Goal: Information Seeking & Learning: Learn about a topic

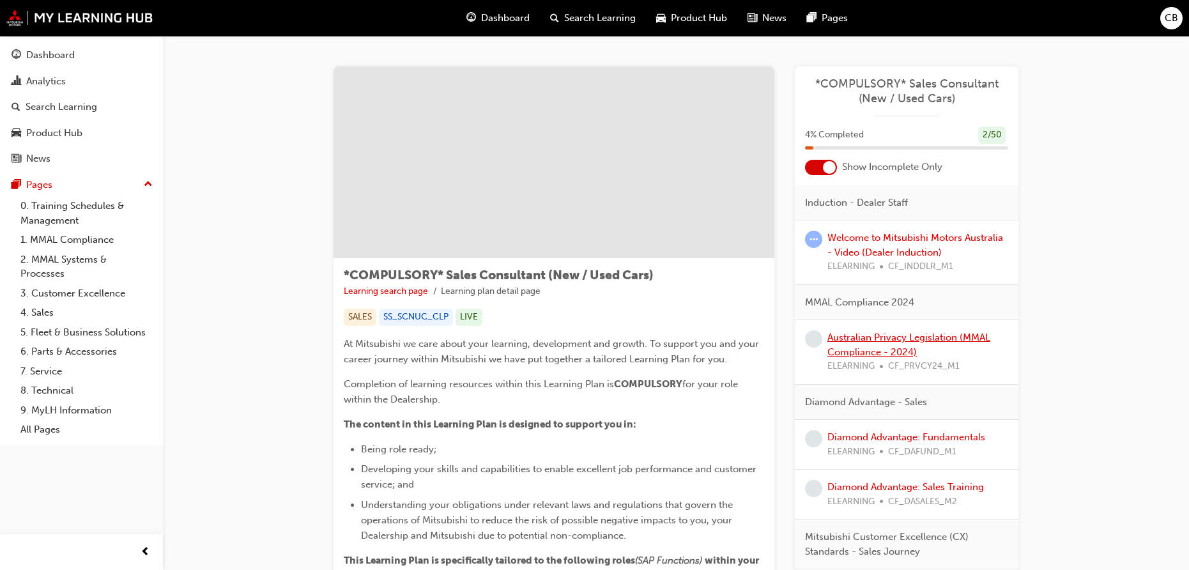
click at [850, 341] on link "Australian Privacy Legislation (MMAL Compliance - 2024)" at bounding box center [908, 345] width 163 height 26
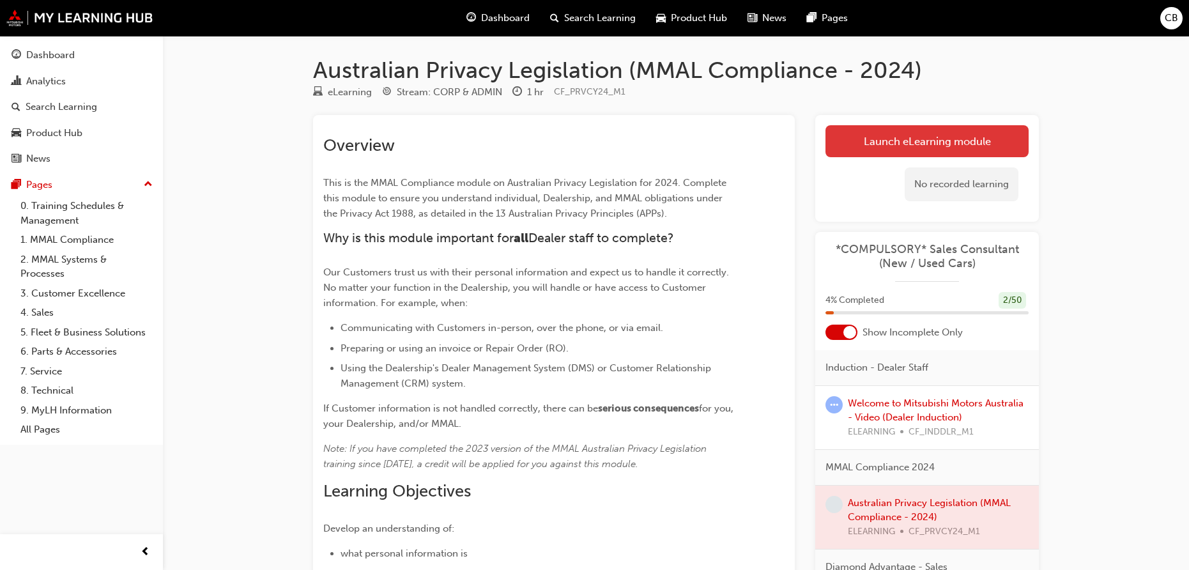
click at [849, 154] on link "Launch eLearning module" at bounding box center [927, 141] width 203 height 32
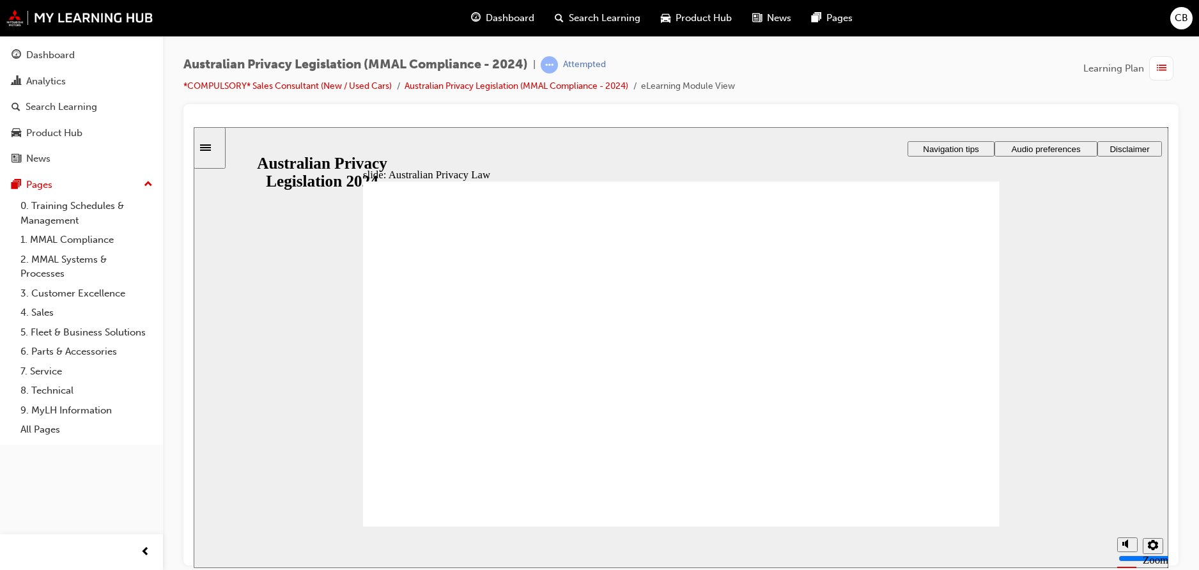
drag, startPoint x: 595, startPoint y: 479, endPoint x: 575, endPoint y: 487, distance: 21.5
checkbox input "true"
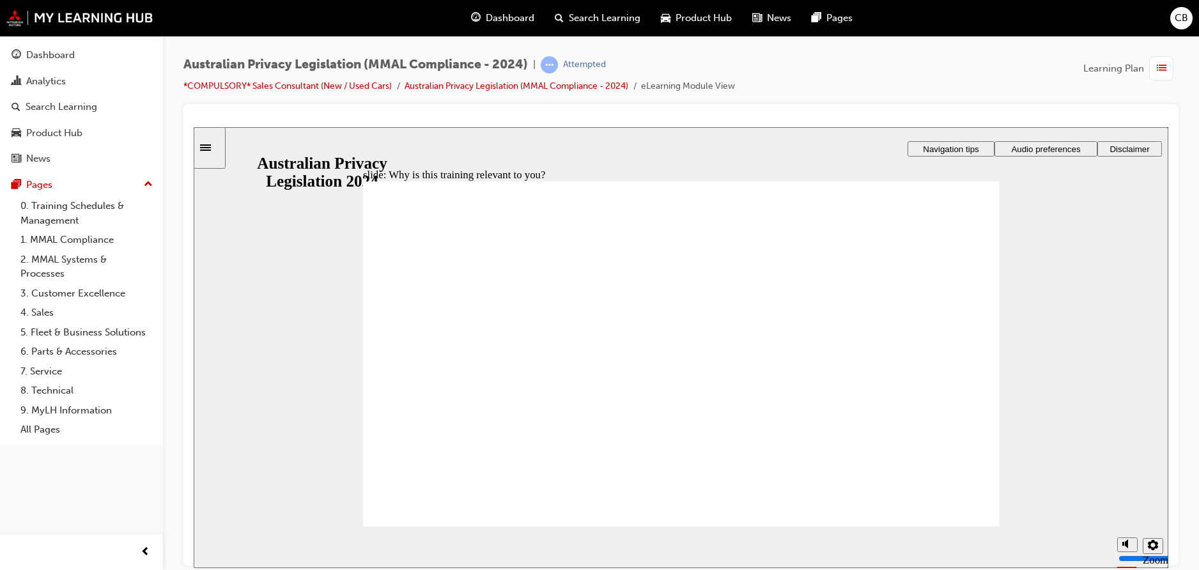
checkbox input "true"
drag, startPoint x: 521, startPoint y: 433, endPoint x: 450, endPoint y: 484, distance: 87.4
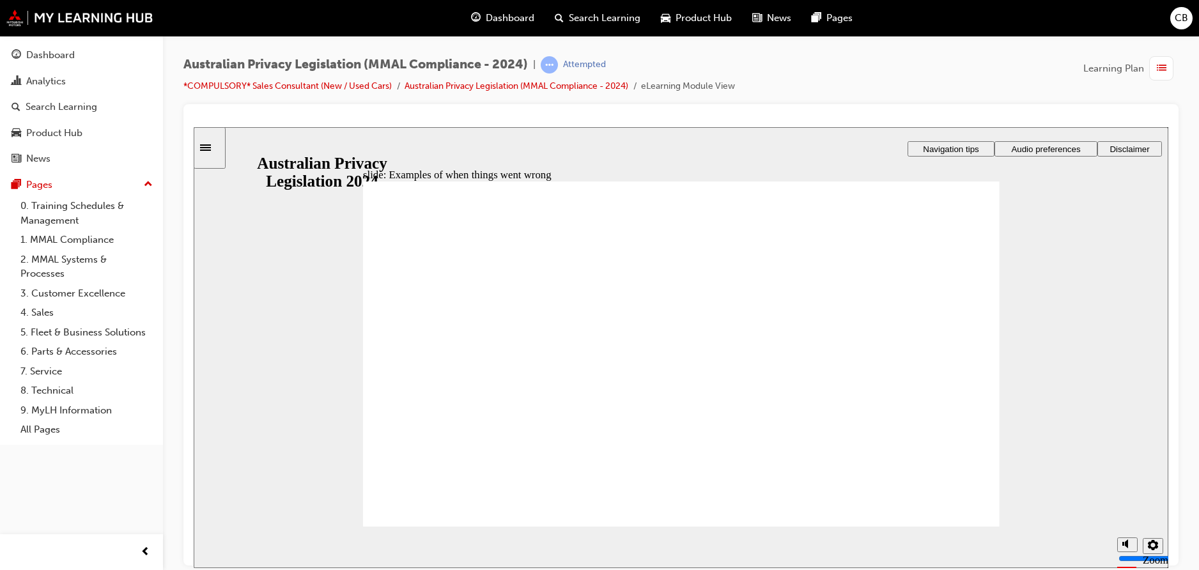
radio input "true"
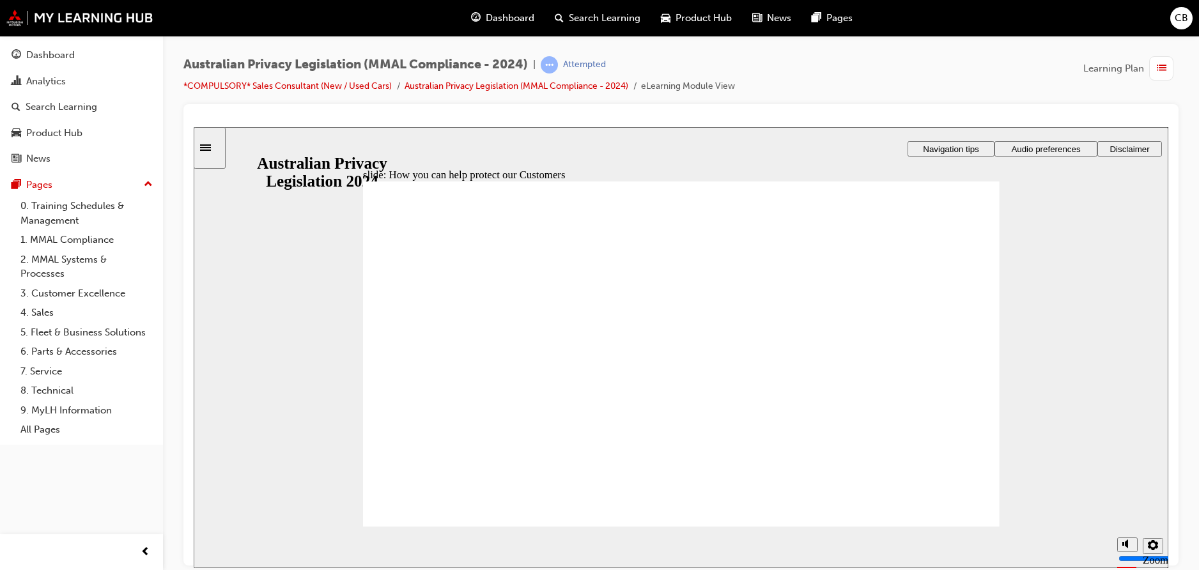
radio input "true"
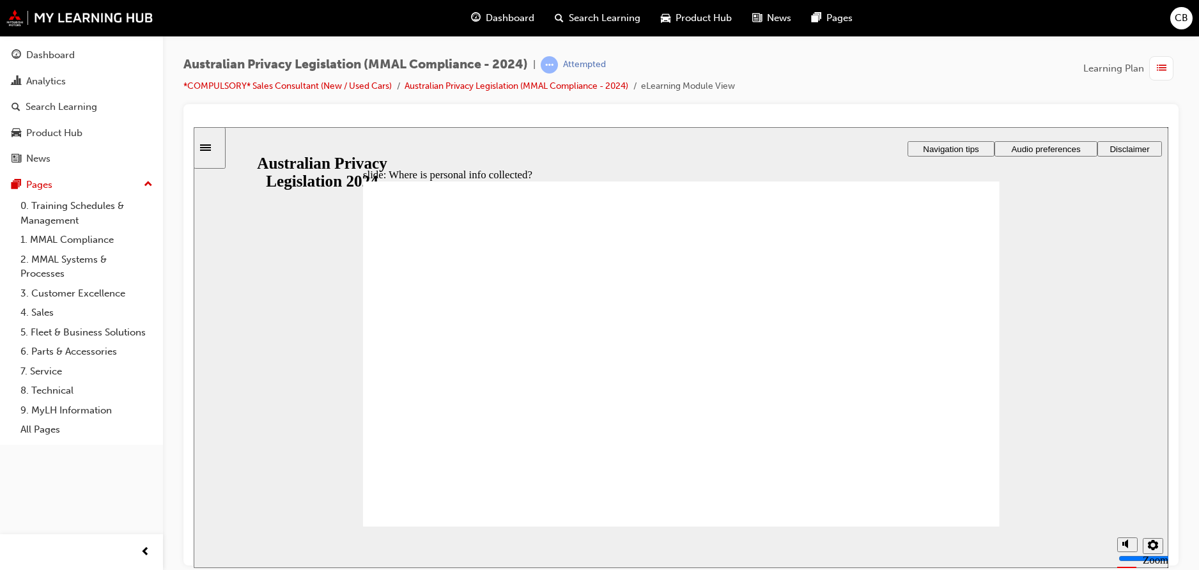
drag, startPoint x: 910, startPoint y: 358, endPoint x: 905, endPoint y: 374, distance: 17.4
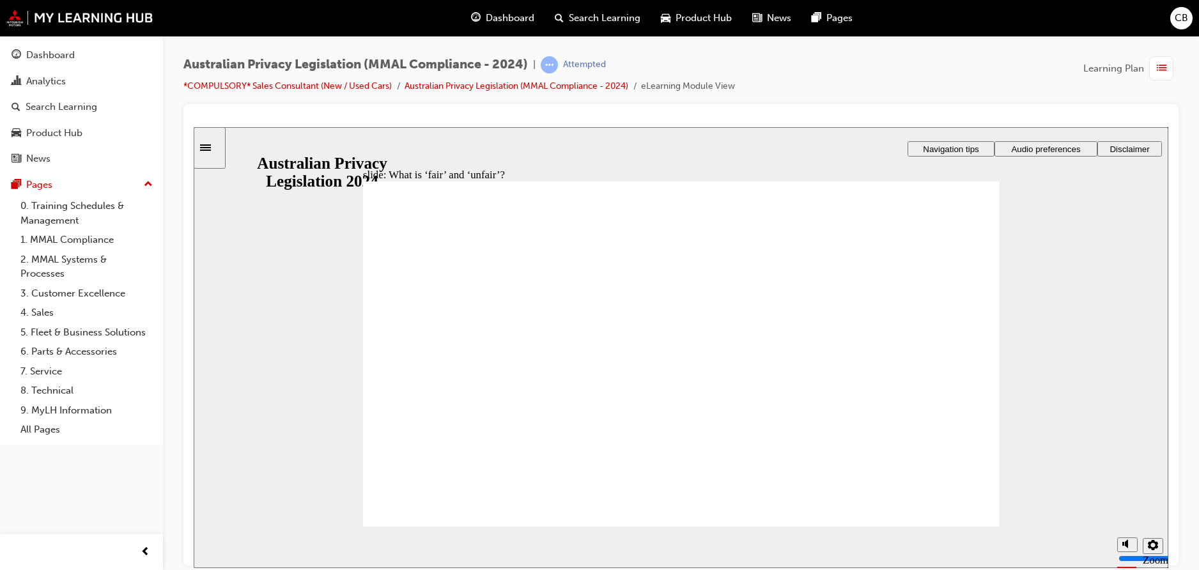
drag, startPoint x: 659, startPoint y: 311, endPoint x: 590, endPoint y: 347, distance: 77.5
drag, startPoint x: 697, startPoint y: 348, endPoint x: 856, endPoint y: 411, distance: 171.8
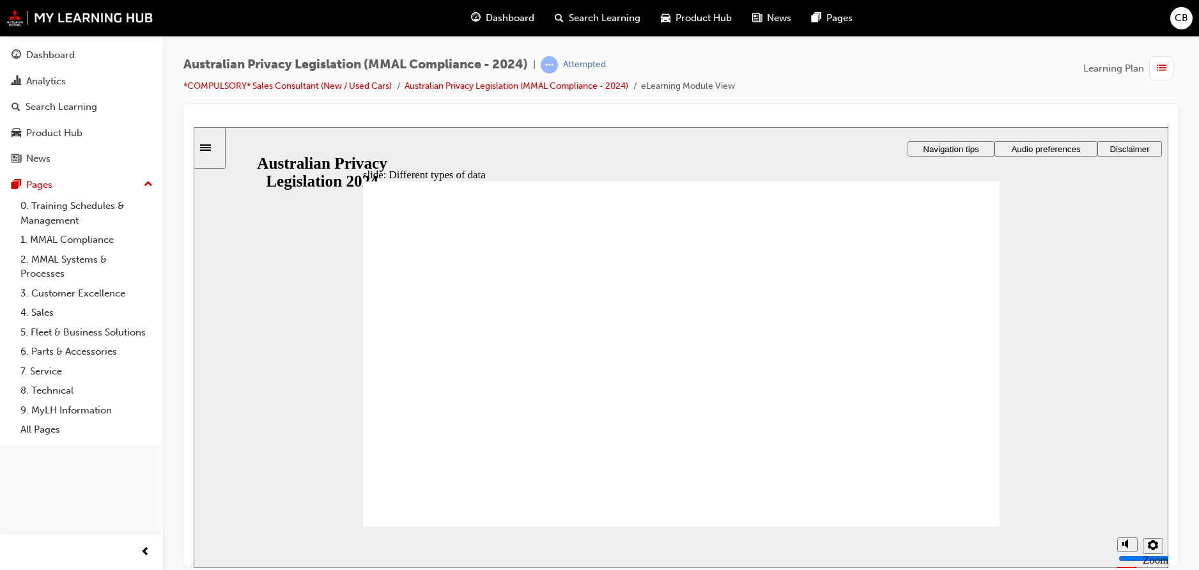
checkbox input "true"
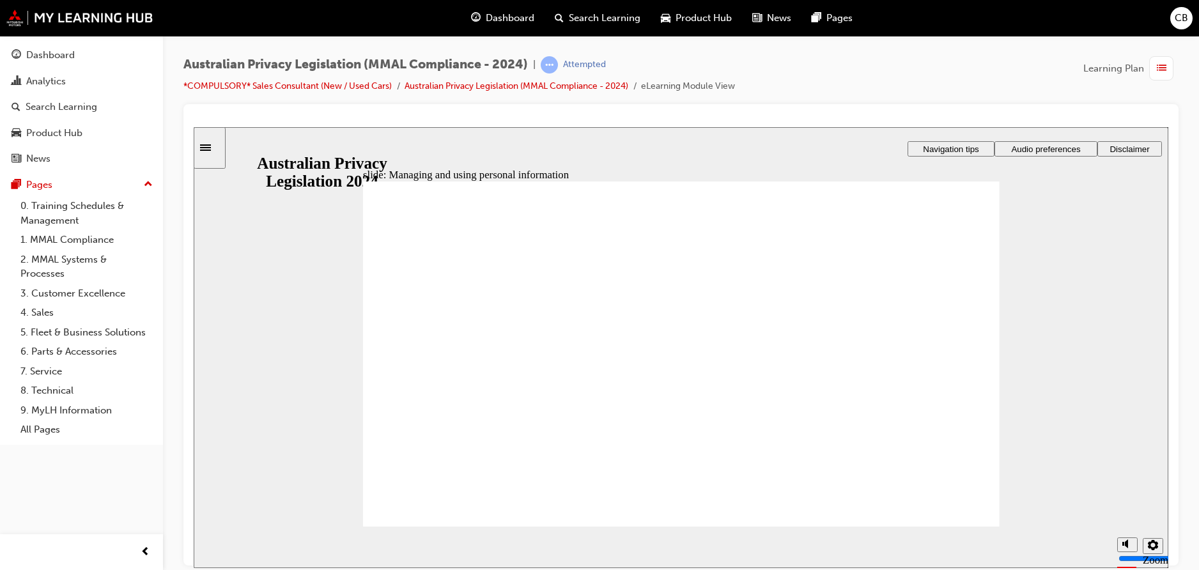
checkbox input "true"
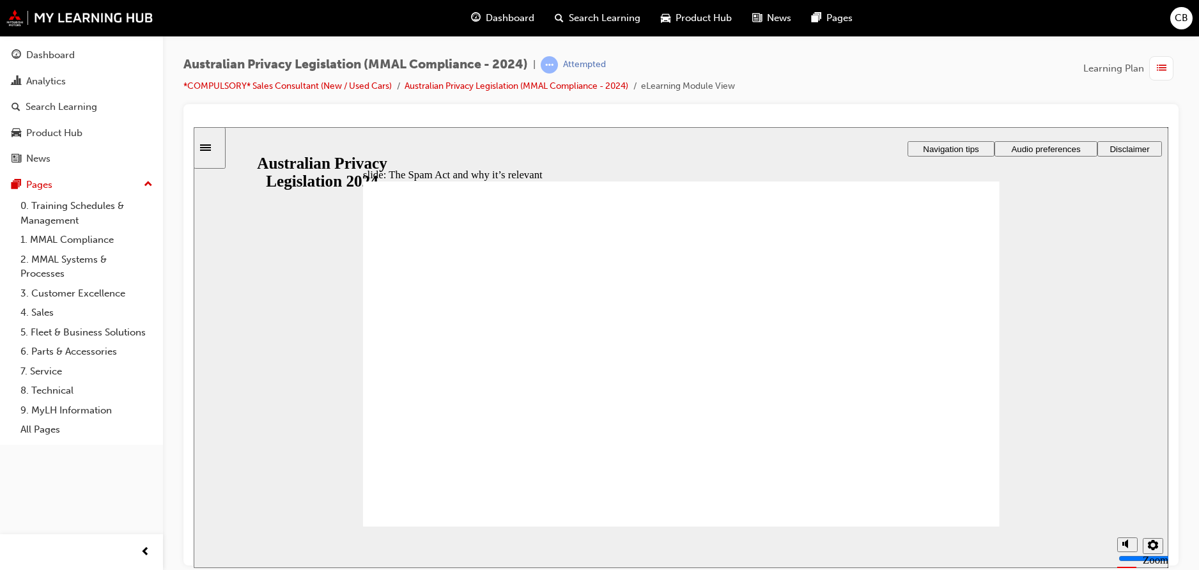
radio input "true"
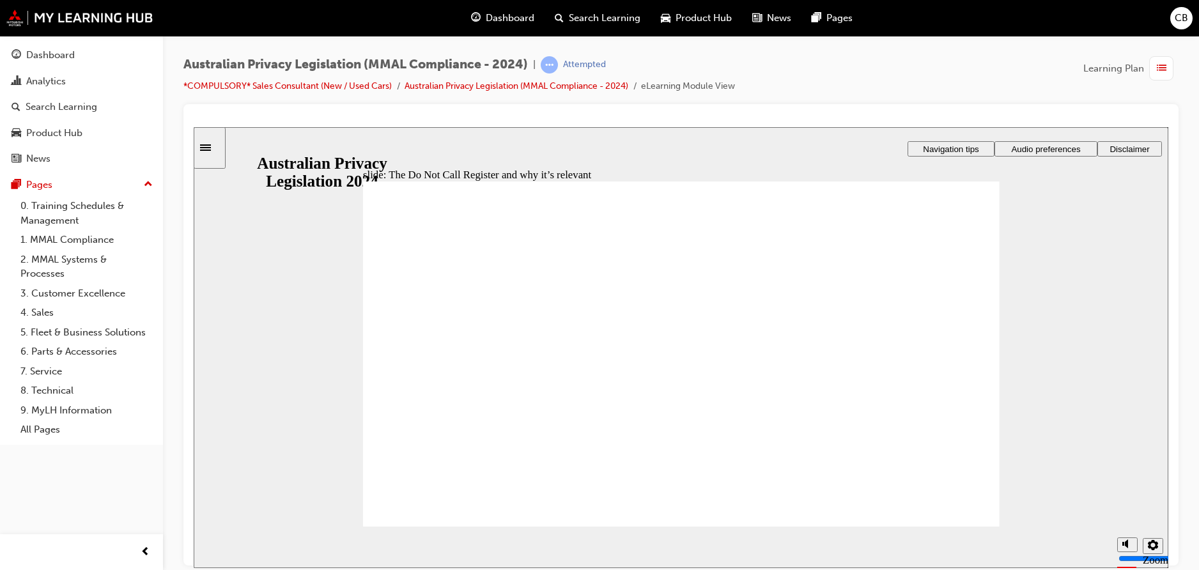
radio input "true"
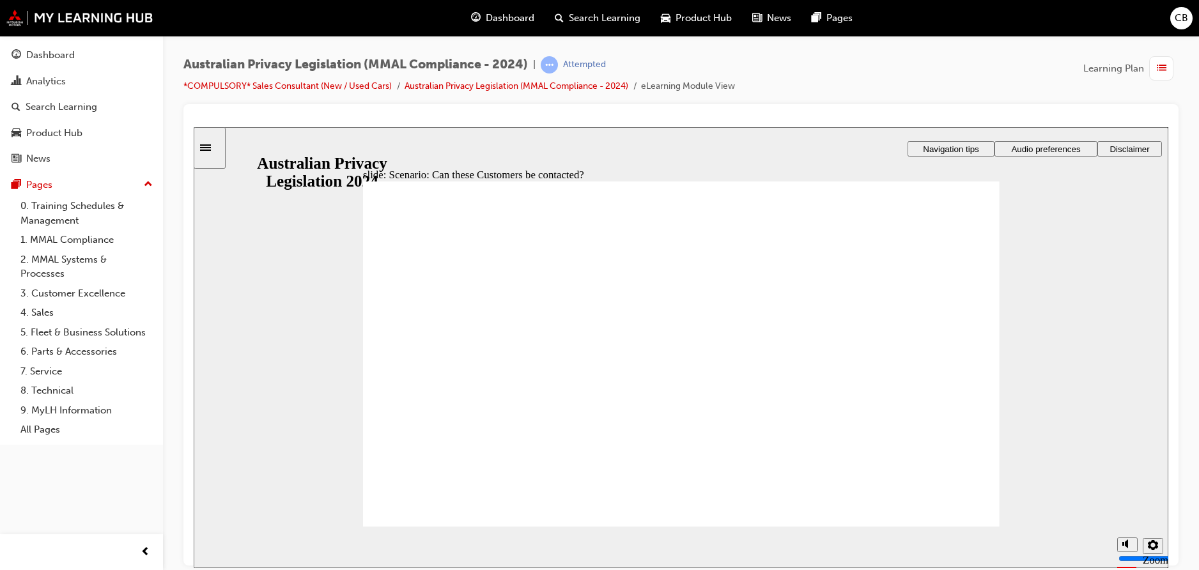
drag, startPoint x: 581, startPoint y: 282, endPoint x: 711, endPoint y: 316, distance: 133.4
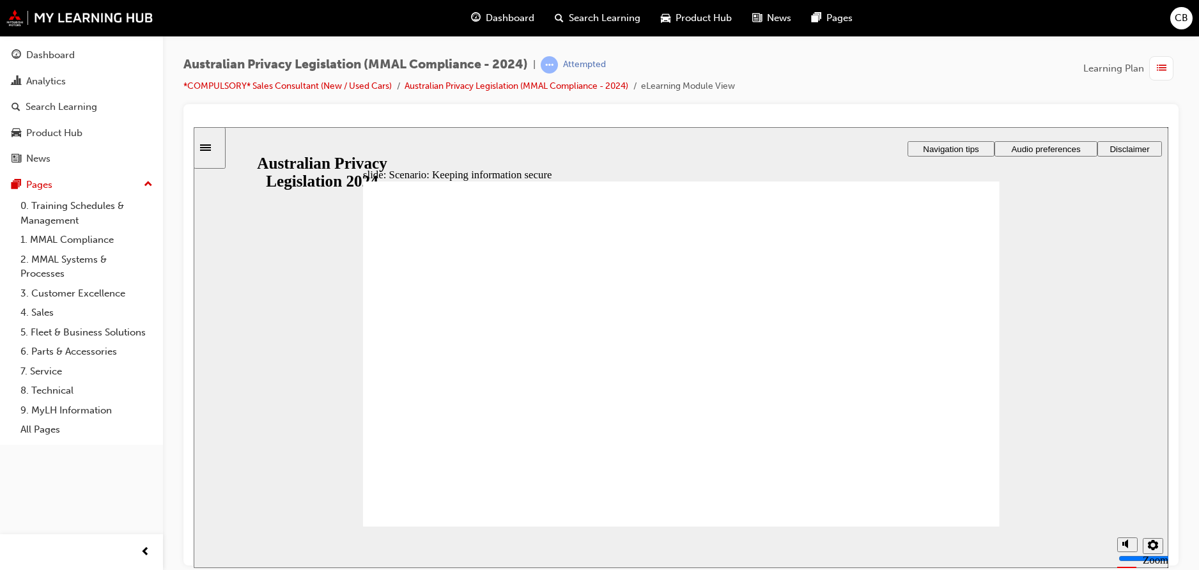
radio input "true"
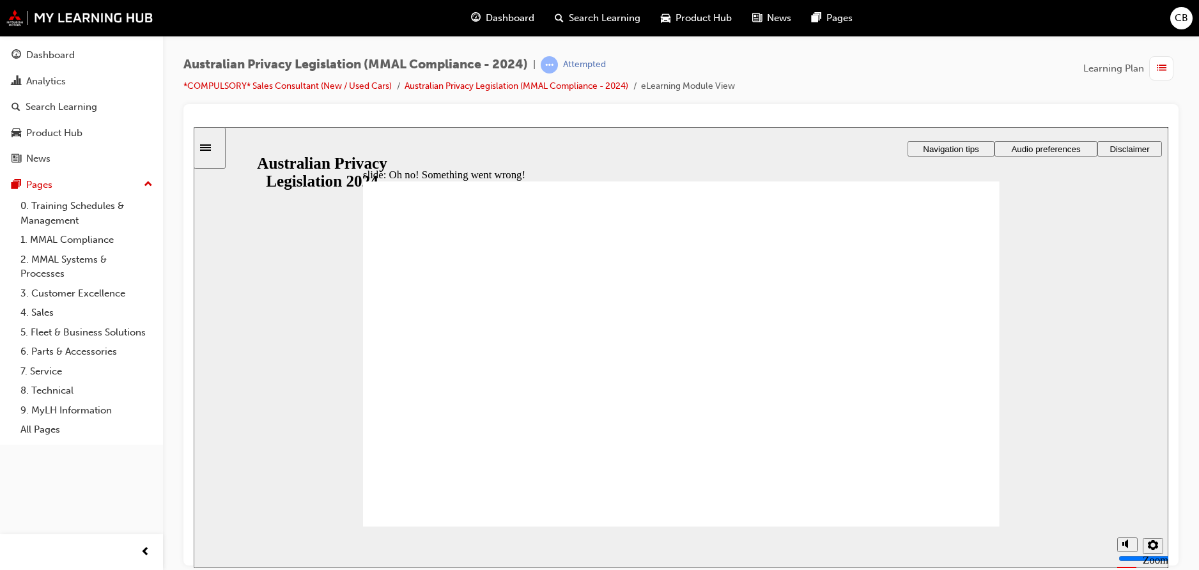
radio input "true"
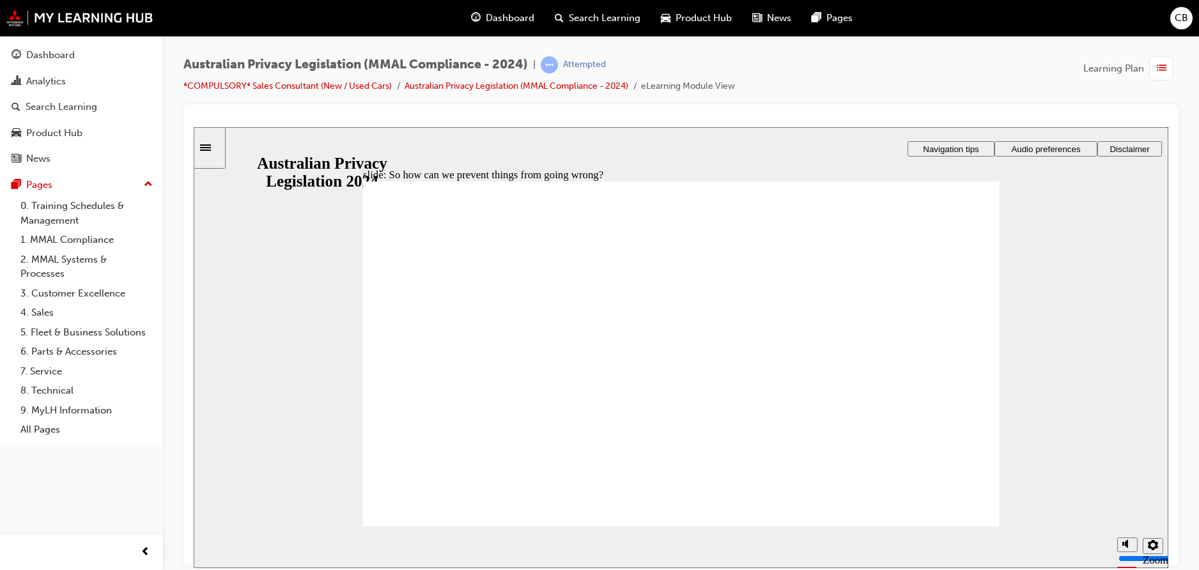
radio input "true"
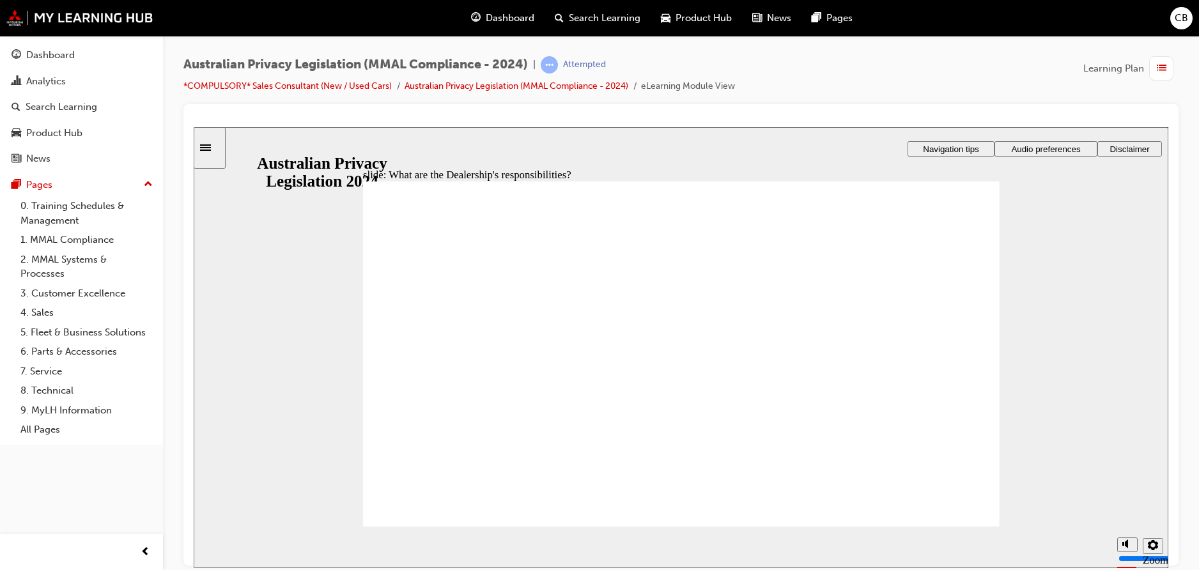
drag, startPoint x: 705, startPoint y: 398, endPoint x: 802, endPoint y: 386, distance: 97.2
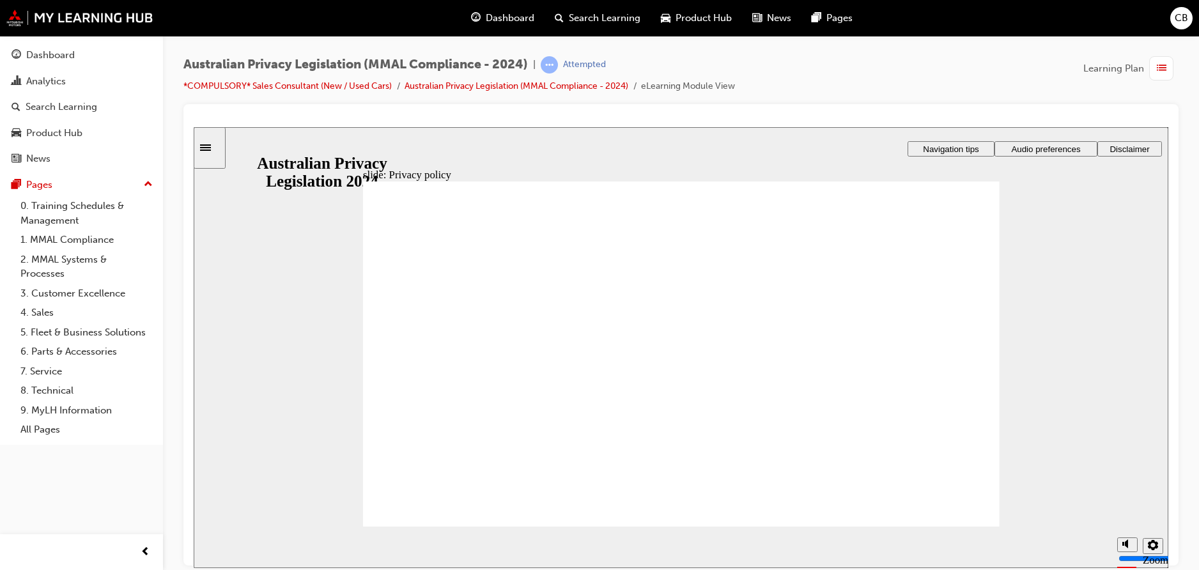
checkbox input "true"
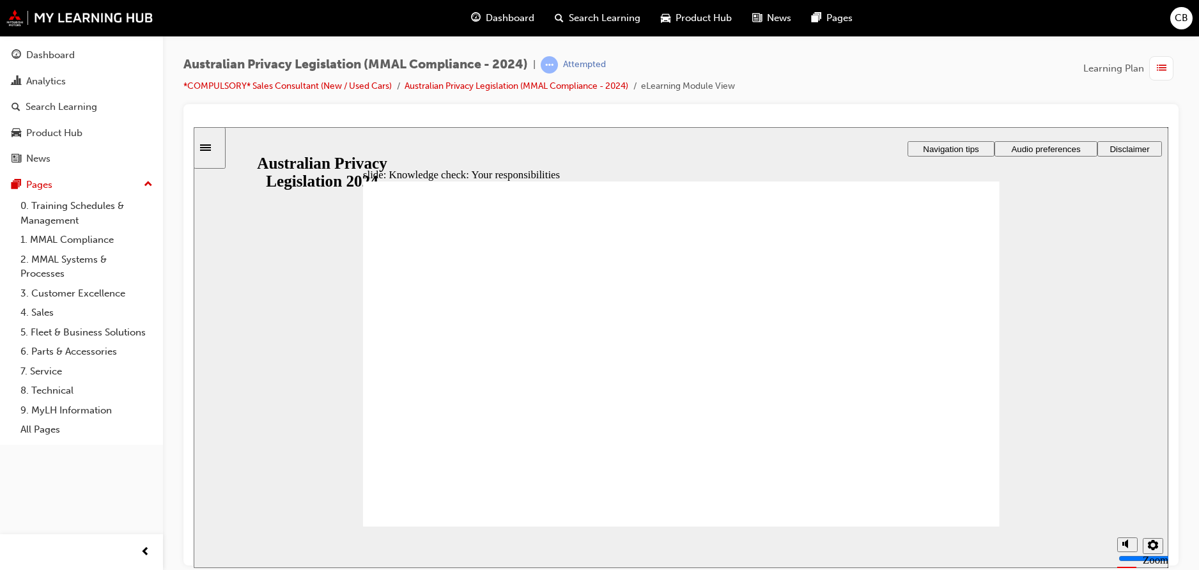
checkbox input "true"
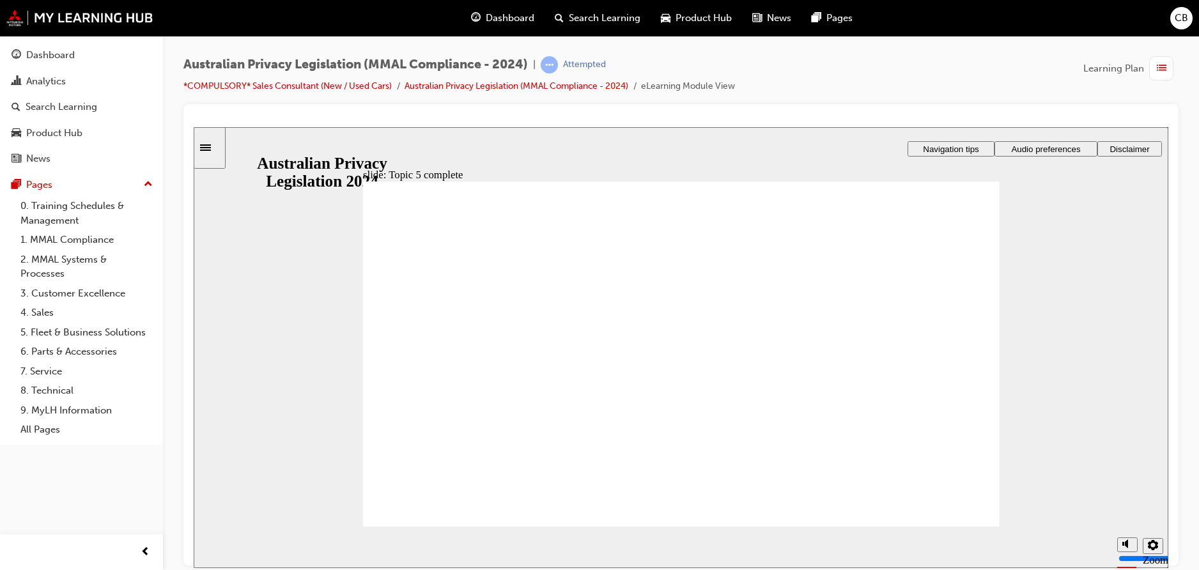
radio input "true"
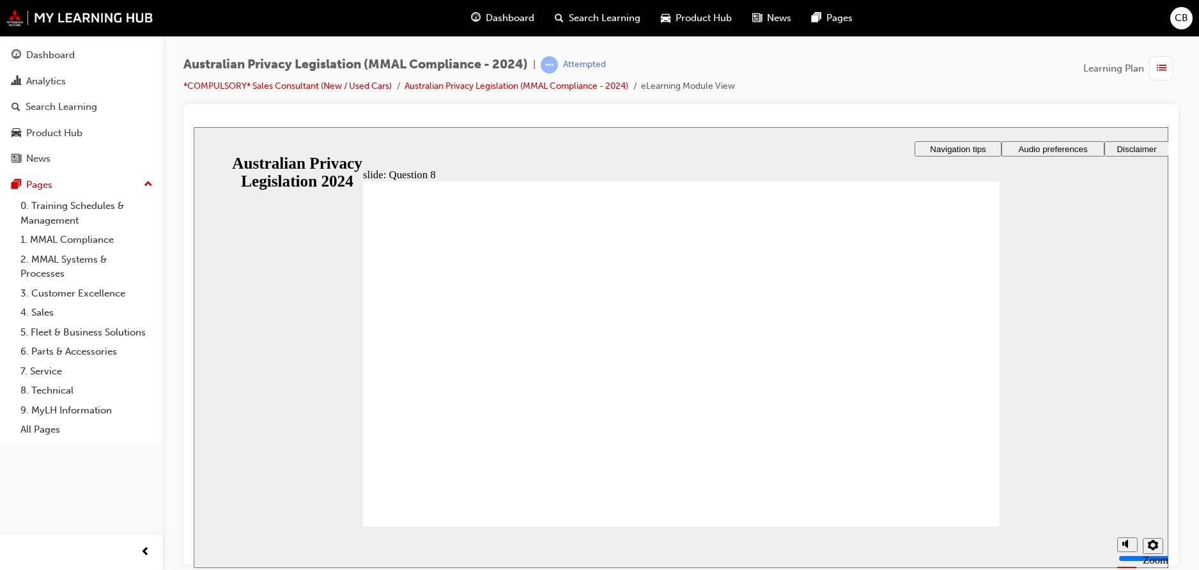
radio input "true"
radio input "false"
radio input "true"
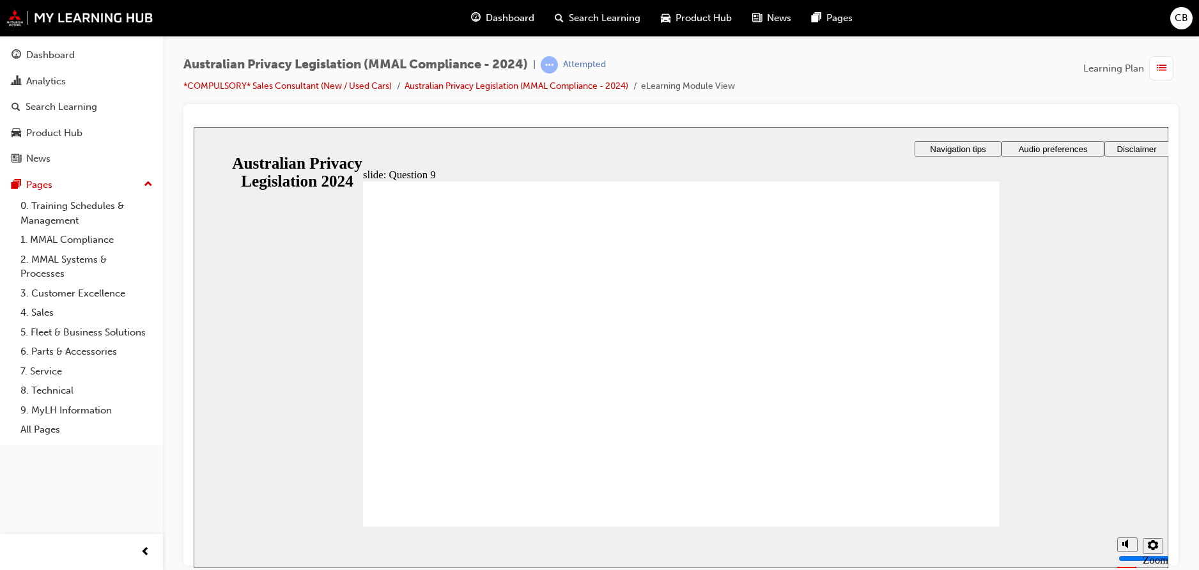
radio input "true"
drag, startPoint x: 478, startPoint y: 369, endPoint x: 433, endPoint y: 491, distance: 130.0
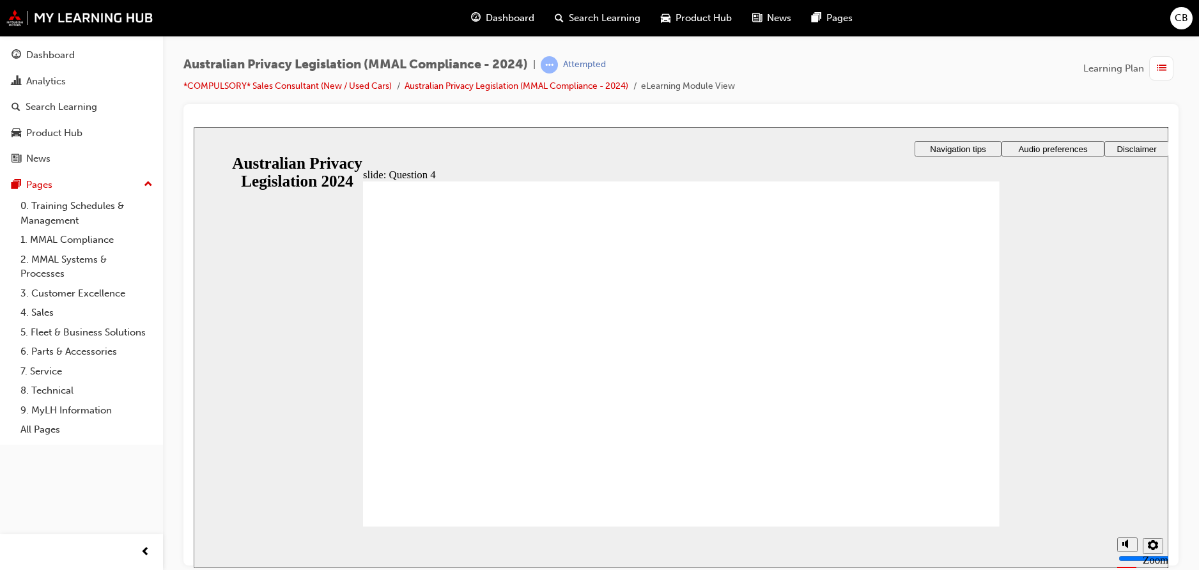
radio input "true"
checkbox input "true"
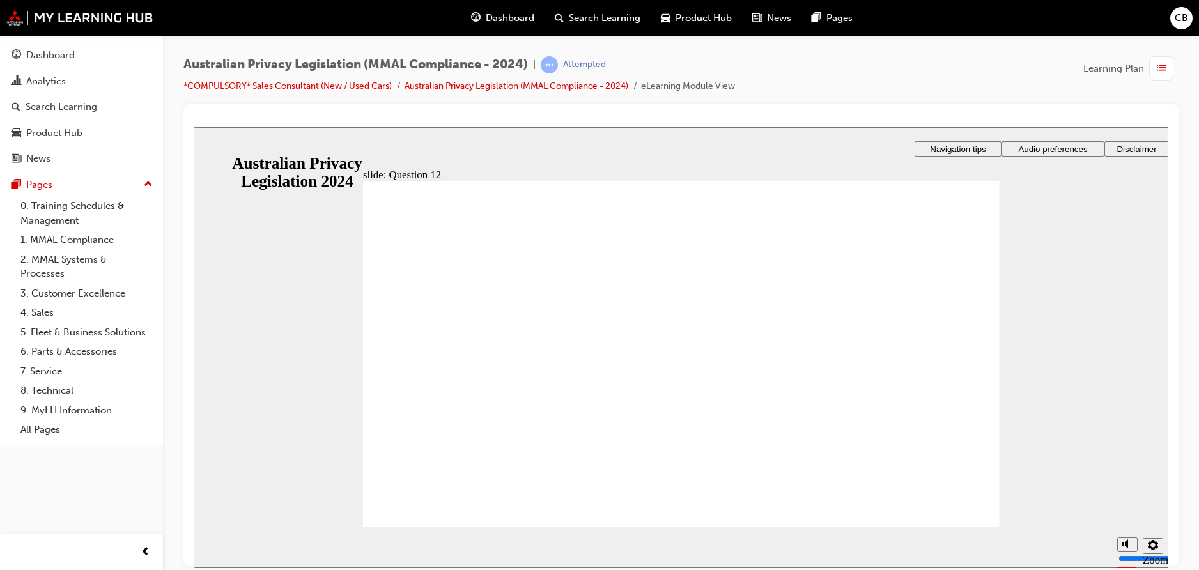
radio input "true"
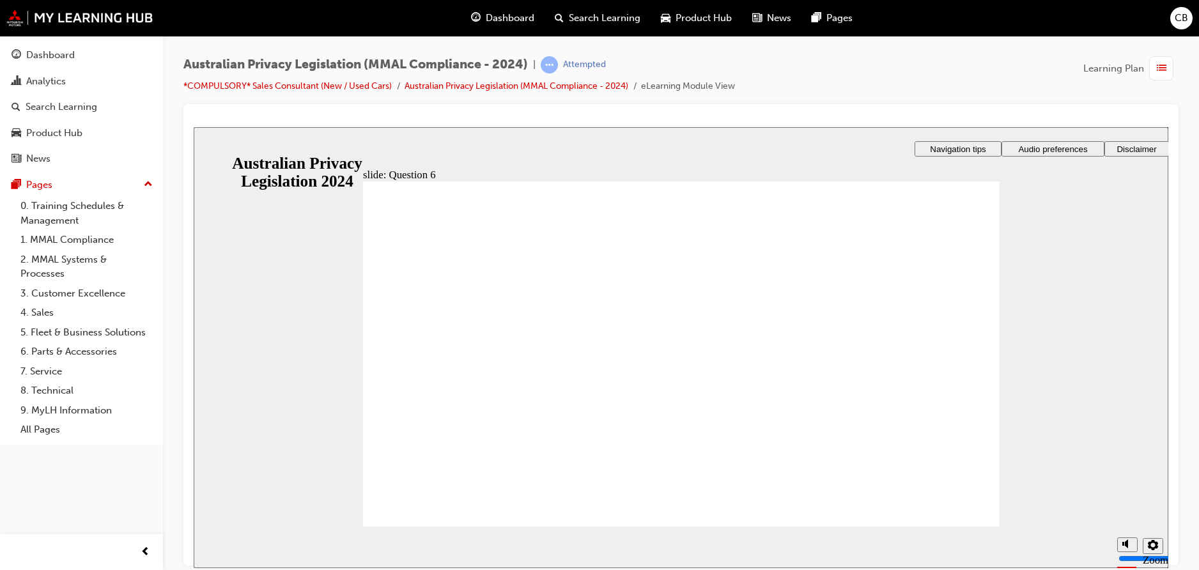
radio input "true"
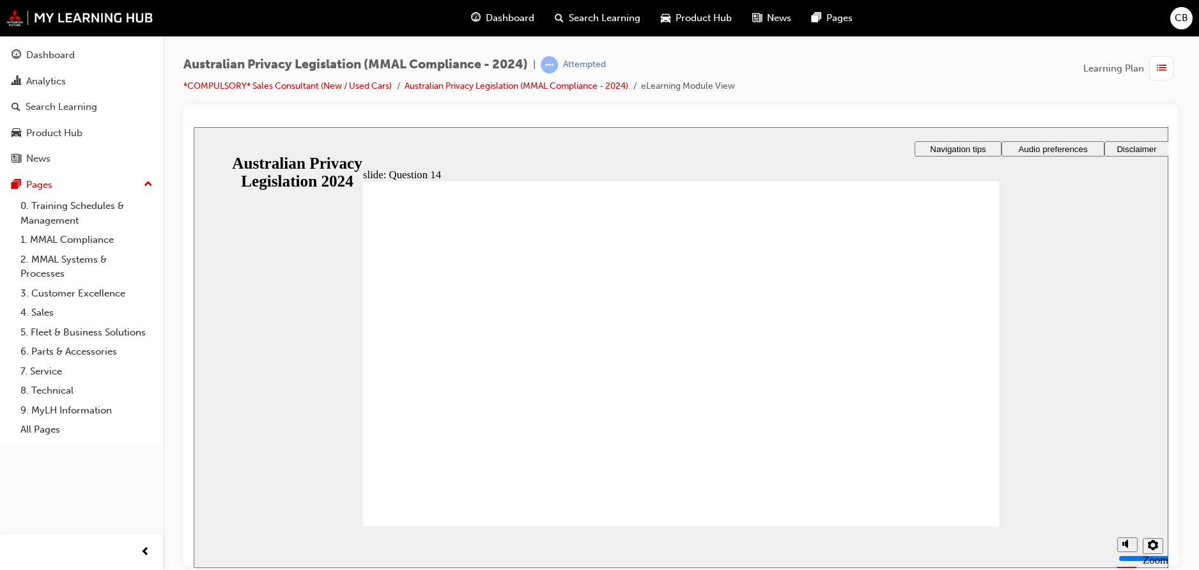
radio input "true"
drag, startPoint x: 499, startPoint y: 360, endPoint x: 439, endPoint y: 493, distance: 145.9
checkbox input "true"
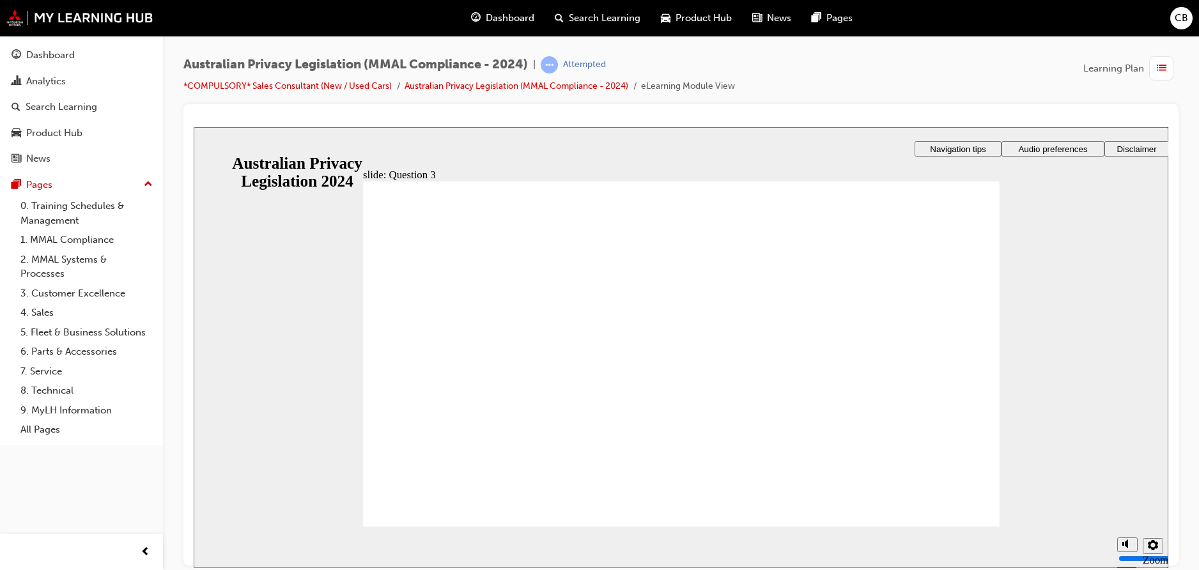
checkbox input "true"
radio input "true"
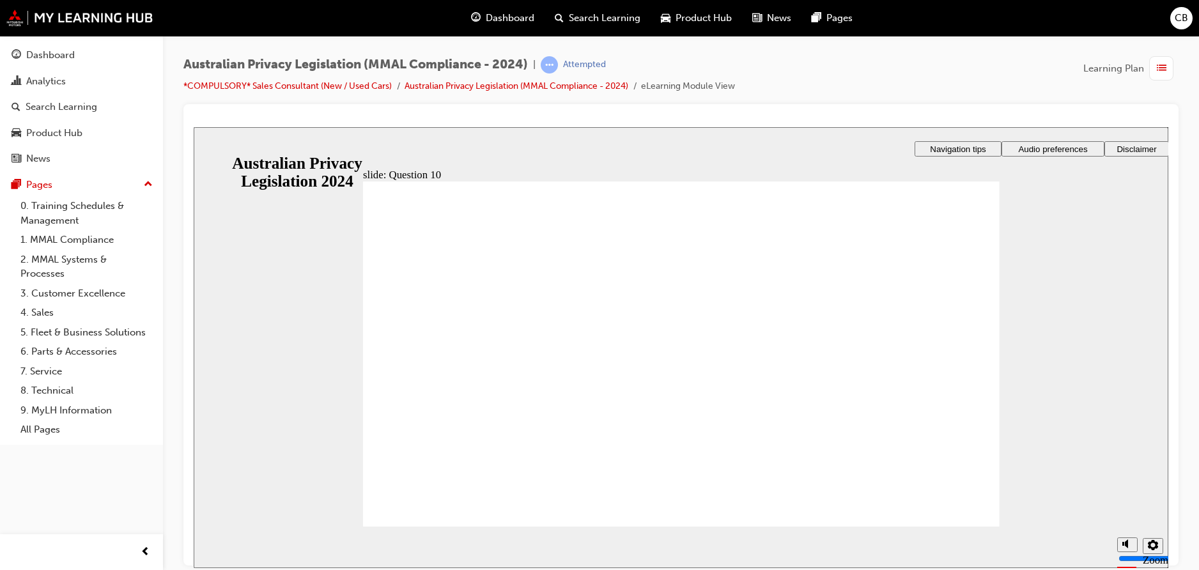
radio input "true"
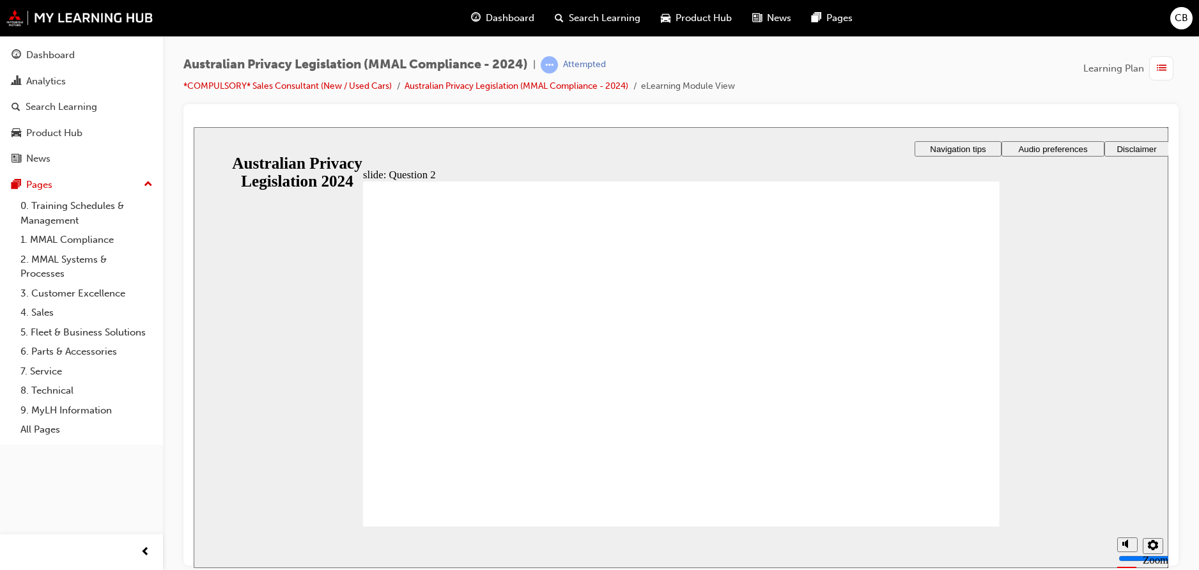
radio input "true"
drag, startPoint x: 612, startPoint y: 350, endPoint x: 460, endPoint y: 490, distance: 207.1
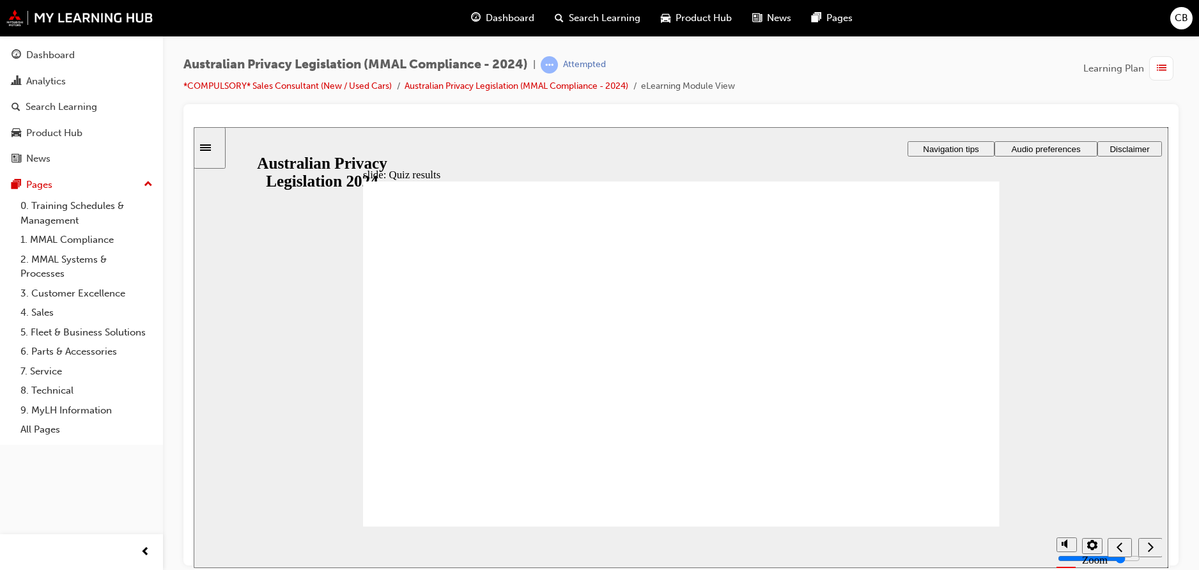
drag, startPoint x: 758, startPoint y: 427, endPoint x: 603, endPoint y: 305, distance: 197.0
radio input "true"
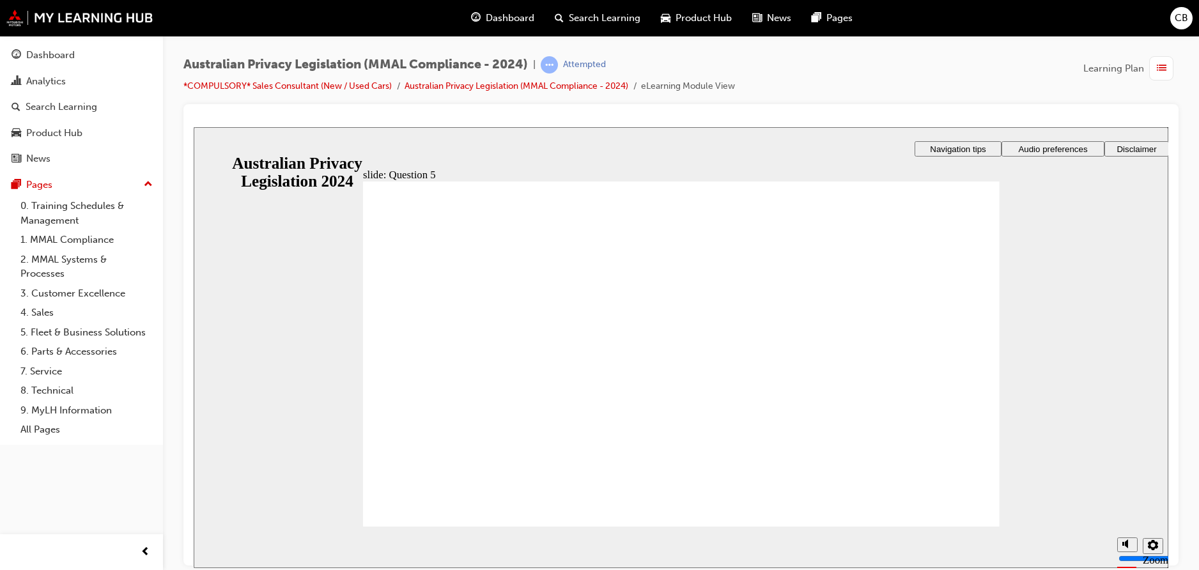
radio input "true"
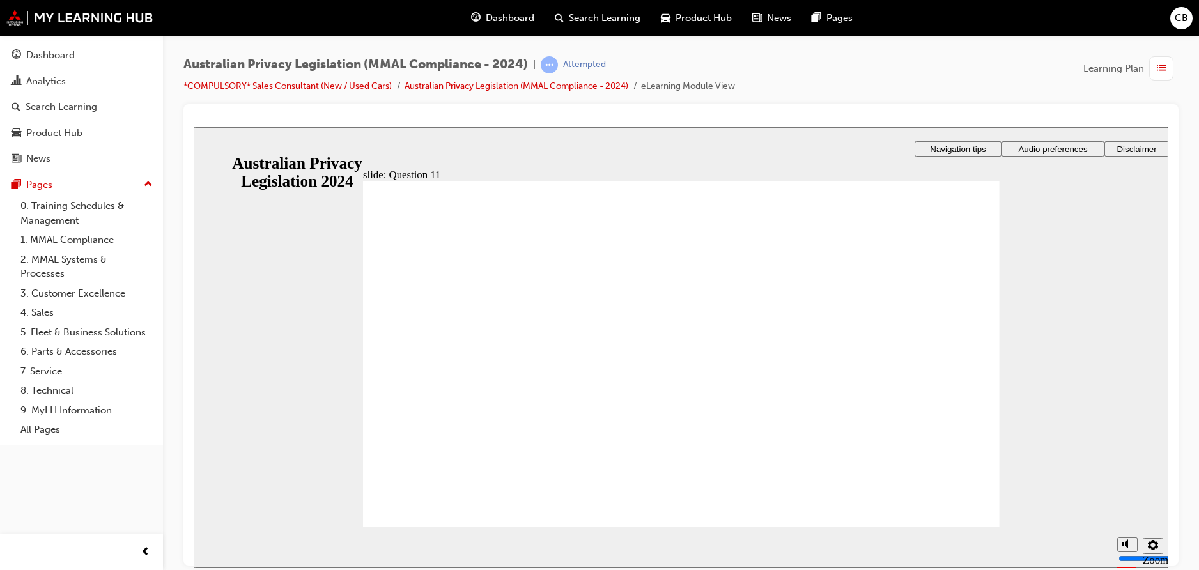
radio input "true"
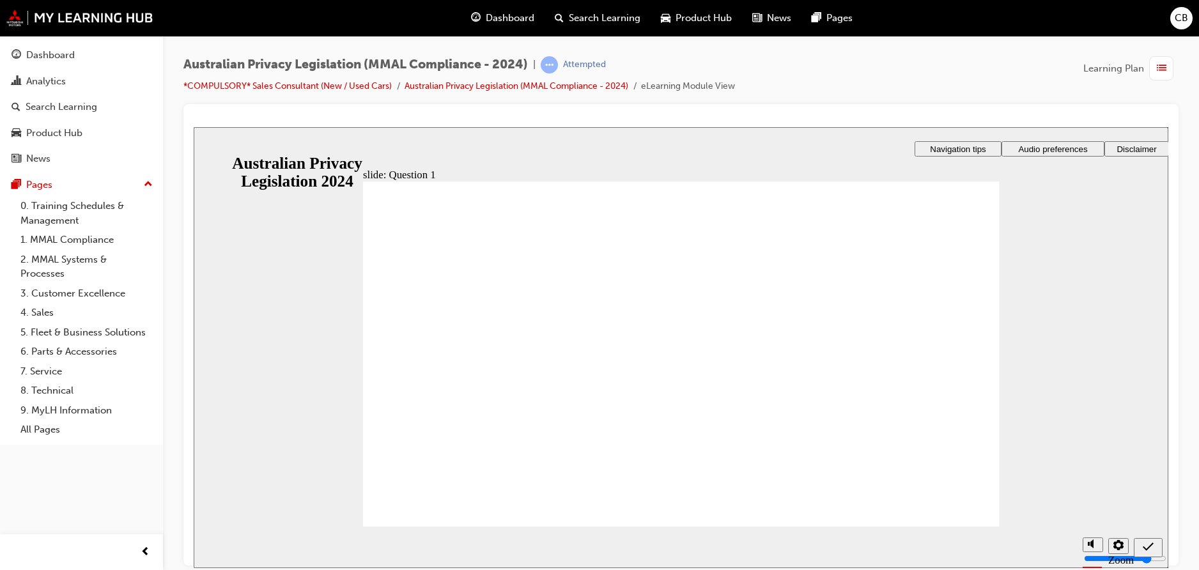
radio input "true"
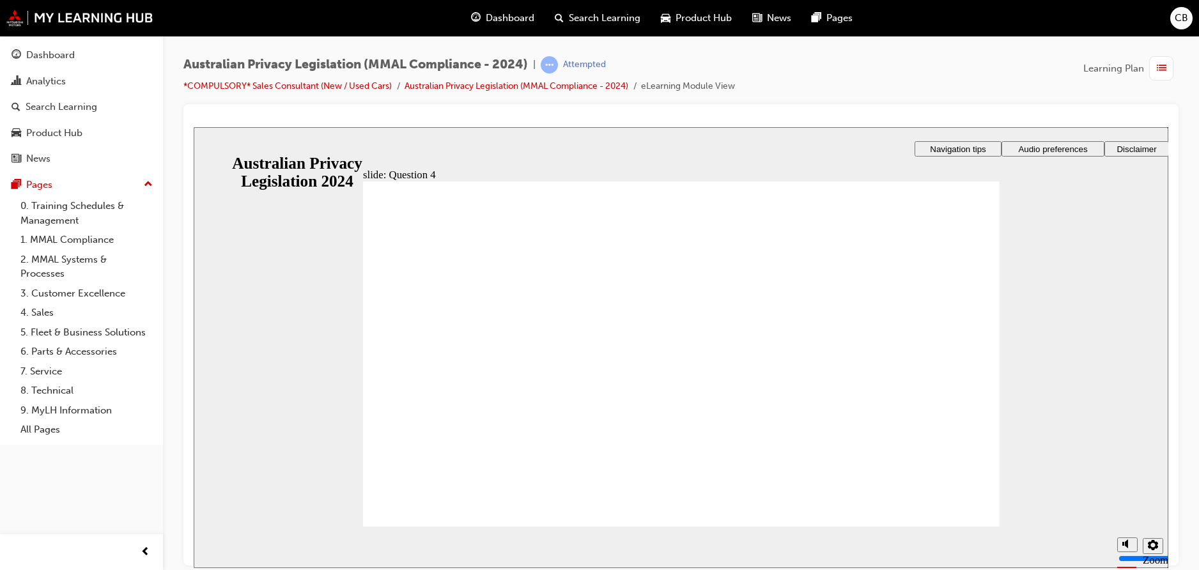
radio input "true"
drag, startPoint x: 574, startPoint y: 302, endPoint x: 489, endPoint y: 444, distance: 165.4
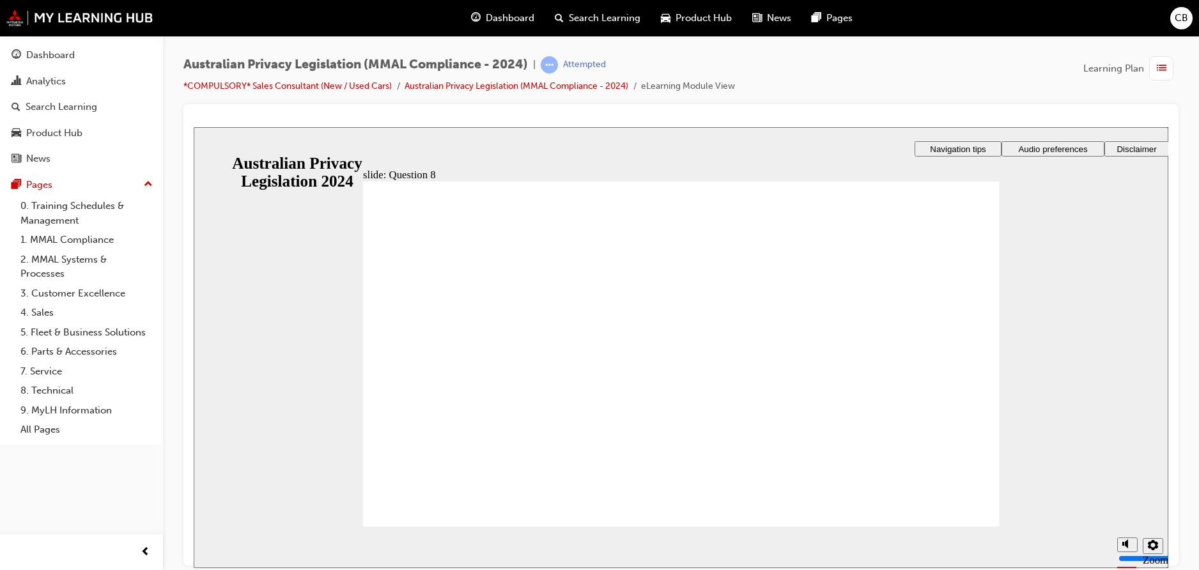
radio input "false"
radio input "true"
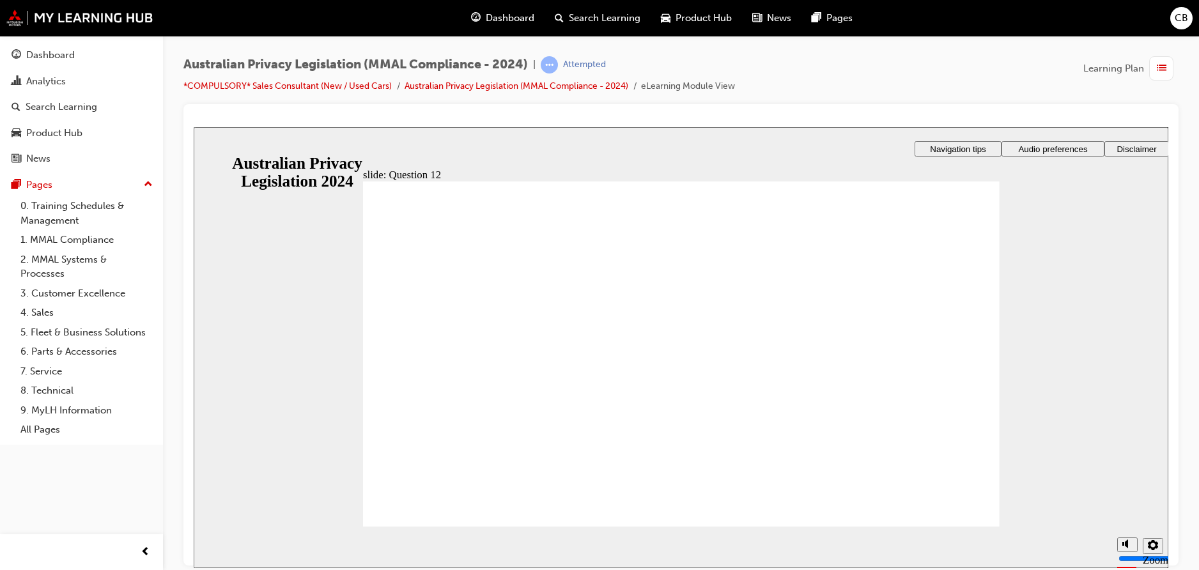
checkbox input "true"
radio input "true"
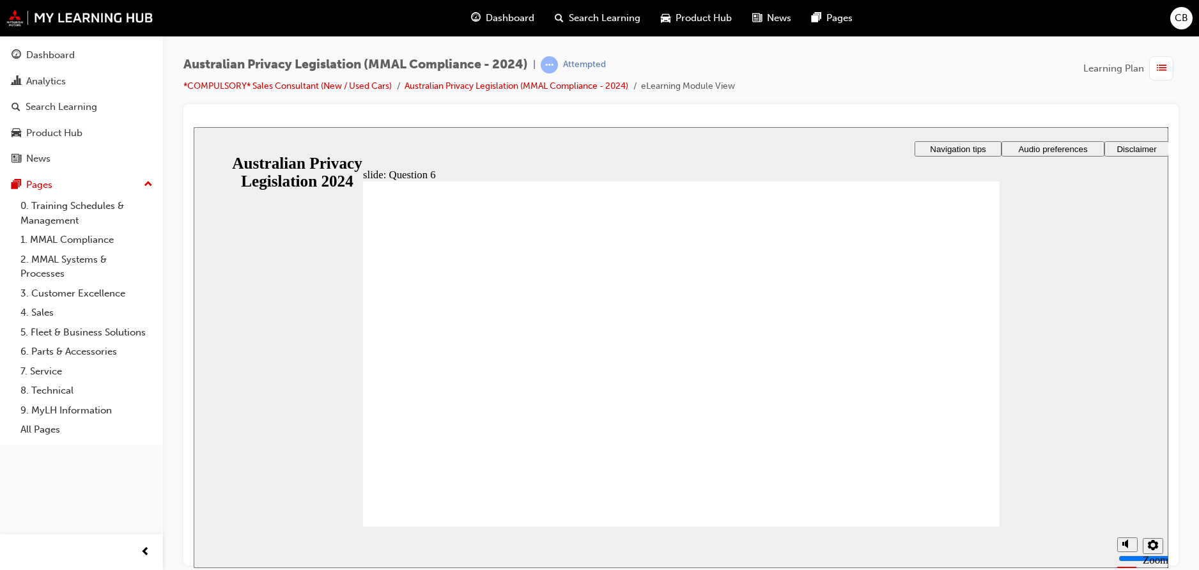
radio input "true"
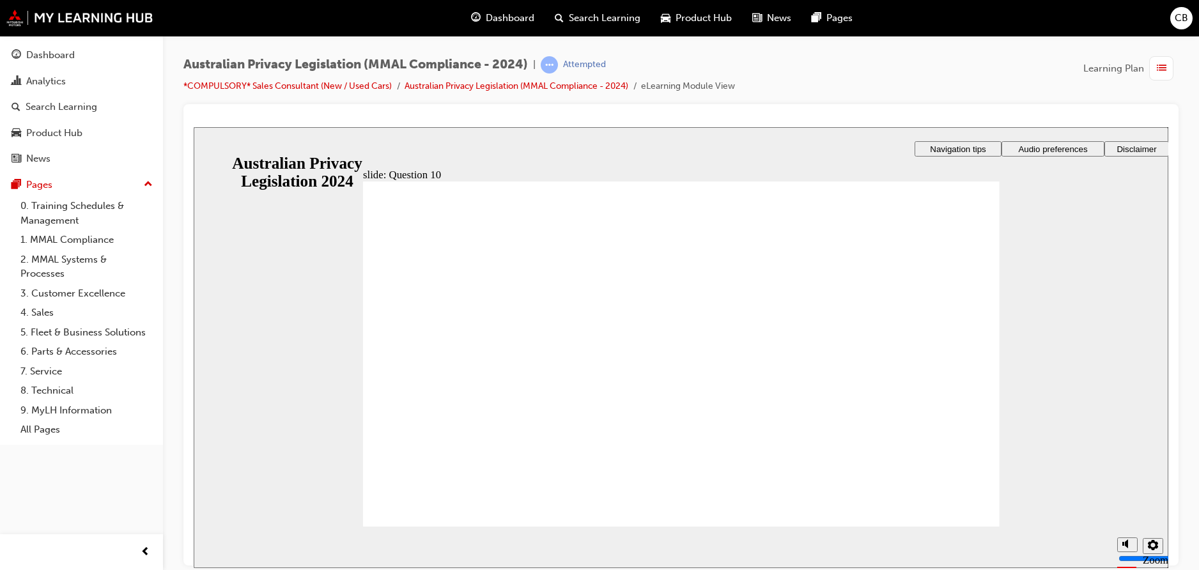
radio input "true"
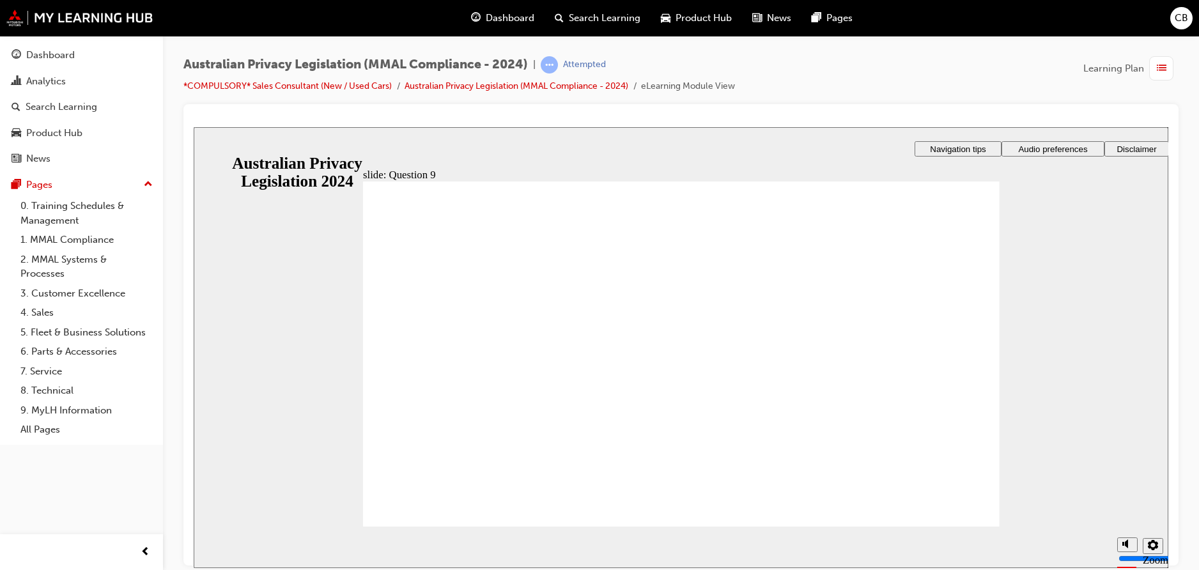
radio input "true"
checkbox input "true"
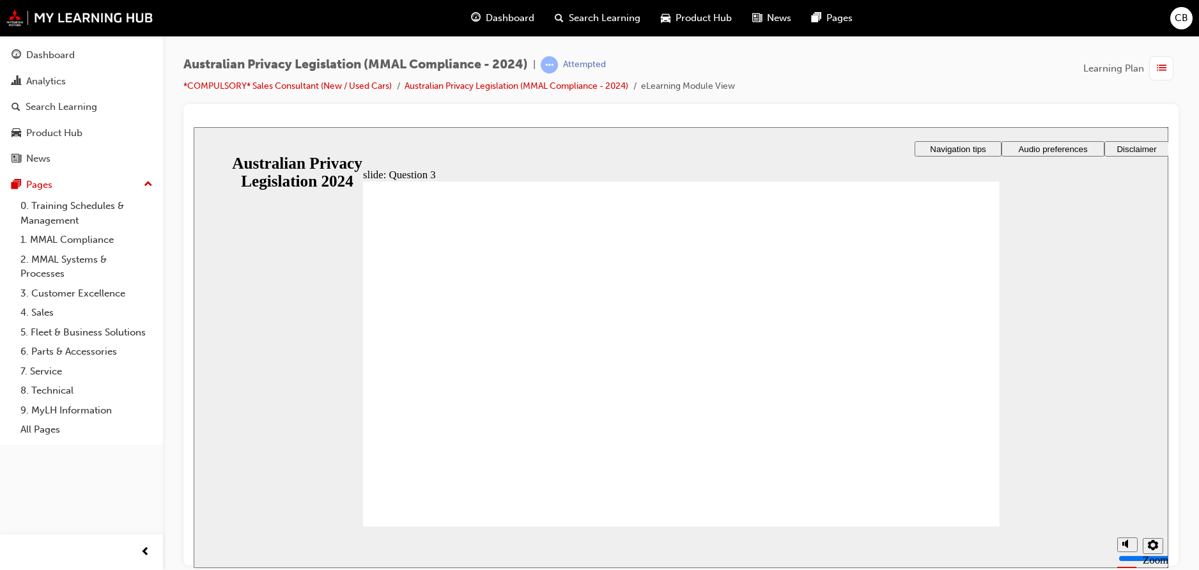
drag, startPoint x: 462, startPoint y: 491, endPoint x: 459, endPoint y: 500, distance: 8.7
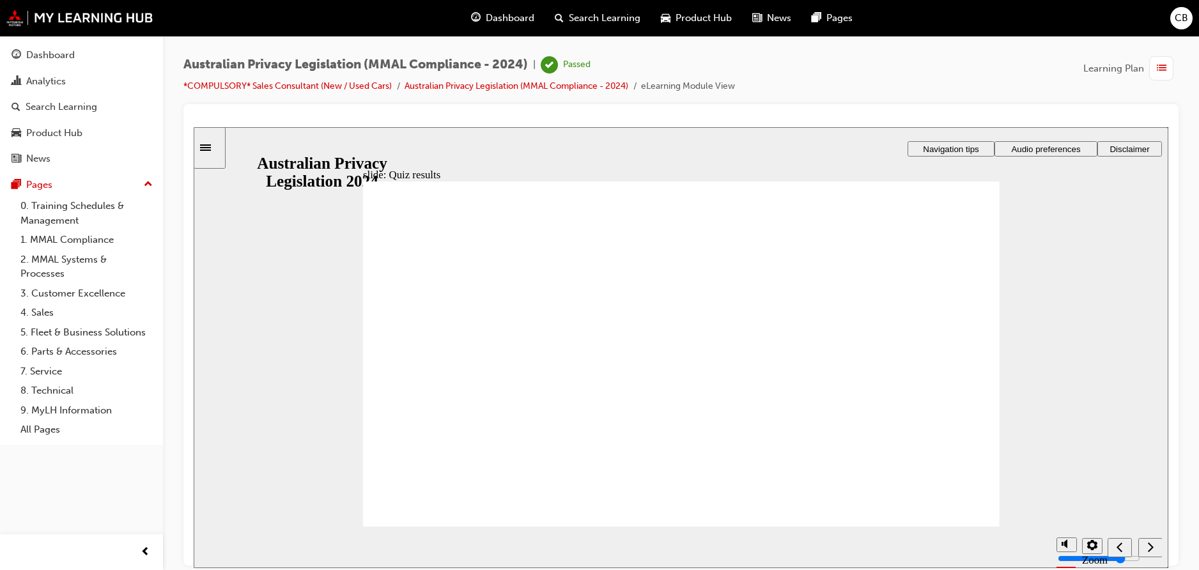
click at [254, 83] on link "*COMPULSORY* Sales Consultant (New / Used Cars)" at bounding box center [287, 86] width 208 height 11
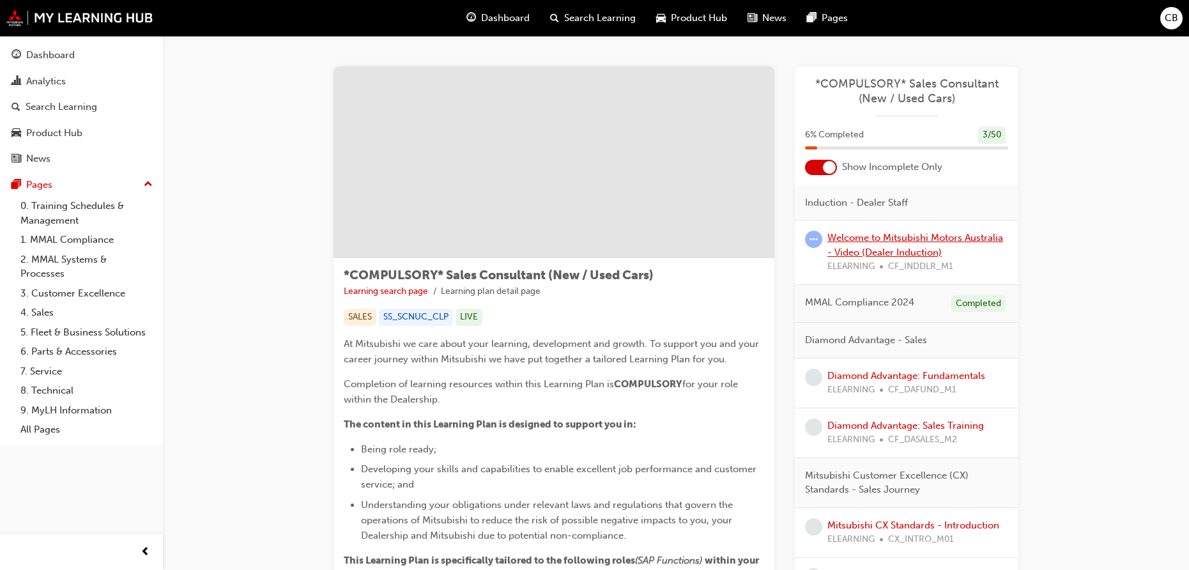
click at [872, 247] on link "Welcome to Mitsubishi Motors Australia - Video (Dealer Induction)" at bounding box center [915, 245] width 176 height 26
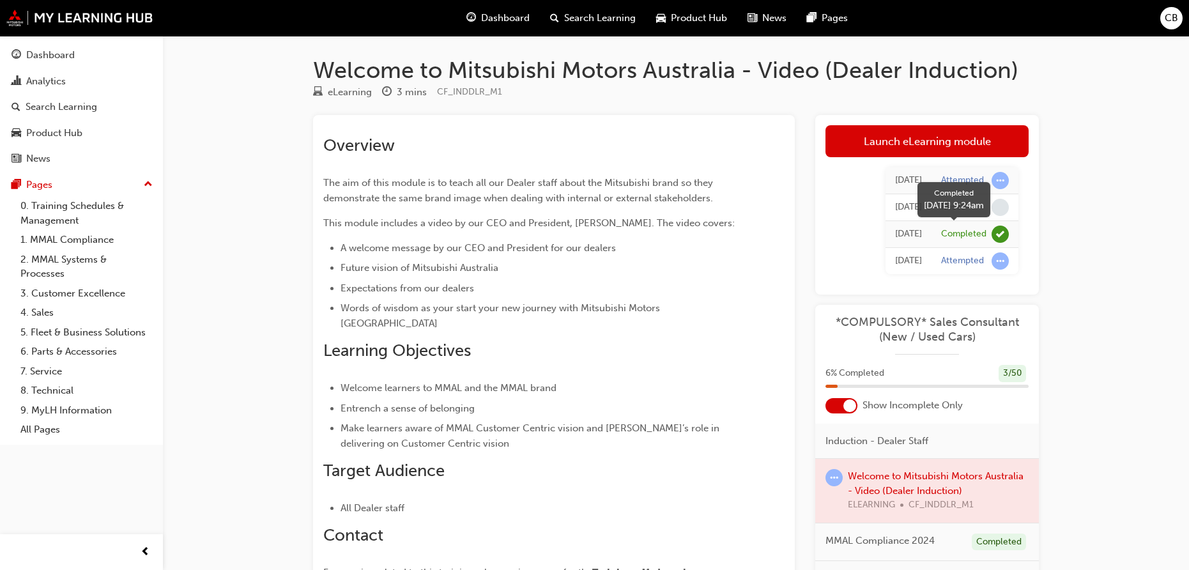
click at [996, 231] on span "learningRecordVerb_COMPLETE-icon" at bounding box center [1000, 234] width 17 height 17
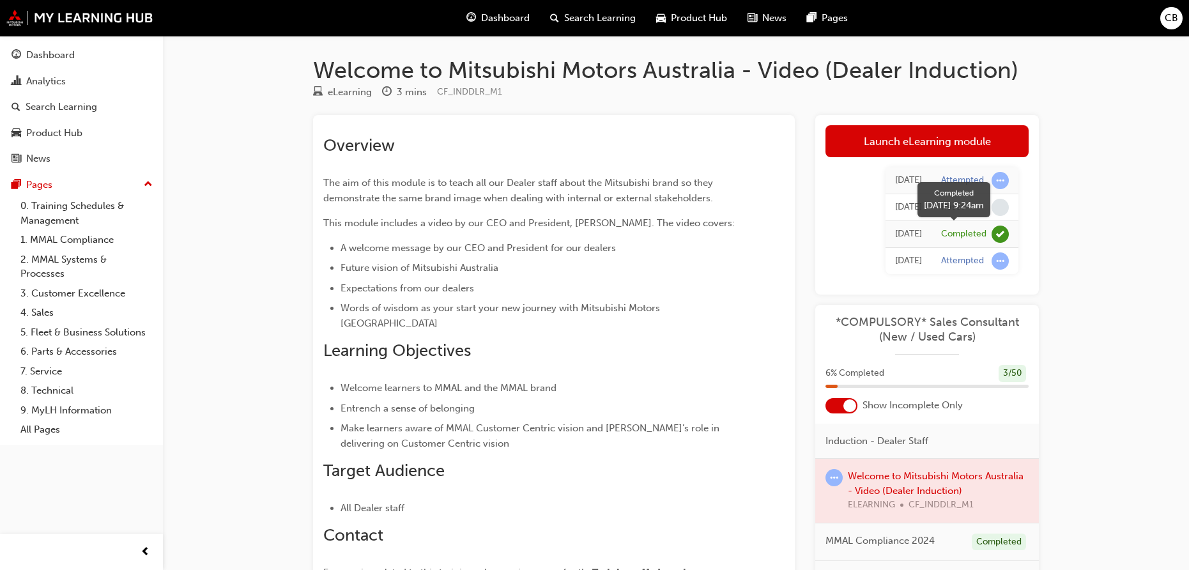
click at [996, 231] on span "learningRecordVerb_COMPLETE-icon" at bounding box center [1000, 234] width 17 height 17
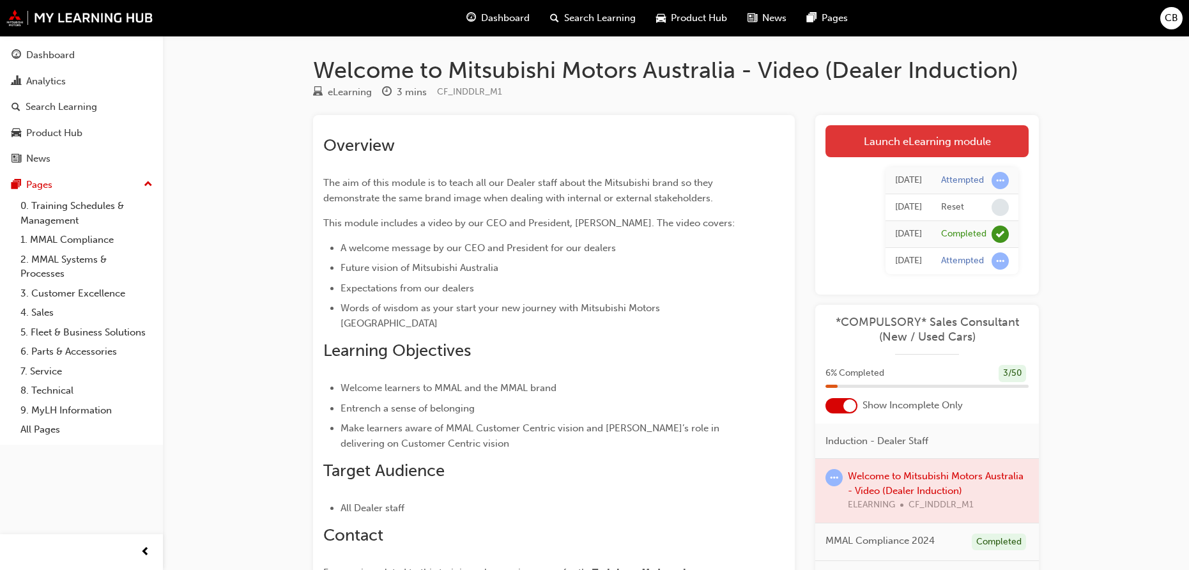
click at [870, 141] on link "Launch eLearning module" at bounding box center [927, 141] width 203 height 32
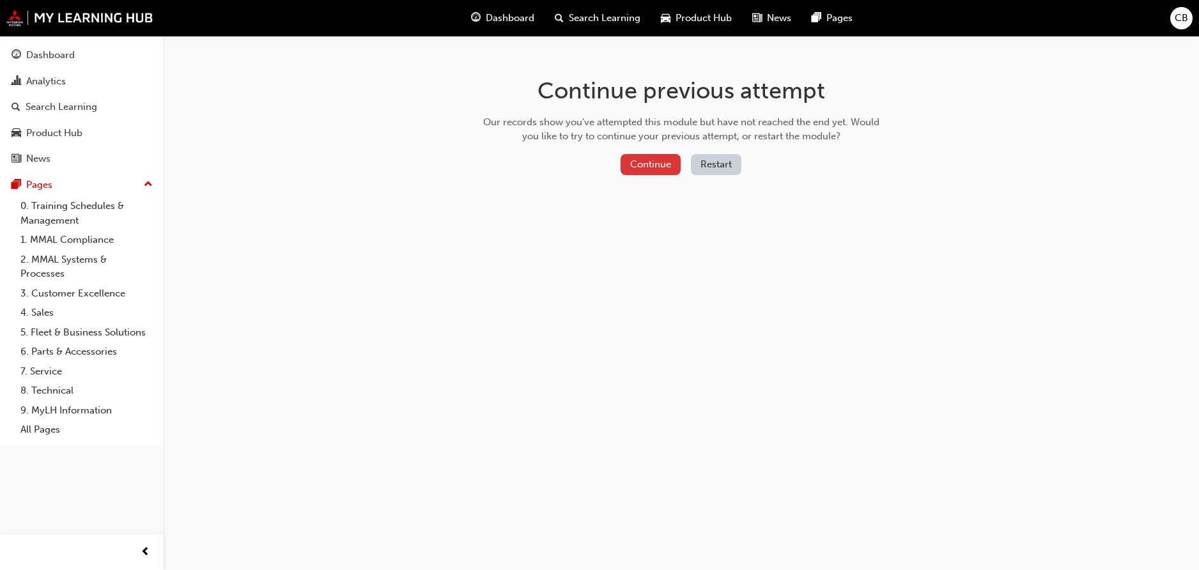
click at [660, 168] on button "Continue" at bounding box center [650, 164] width 60 height 21
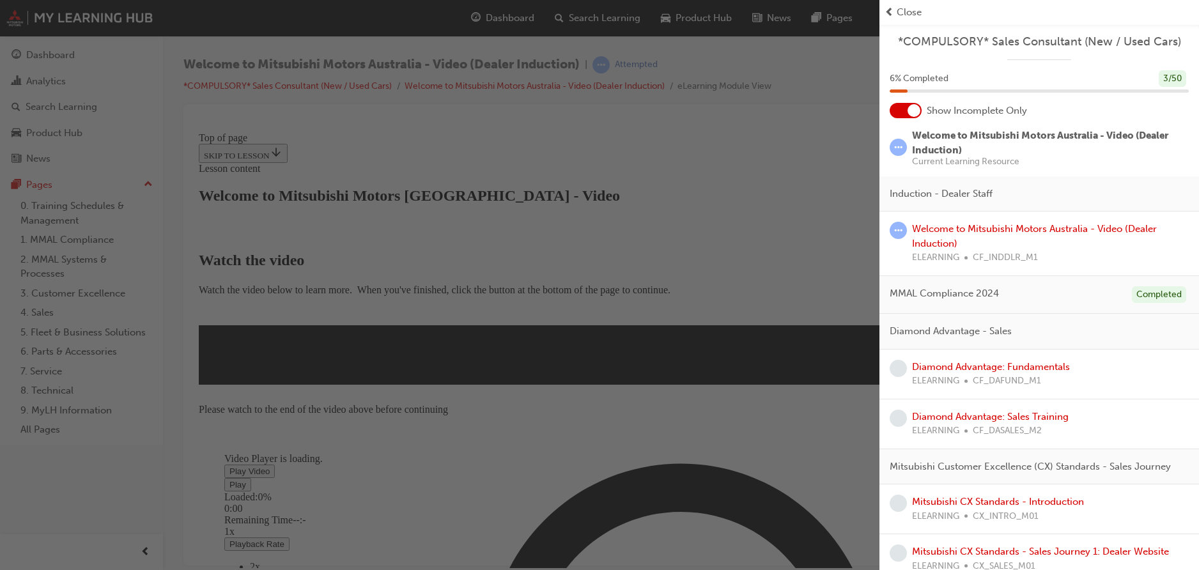
click at [703, 259] on div "button" at bounding box center [439, 285] width 879 height 570
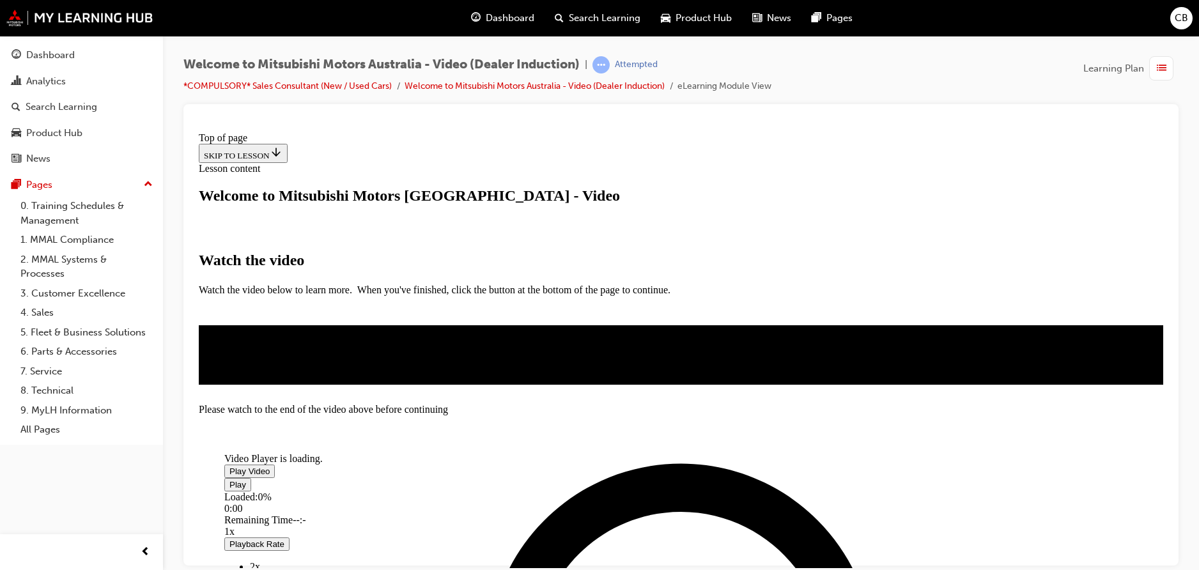
click at [229, 475] on span "Video player" at bounding box center [229, 471] width 0 height 10
click at [402, 491] on div "Loaded : 8.08% 0:08 0:02" at bounding box center [633, 508] width 818 height 35
drag, startPoint x: 412, startPoint y: 502, endPoint x: 803, endPoint y: 500, distance: 390.4
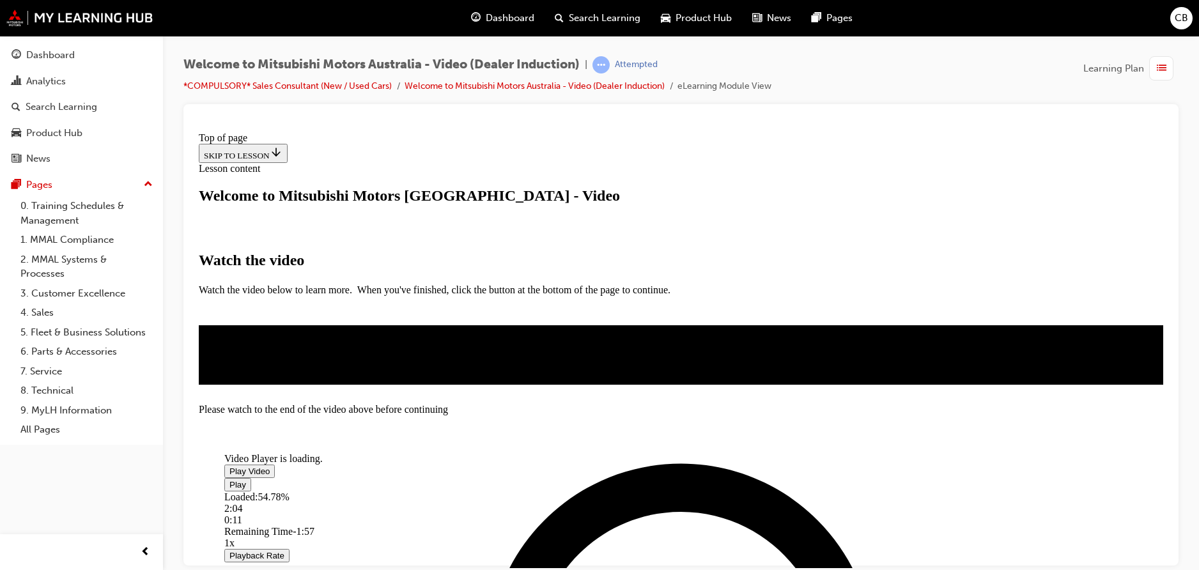
click at [803, 500] on div "Loaded : 54.78% 2:04 0:11" at bounding box center [633, 508] width 818 height 35
click at [801, 500] on div "Loaded : 54.78% 2:03 2:04" at bounding box center [633, 508] width 818 height 35
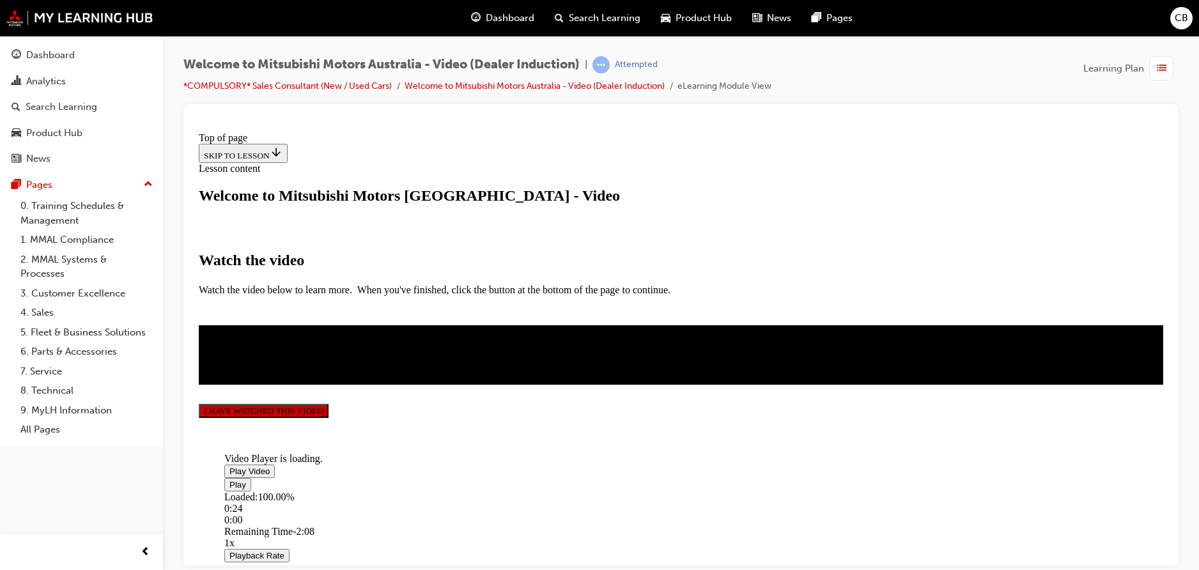
scroll to position [312, 0]
click at [328, 417] on button "I HAVE WATCHED THIS VIDEO" at bounding box center [264, 410] width 130 height 14
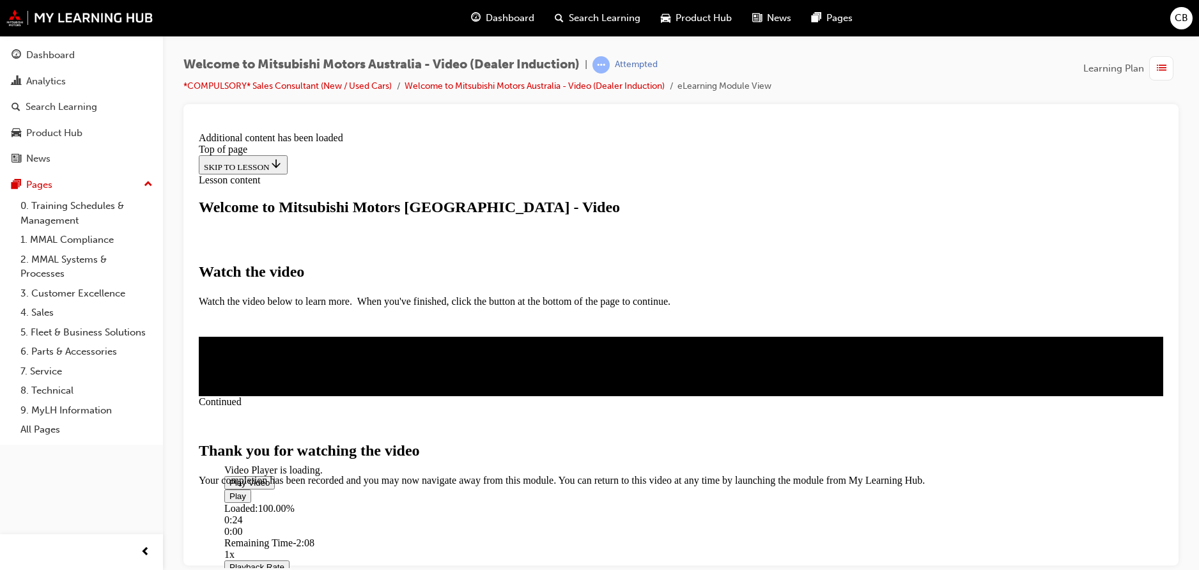
scroll to position [418, 0]
click at [277, 534] on span "CLOSE MODULE" at bounding box center [238, 539] width 79 height 11
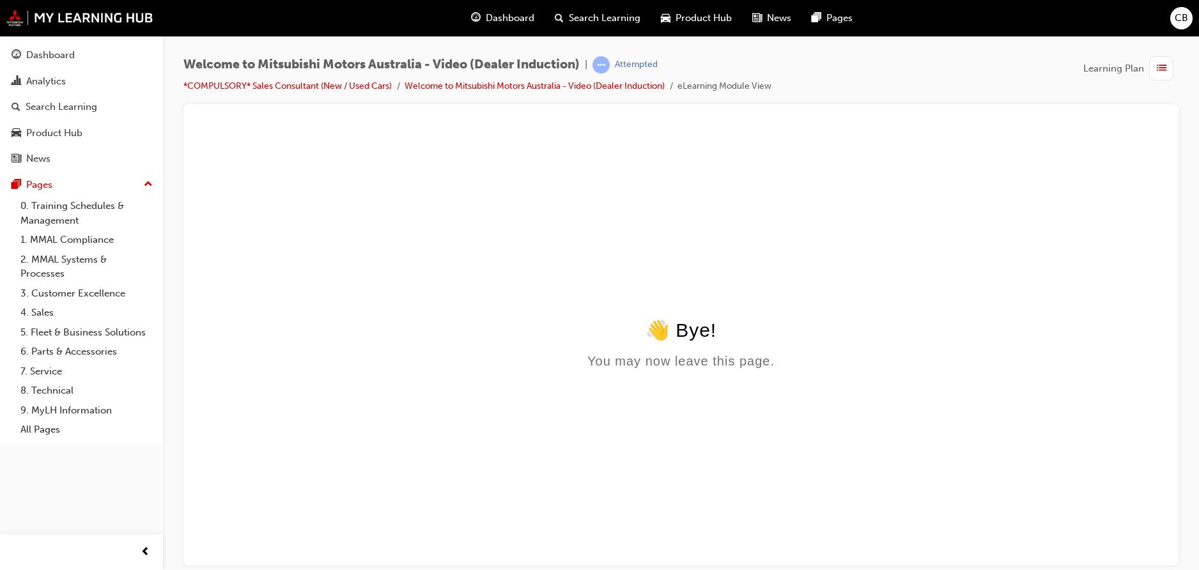
scroll to position [0, 0]
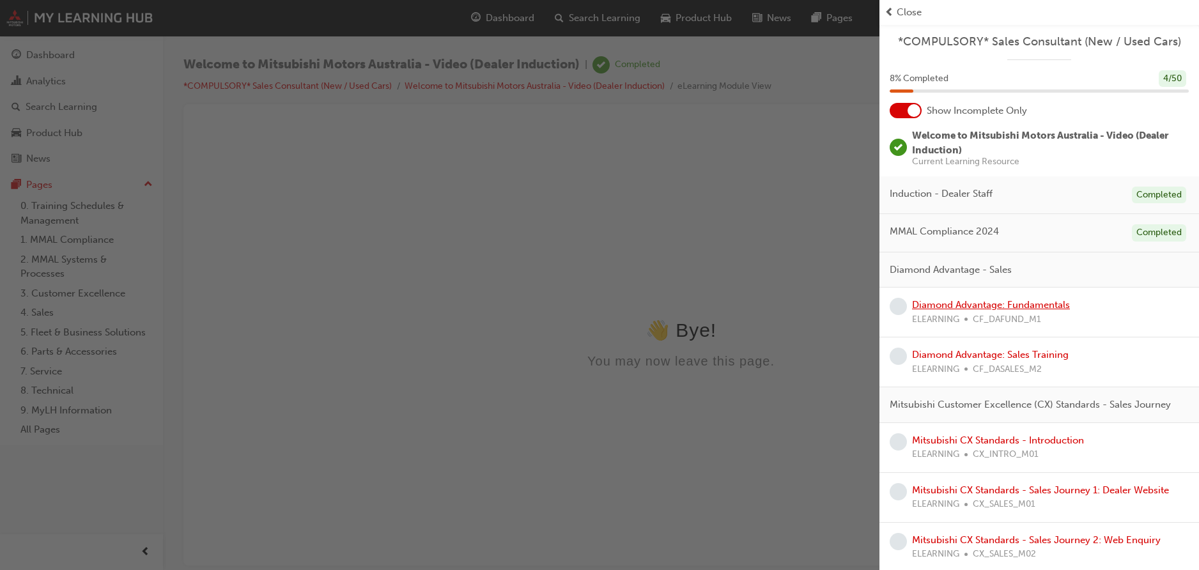
click at [973, 307] on link "Diamond Advantage: Fundamentals" at bounding box center [991, 305] width 158 height 12
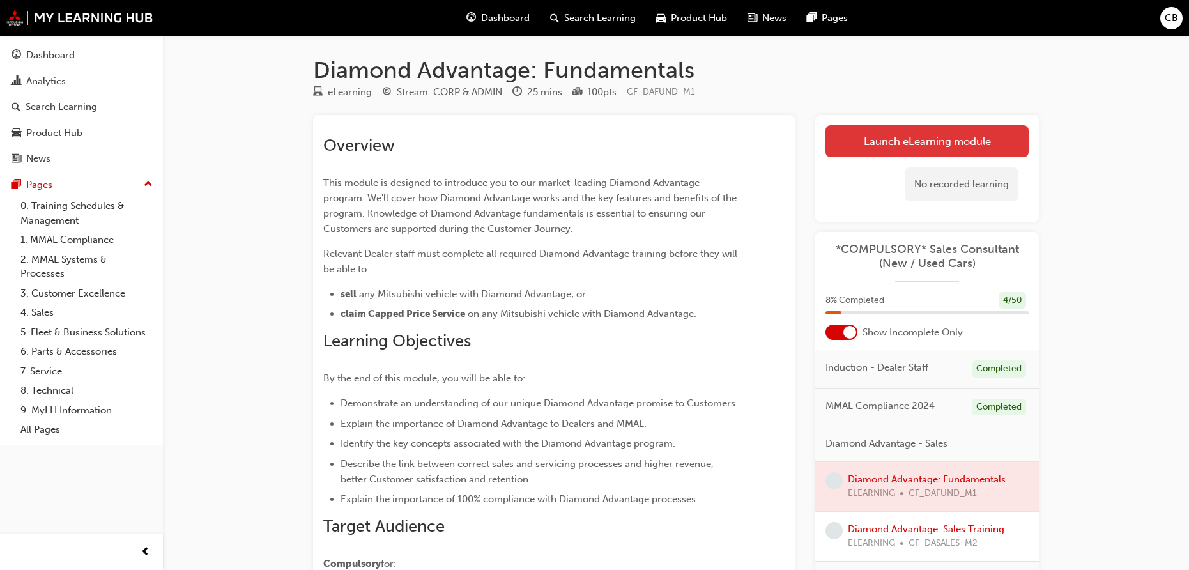
click at [868, 144] on link "Launch eLearning module" at bounding box center [927, 141] width 203 height 32
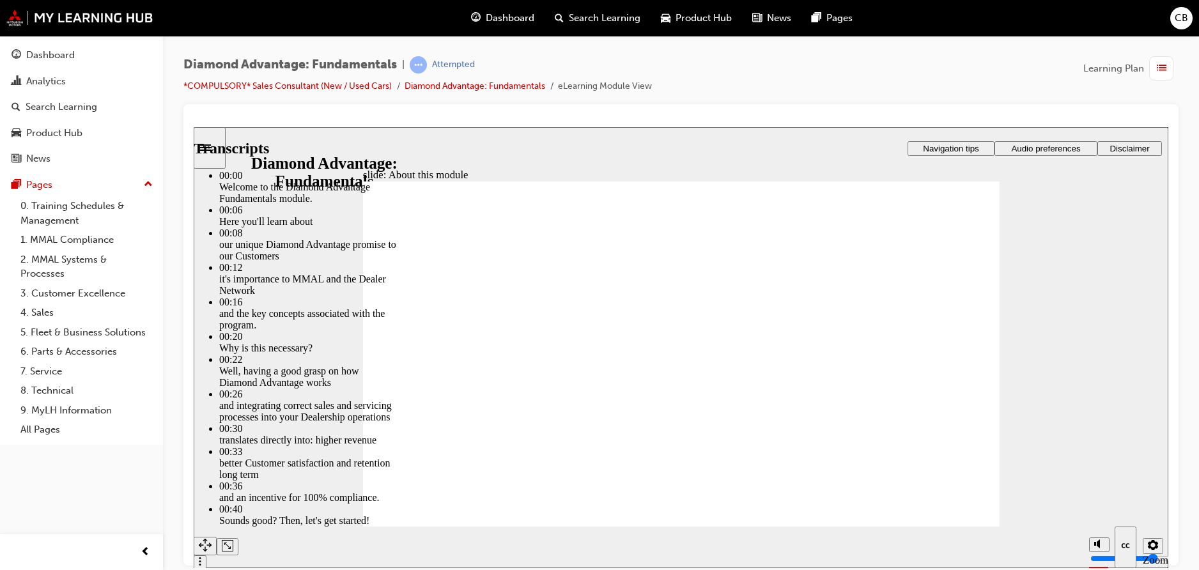
type input "45"
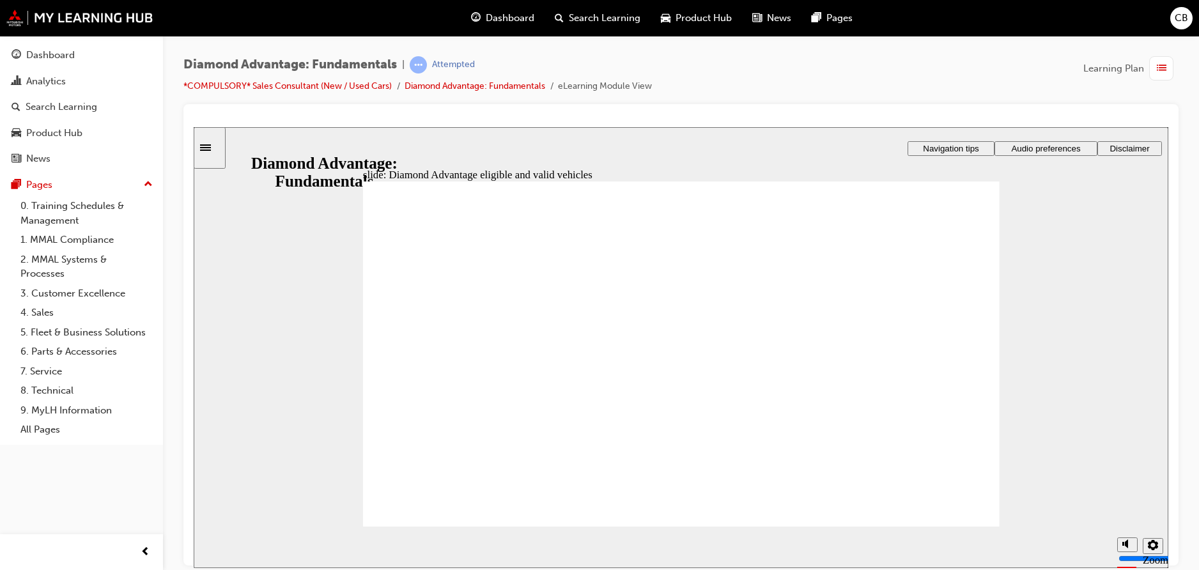
drag, startPoint x: 973, startPoint y: 263, endPoint x: 902, endPoint y: 277, distance: 72.2
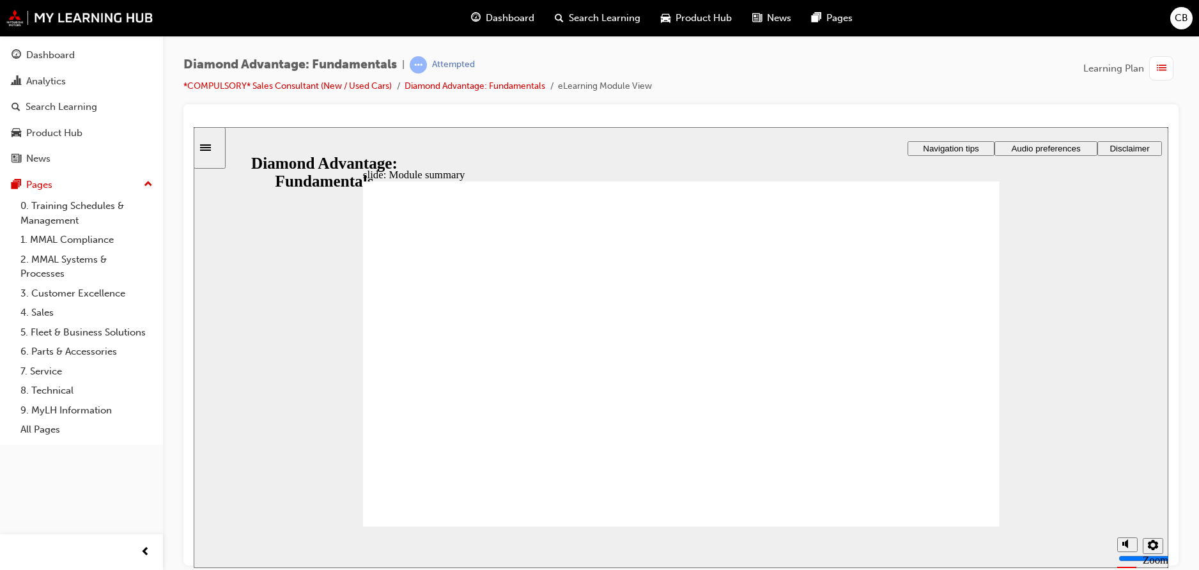
checkbox input "true"
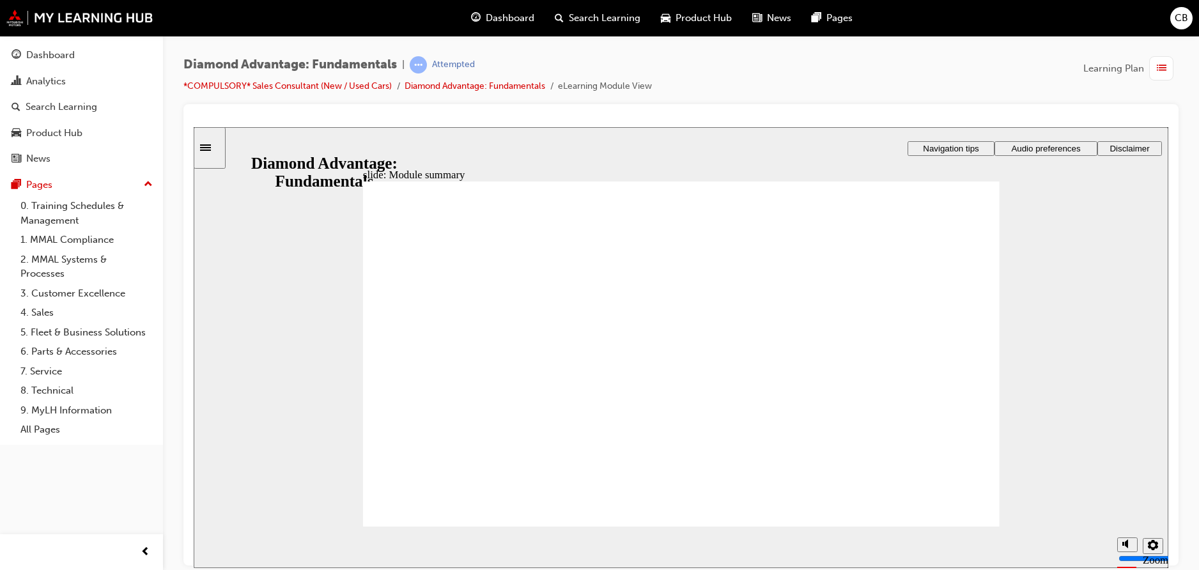
checkbox input "true"
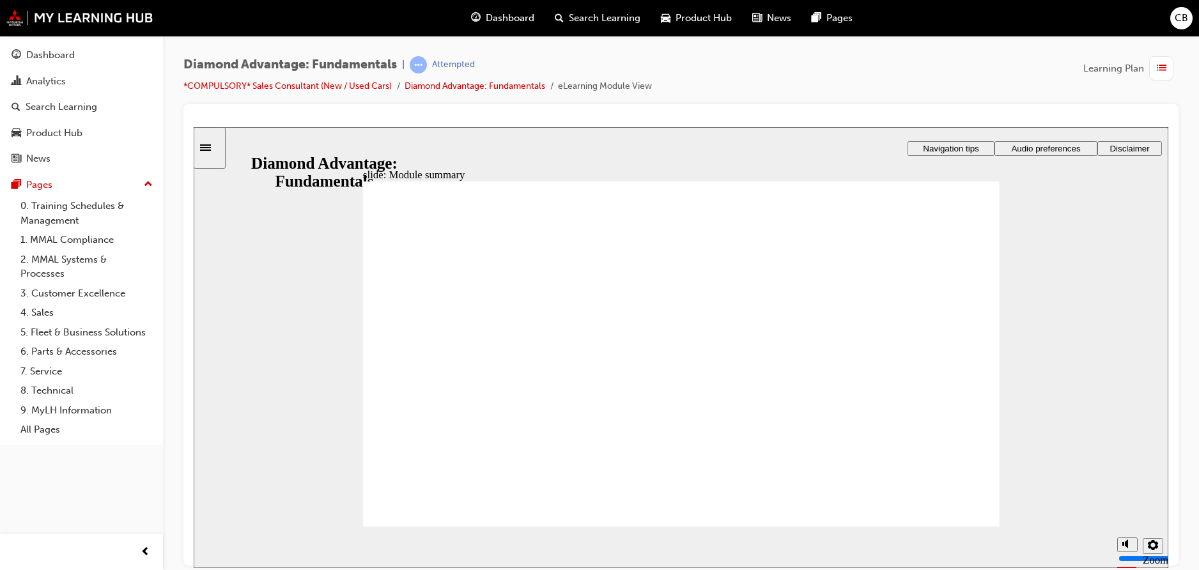
checkbox input "true"
drag, startPoint x: 514, startPoint y: 346, endPoint x: 676, endPoint y: 351, distance: 161.7
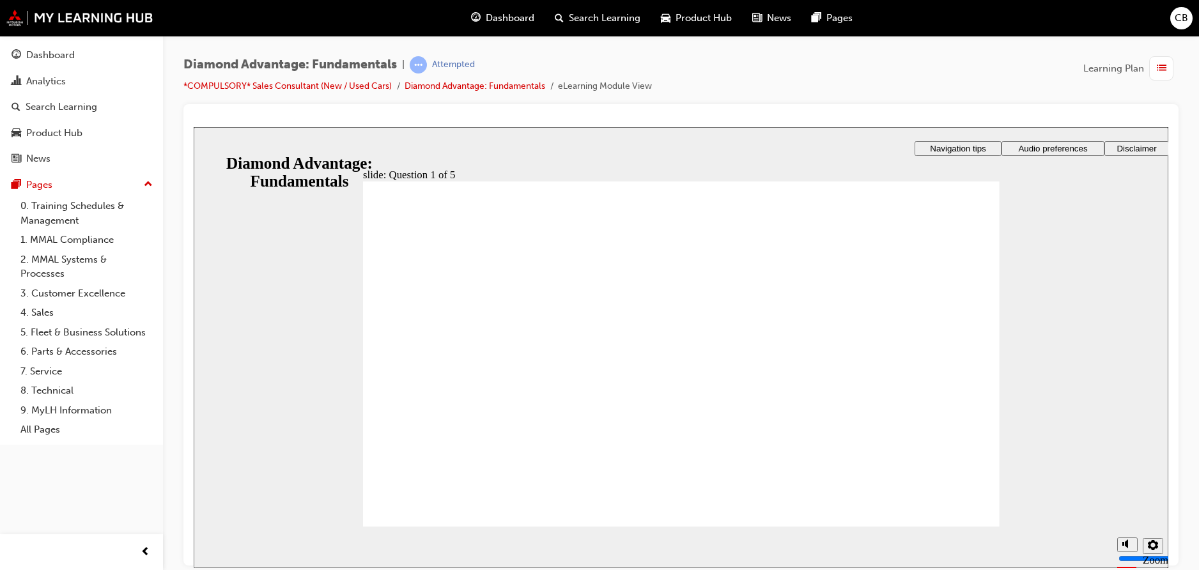
drag, startPoint x: 678, startPoint y: 456, endPoint x: 537, endPoint y: 411, distance: 147.5
drag, startPoint x: 531, startPoint y: 444, endPoint x: 843, endPoint y: 401, distance: 314.8
drag, startPoint x: 739, startPoint y: 431, endPoint x: 712, endPoint y: 412, distance: 33.5
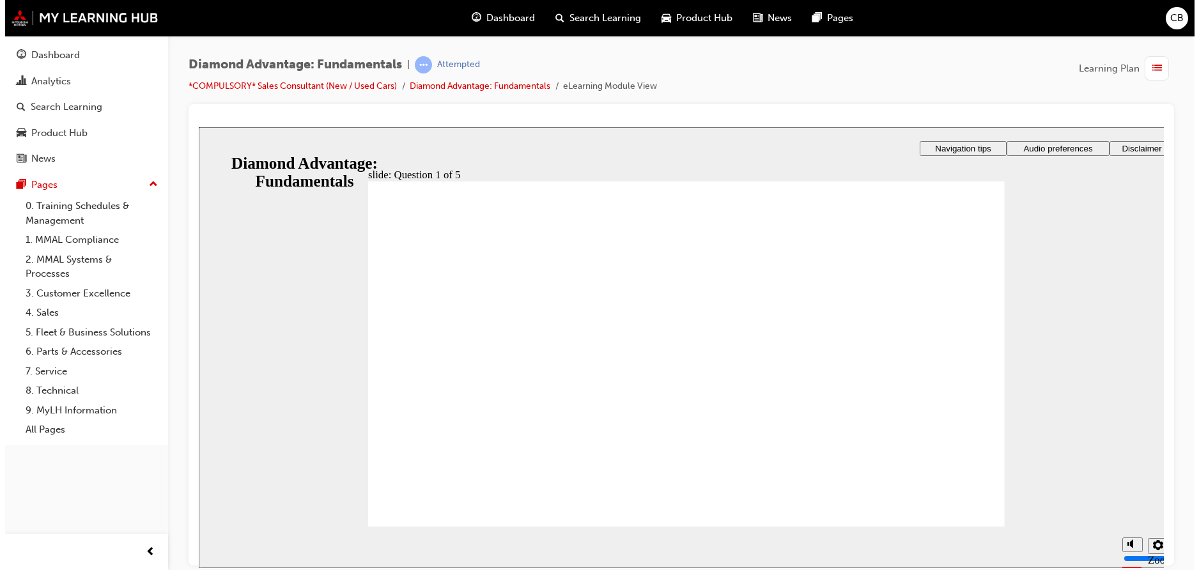
radio input "true"
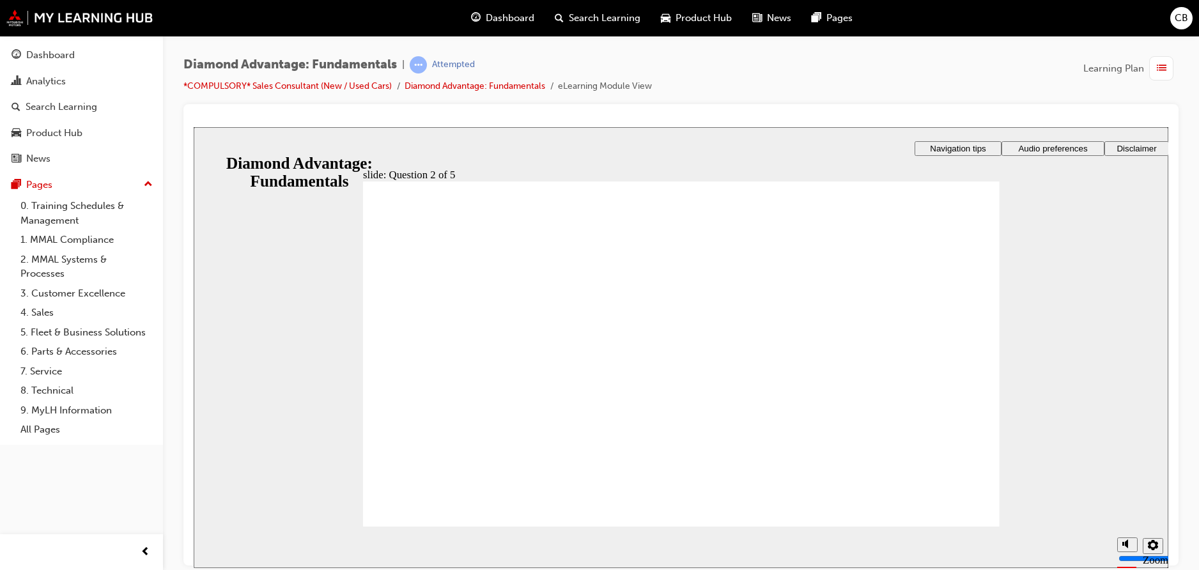
radio input "true"
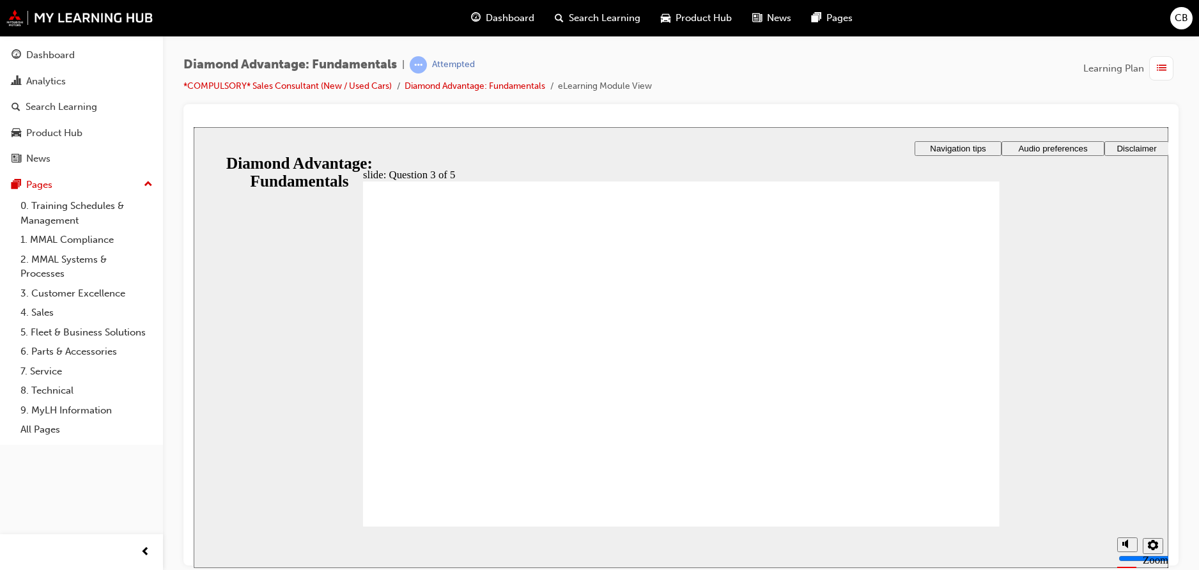
checkbox input "true"
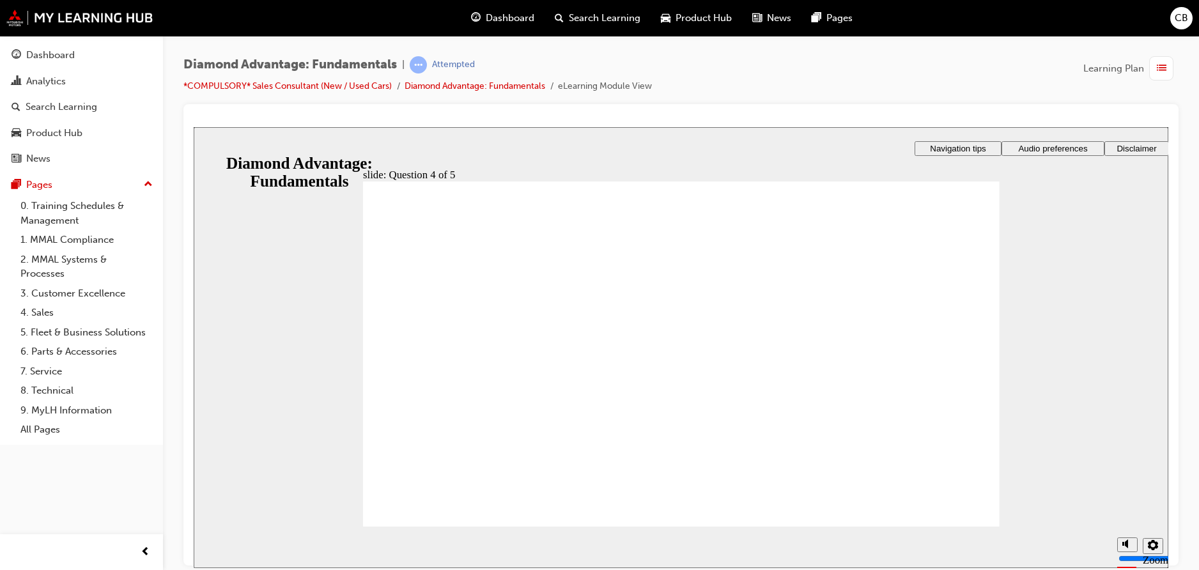
radio input "true"
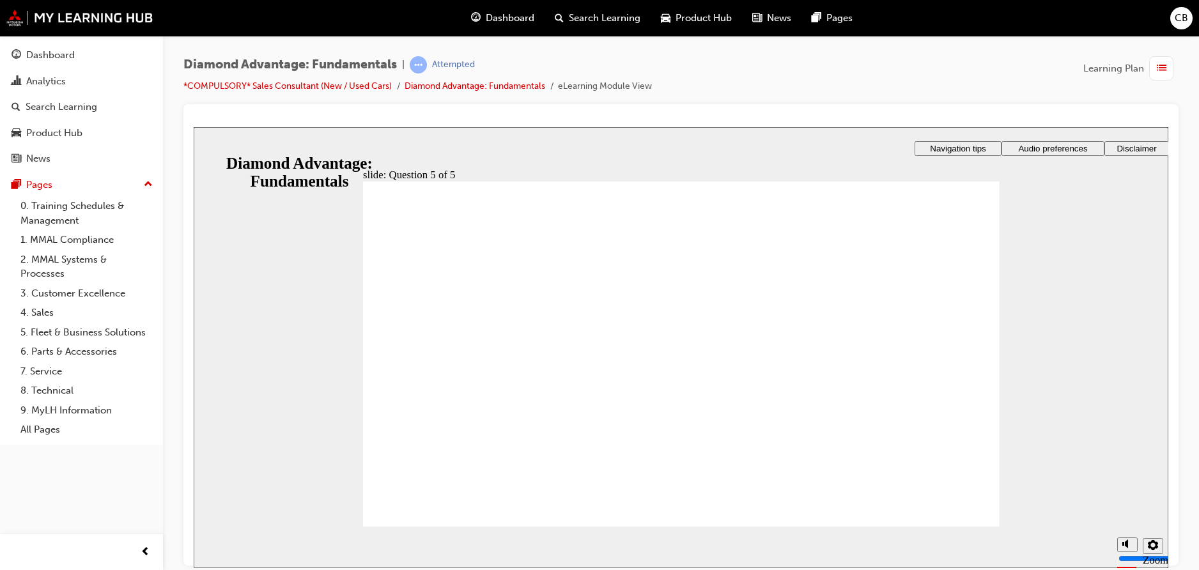
drag, startPoint x: 568, startPoint y: 447, endPoint x: 711, endPoint y: 403, distance: 149.8
drag, startPoint x: 700, startPoint y: 444, endPoint x: 513, endPoint y: 404, distance: 191.4
drag, startPoint x: 835, startPoint y: 446, endPoint x: 835, endPoint y: 410, distance: 35.8
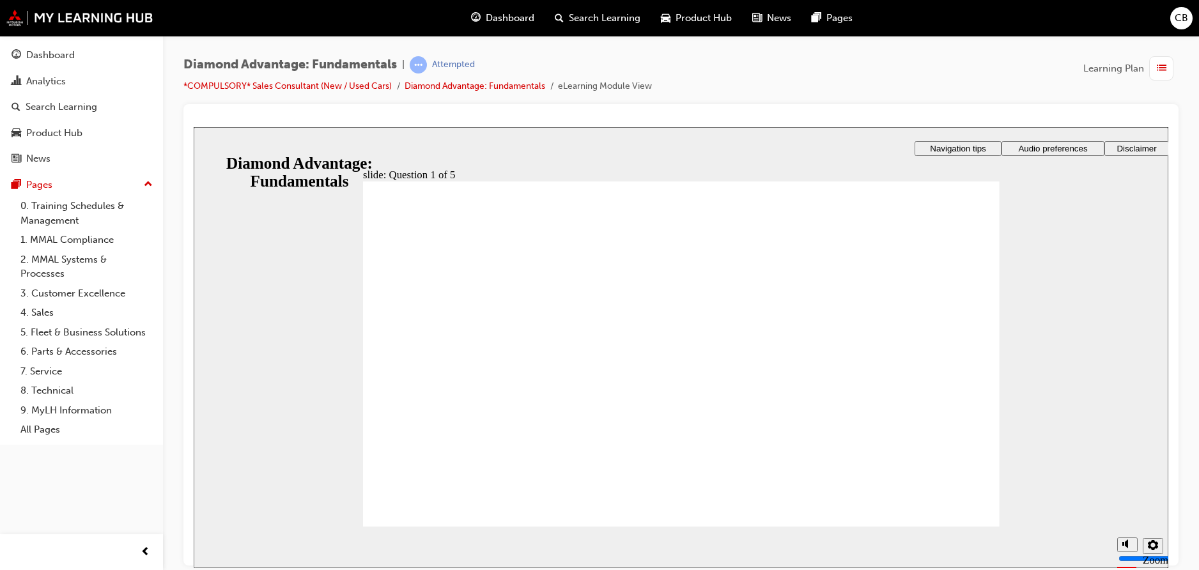
click at [1037, 312] on div "slide: Question 1 of 5 Rectangle 1 That’s not quite right. After the quiz, you …" at bounding box center [681, 347] width 974 height 441
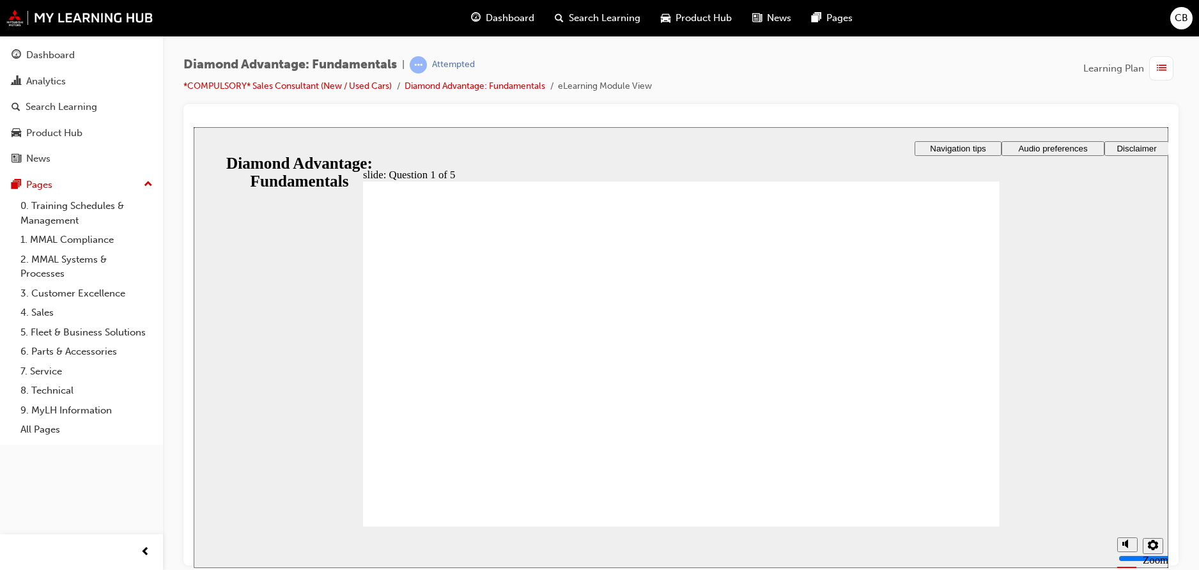
click at [1156, 547] on icon "settings" at bounding box center [1153, 544] width 10 height 10
click at [1157, 547] on icon "settings" at bounding box center [1153, 544] width 10 height 10
drag, startPoint x: 796, startPoint y: 414, endPoint x: 753, endPoint y: 443, distance: 51.4
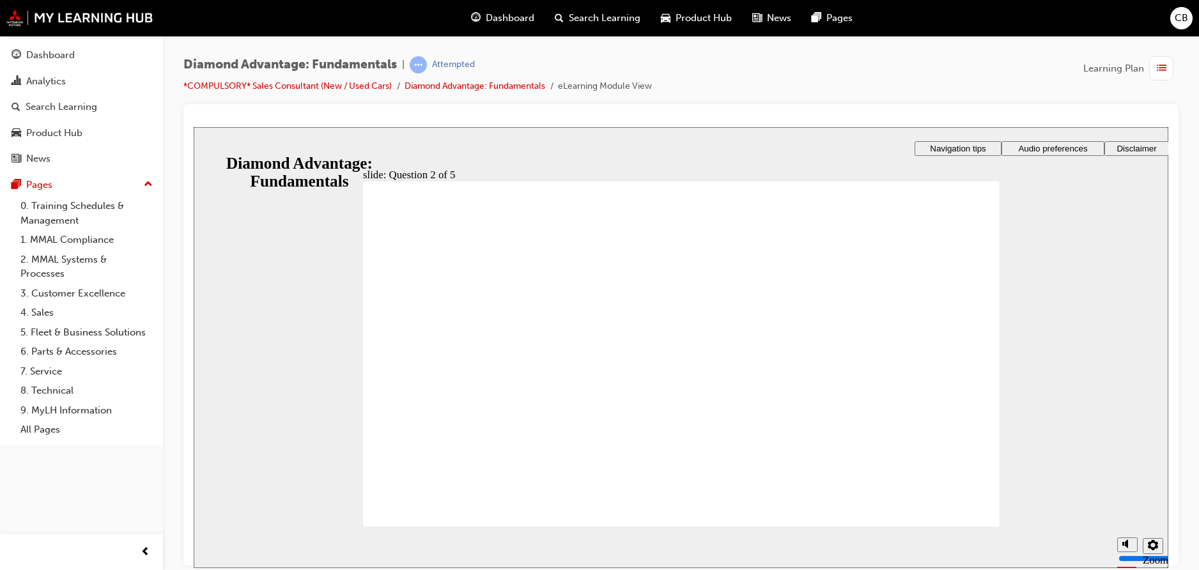
radio input "true"
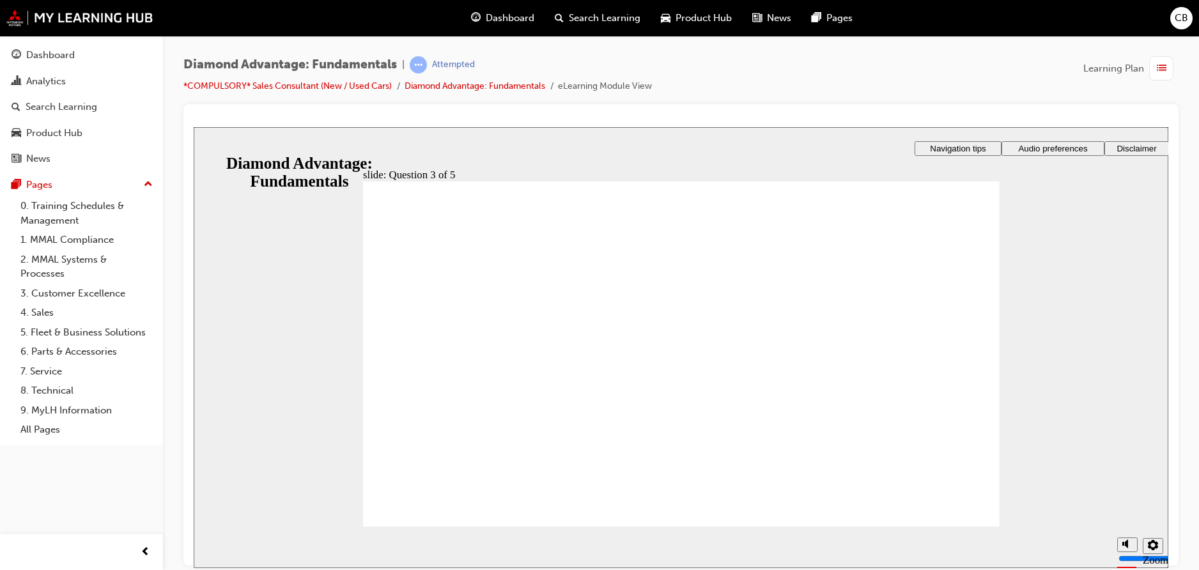
radio input "true"
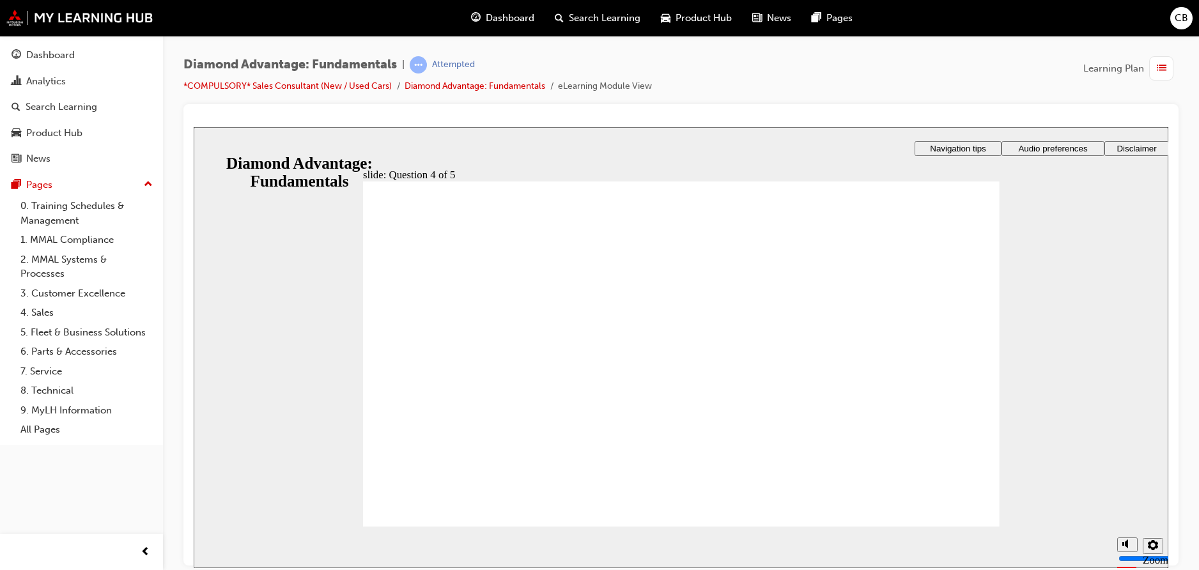
checkbox input "true"
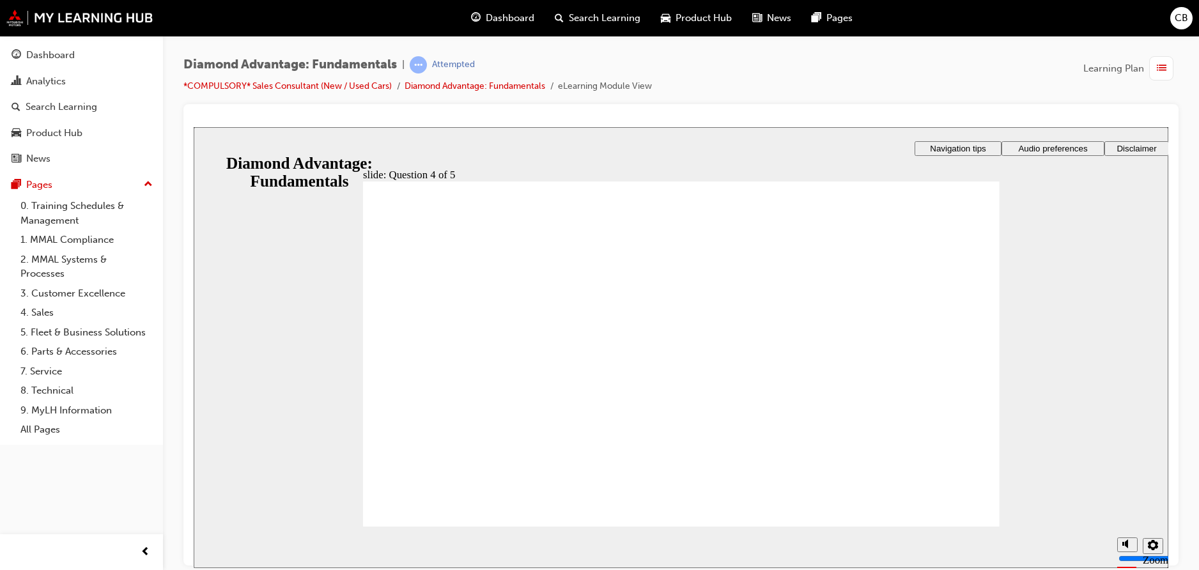
checkbox input "true"
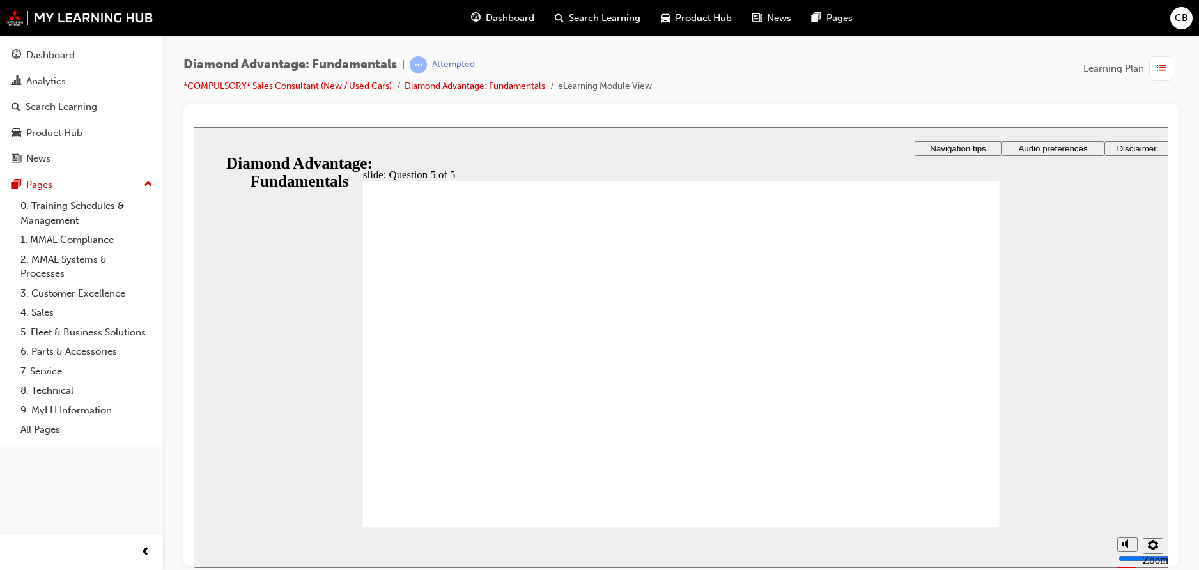
drag, startPoint x: 415, startPoint y: 337, endPoint x: 417, endPoint y: 396, distance: 58.8
radio input "true"
drag, startPoint x: 424, startPoint y: 476, endPoint x: 426, endPoint y: 484, distance: 7.8
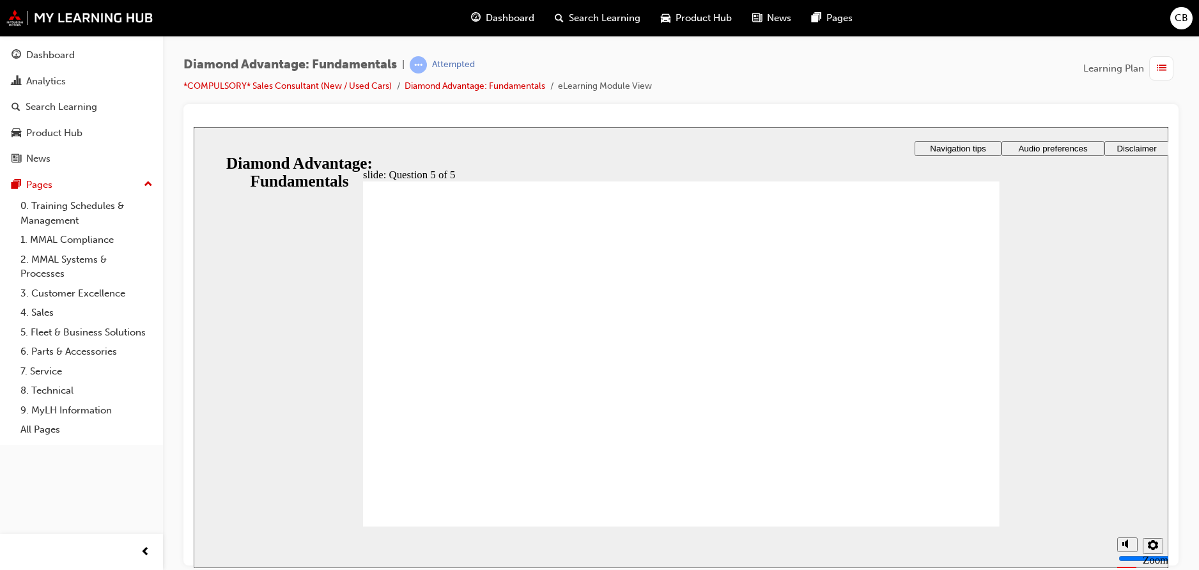
drag, startPoint x: 522, startPoint y: 454, endPoint x: 679, endPoint y: 411, distance: 162.3
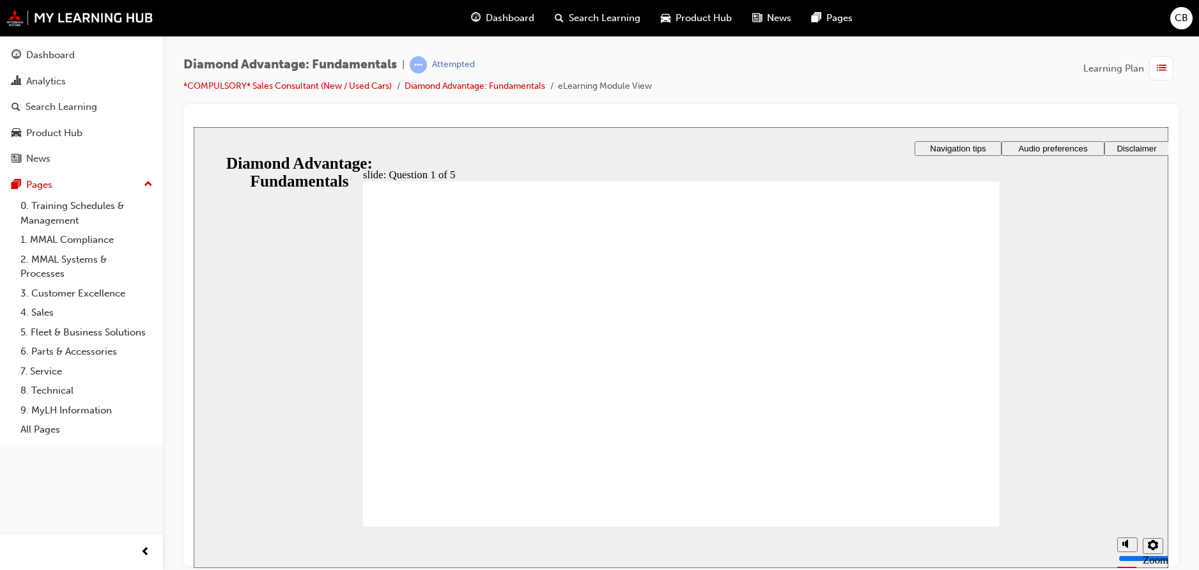
drag, startPoint x: 684, startPoint y: 453, endPoint x: 546, endPoint y: 419, distance: 141.5
drag, startPoint x: 880, startPoint y: 452, endPoint x: 736, endPoint y: 405, distance: 151.4
drag, startPoint x: 663, startPoint y: 450, endPoint x: 854, endPoint y: 404, distance: 197.3
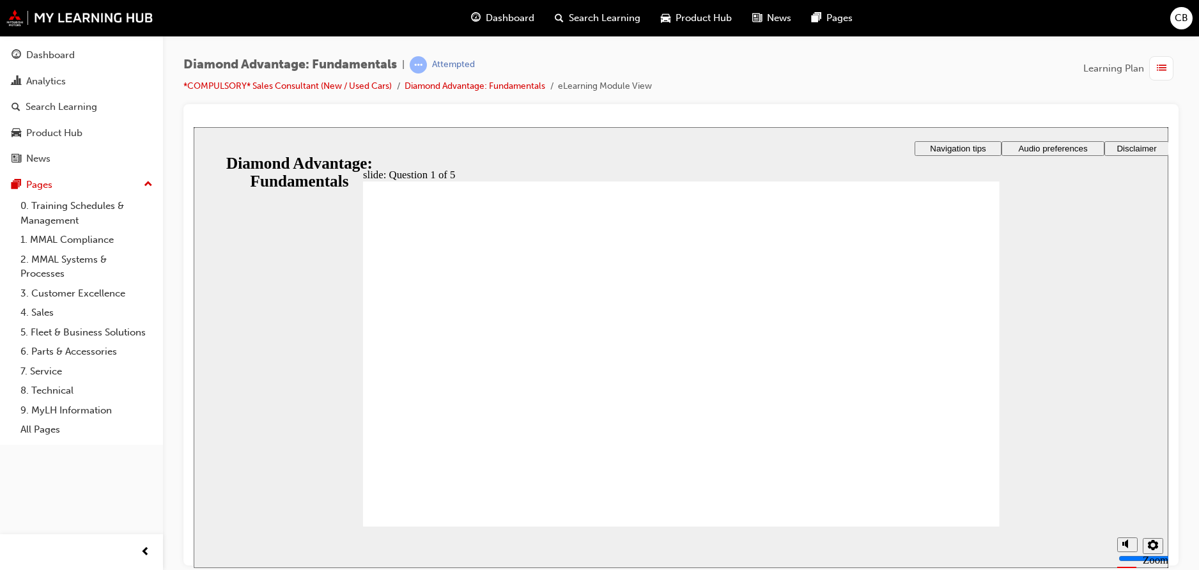
radio input "true"
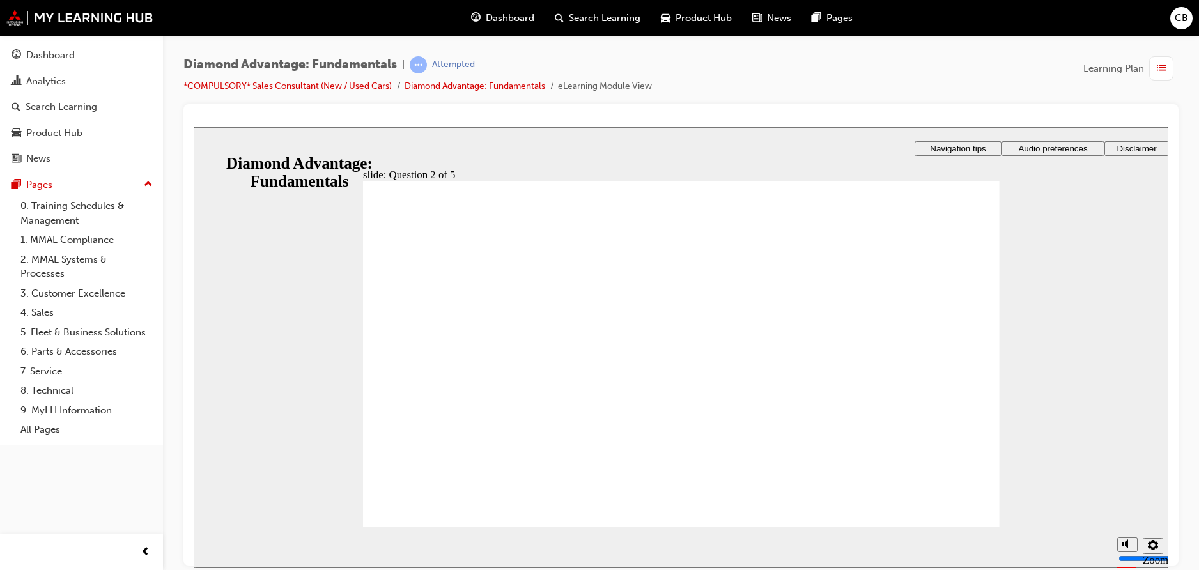
radio input "true"
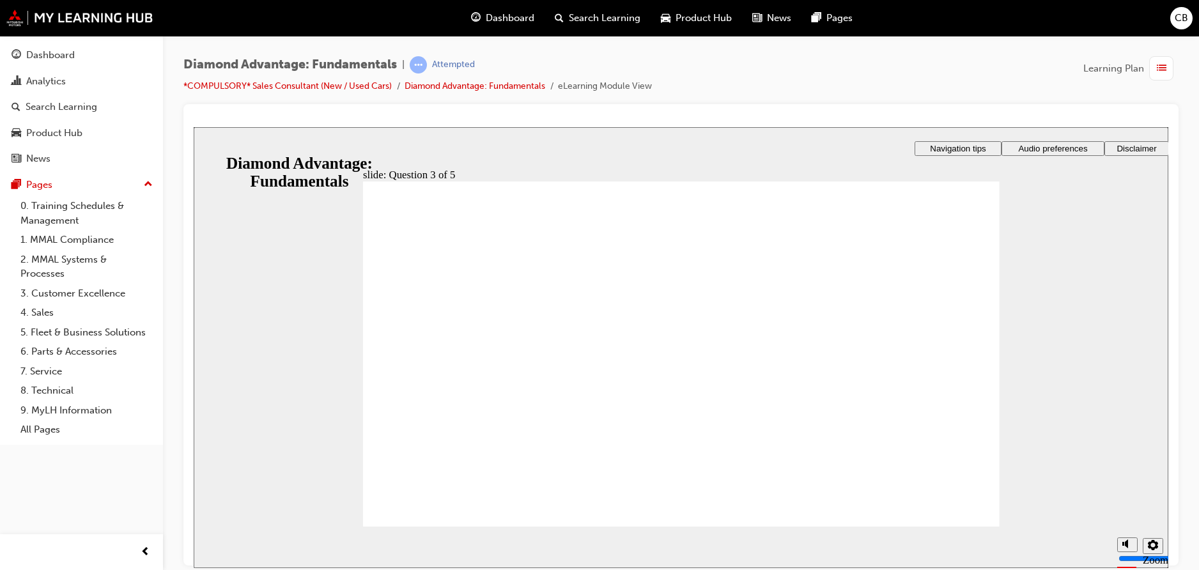
checkbox input "true"
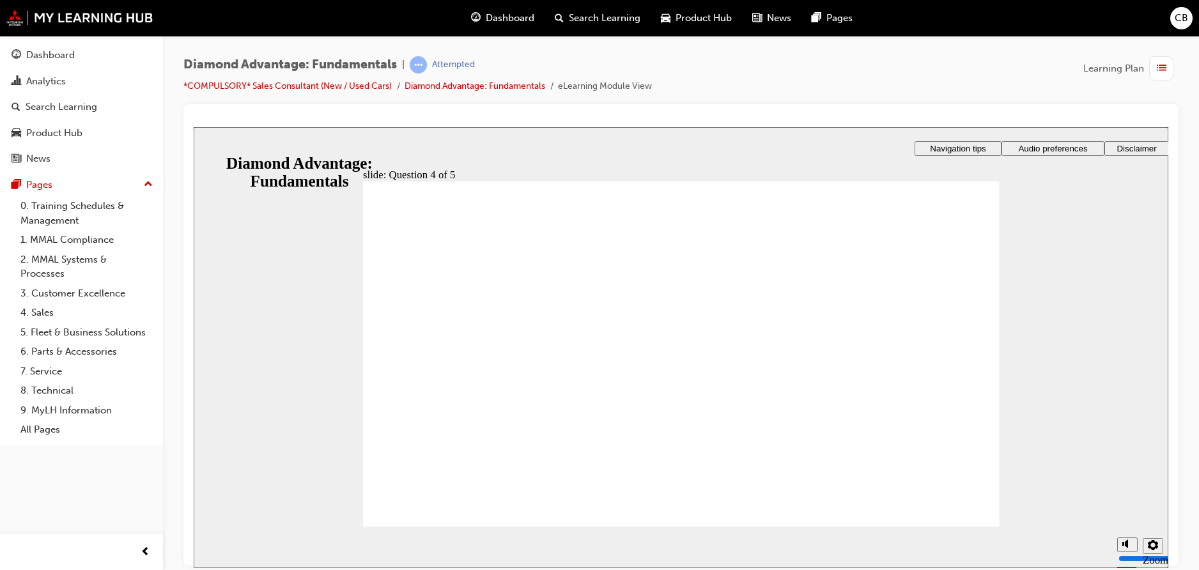
checkbox input "true"
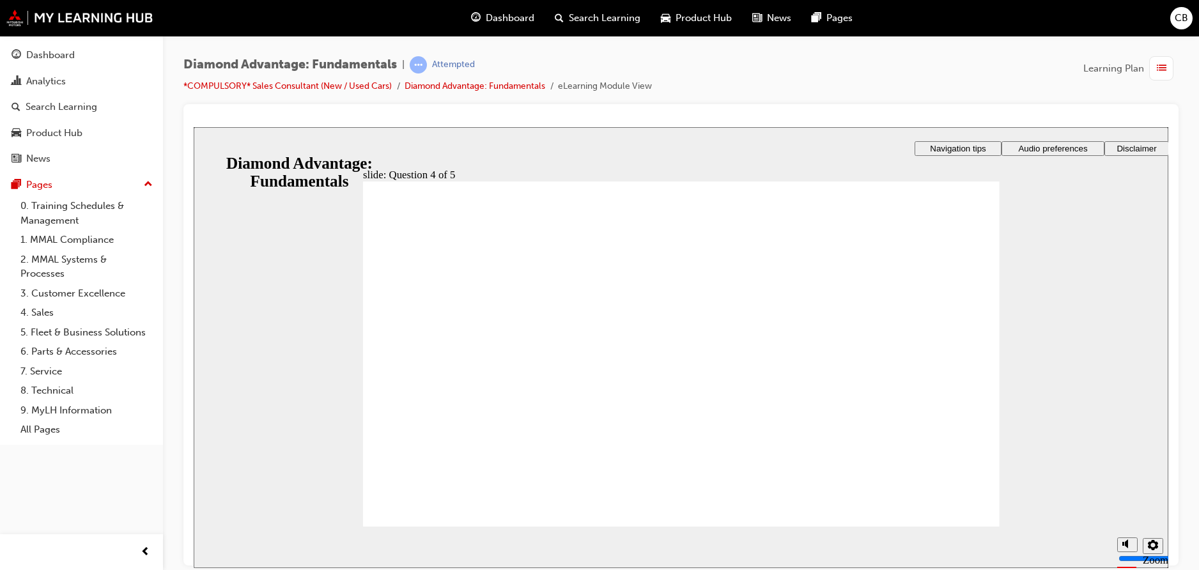
radio input "true"
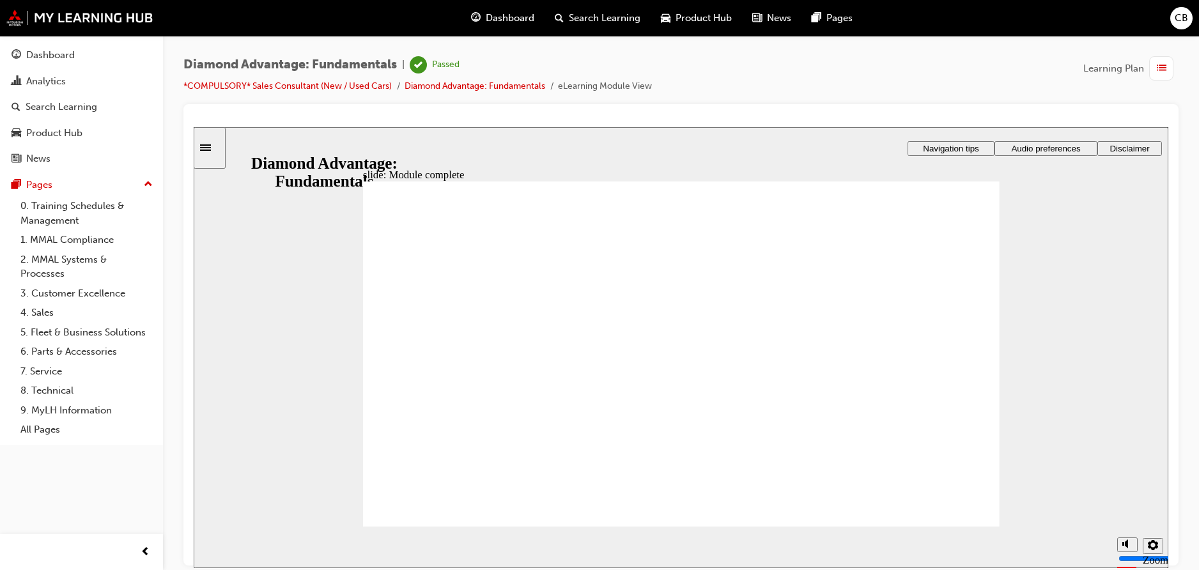
click at [303, 90] on link "*COMPULSORY* Sales Consultant (New / Used Cars)" at bounding box center [287, 86] width 208 height 11
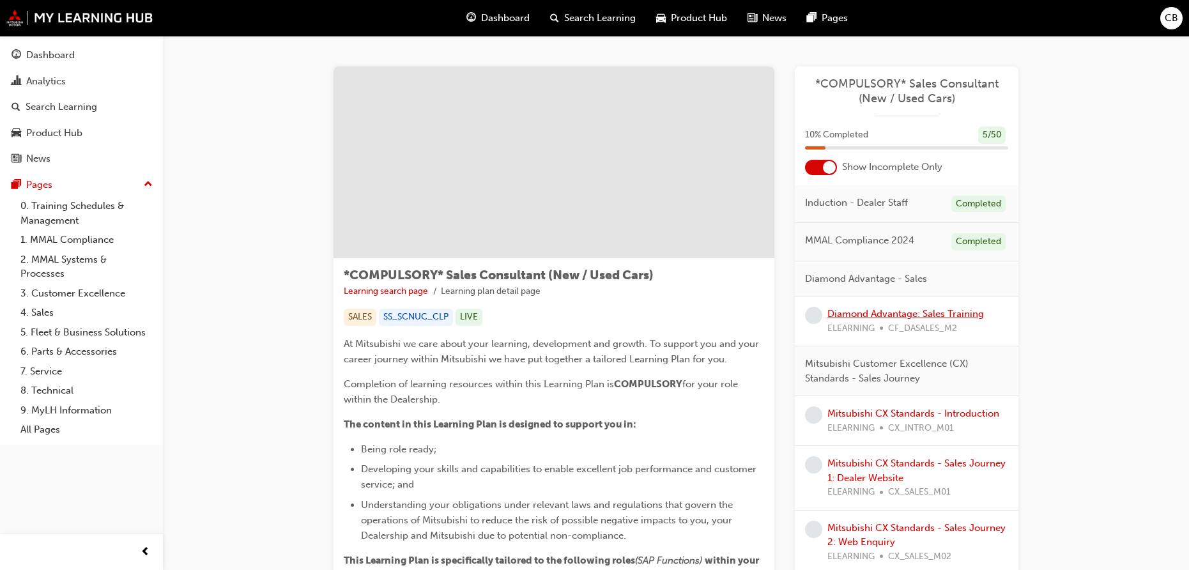
click at [888, 316] on link "Diamond Advantage: Sales Training" at bounding box center [905, 314] width 157 height 12
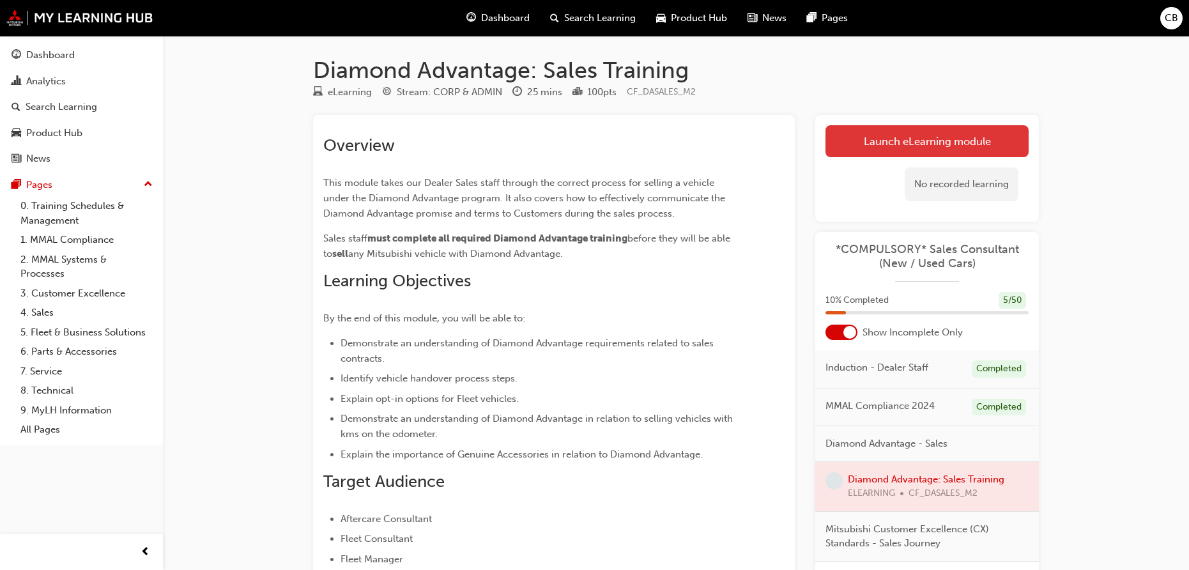
click at [893, 141] on link "Launch eLearning module" at bounding box center [927, 141] width 203 height 32
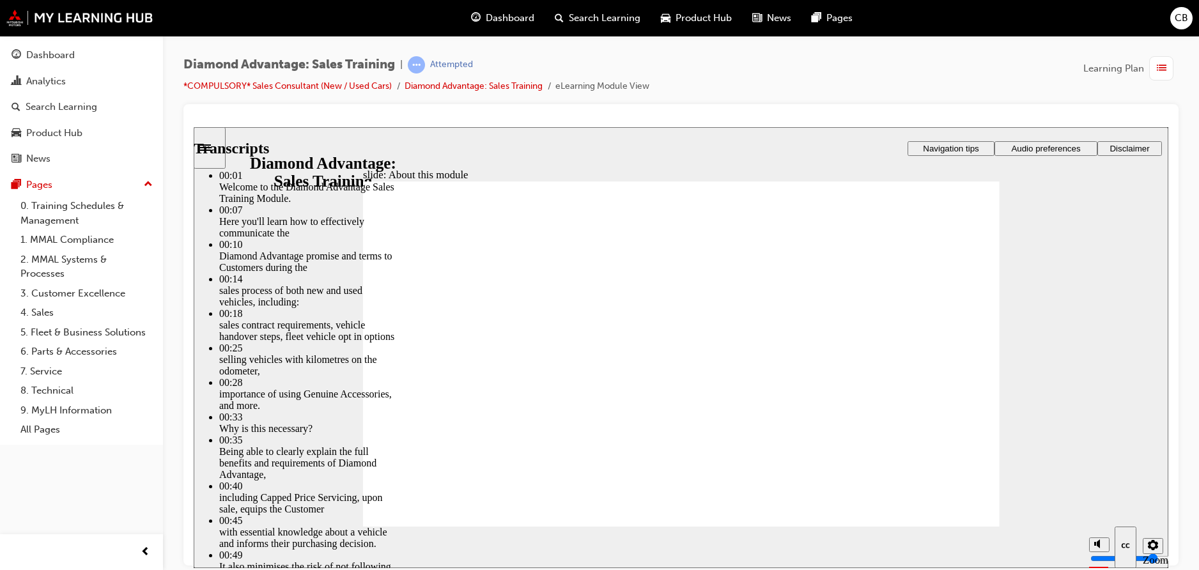
type input "62"
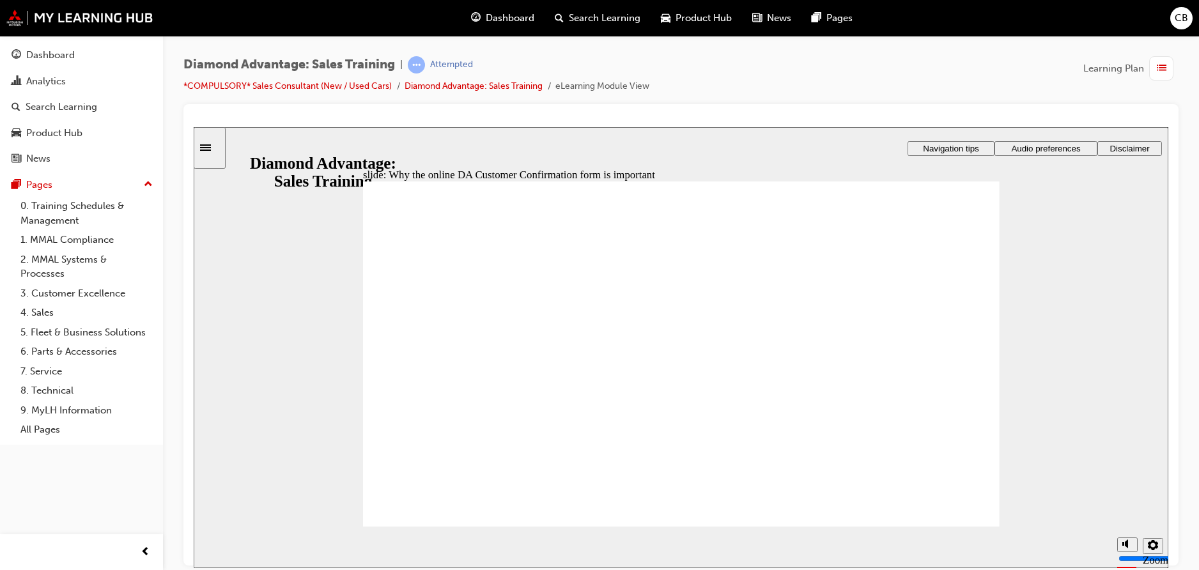
drag, startPoint x: 706, startPoint y: 486, endPoint x: 753, endPoint y: 479, distance: 47.8
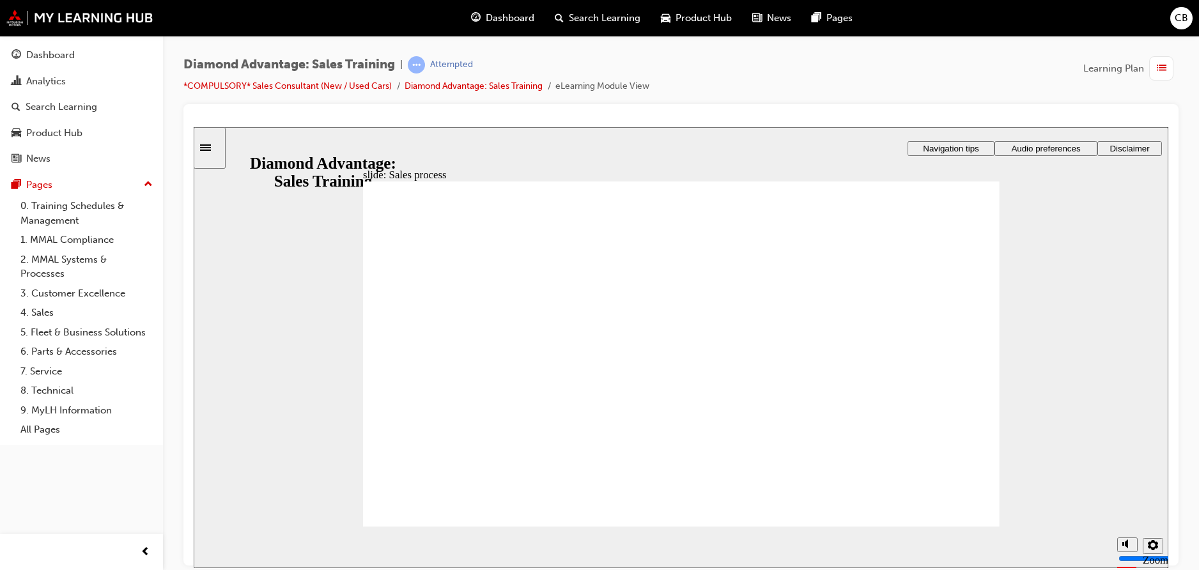
drag, startPoint x: 930, startPoint y: 507, endPoint x: 930, endPoint y: 498, distance: 9.0
drag, startPoint x: 743, startPoint y: 236, endPoint x: 755, endPoint y: 247, distance: 16.3
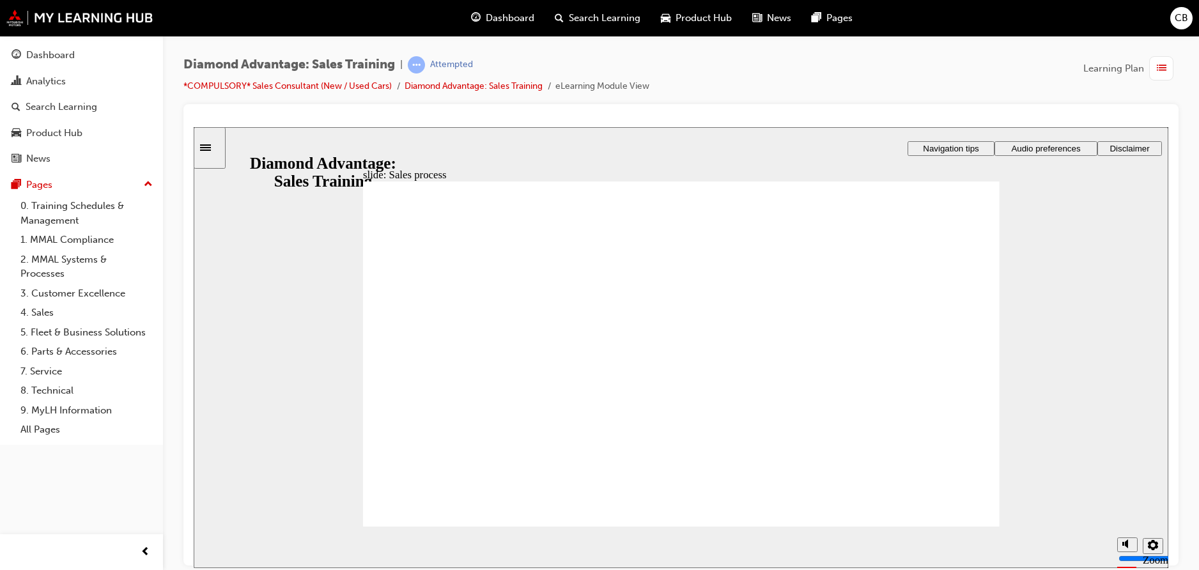
checkbox input "true"
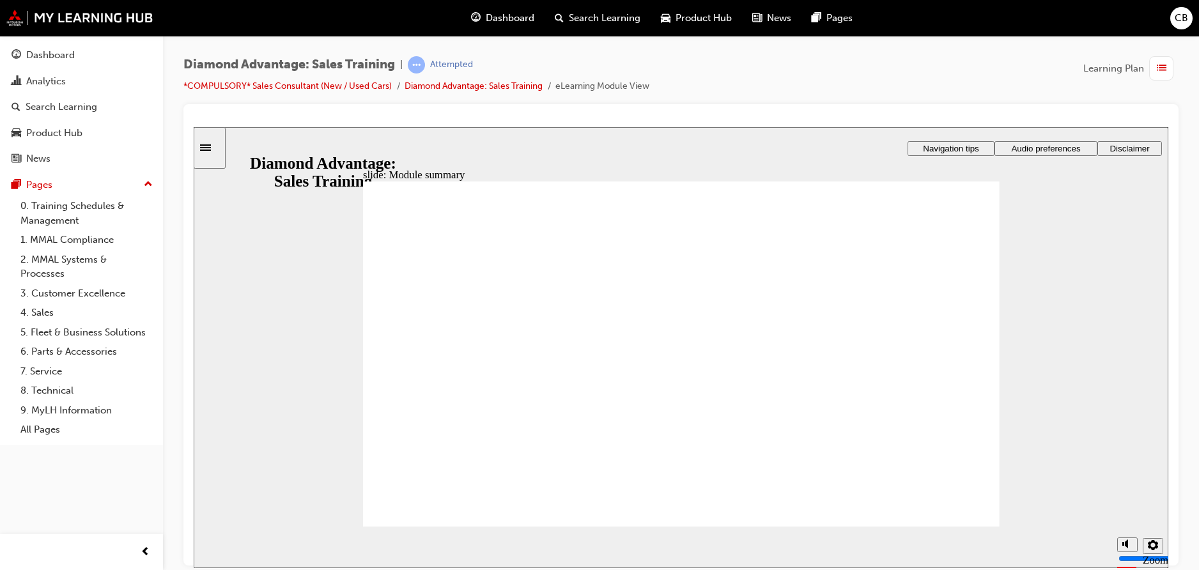
checkbox input "true"
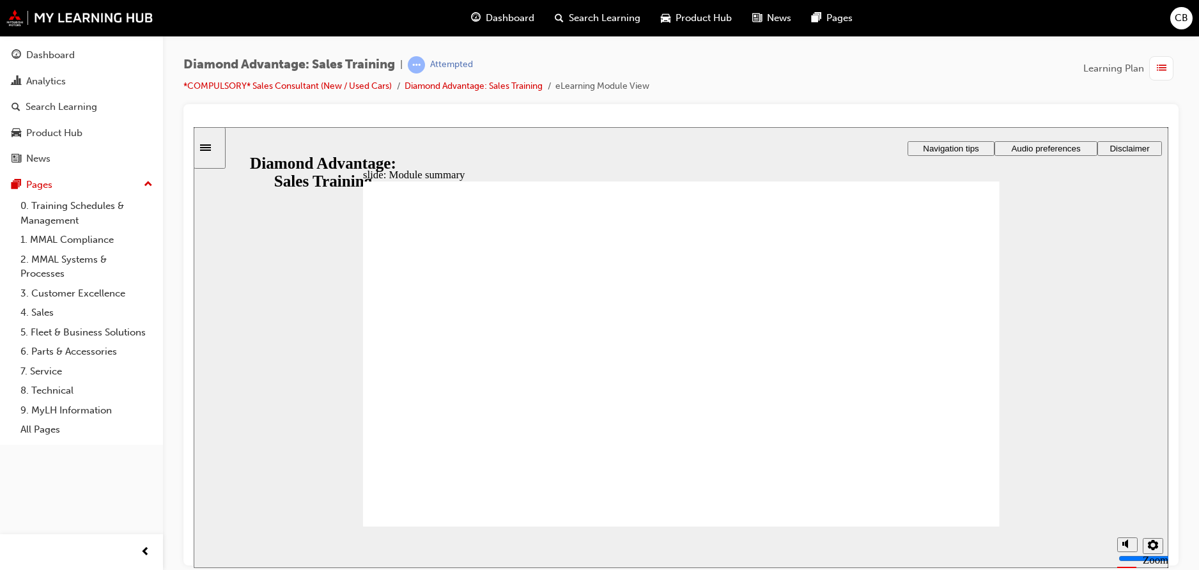
checkbox input "true"
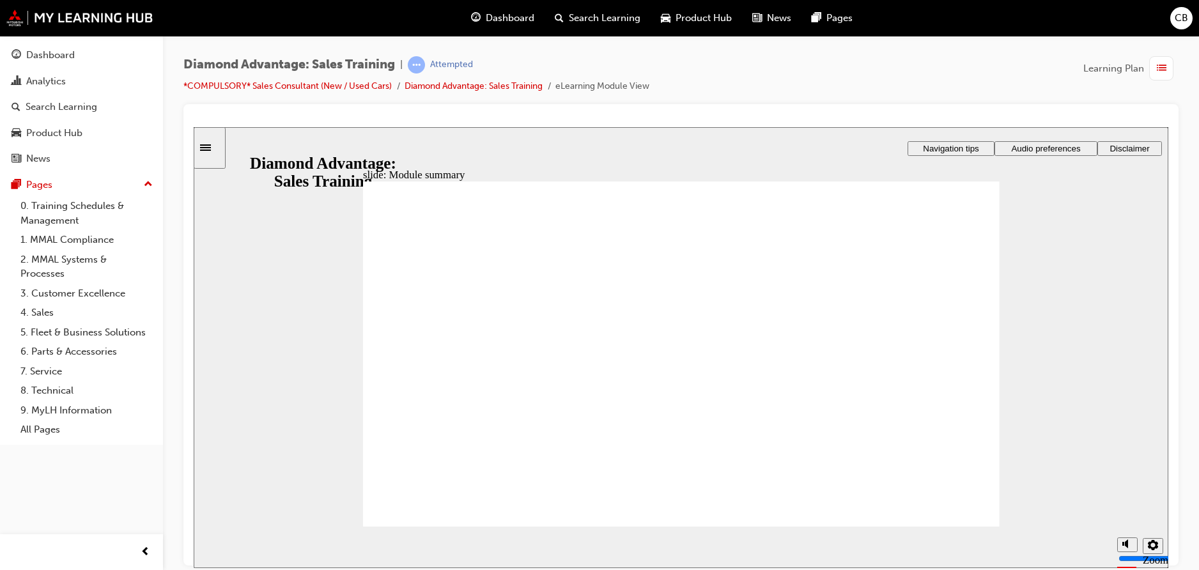
checkbox input "true"
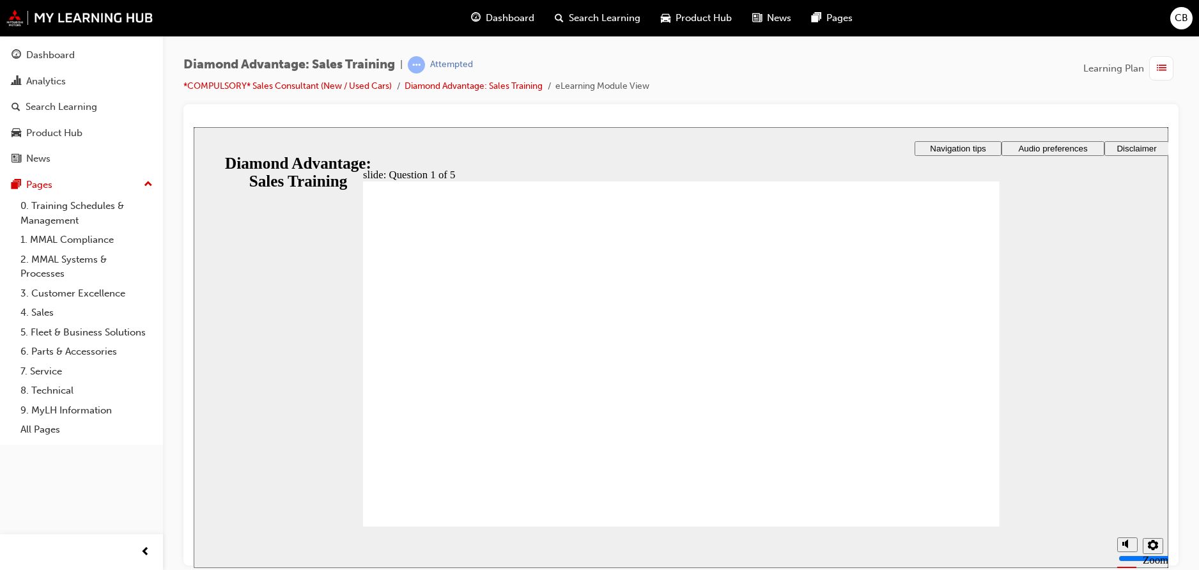
checkbox input "true"
drag, startPoint x: 601, startPoint y: 435, endPoint x: 589, endPoint y: 435, distance: 12.8
checkbox input "true"
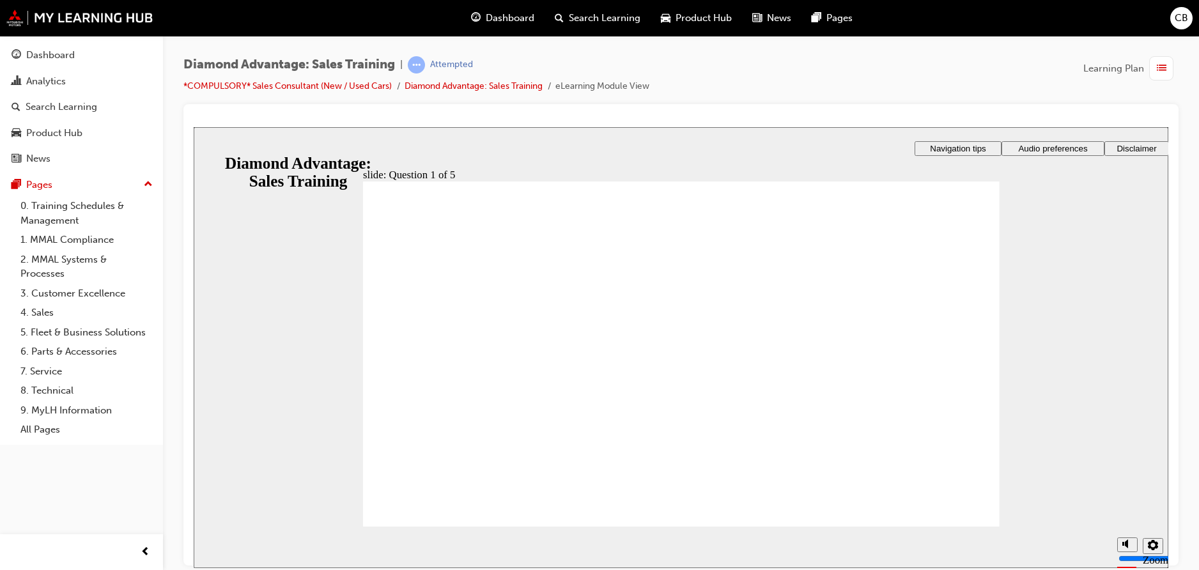
checkbox input "true"
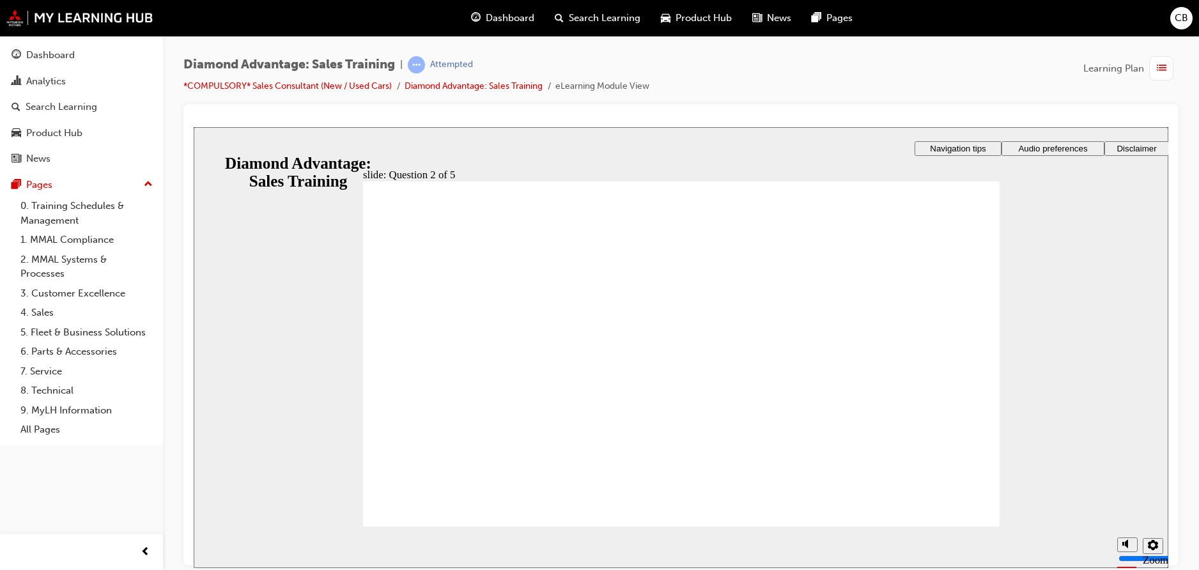
radio input "true"
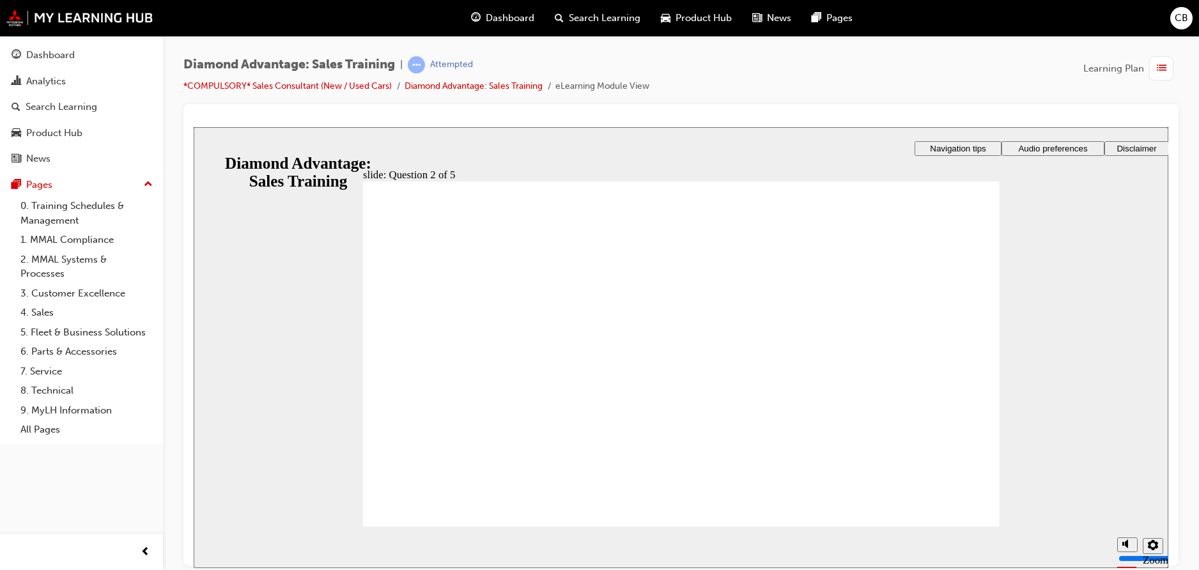
radio input "true"
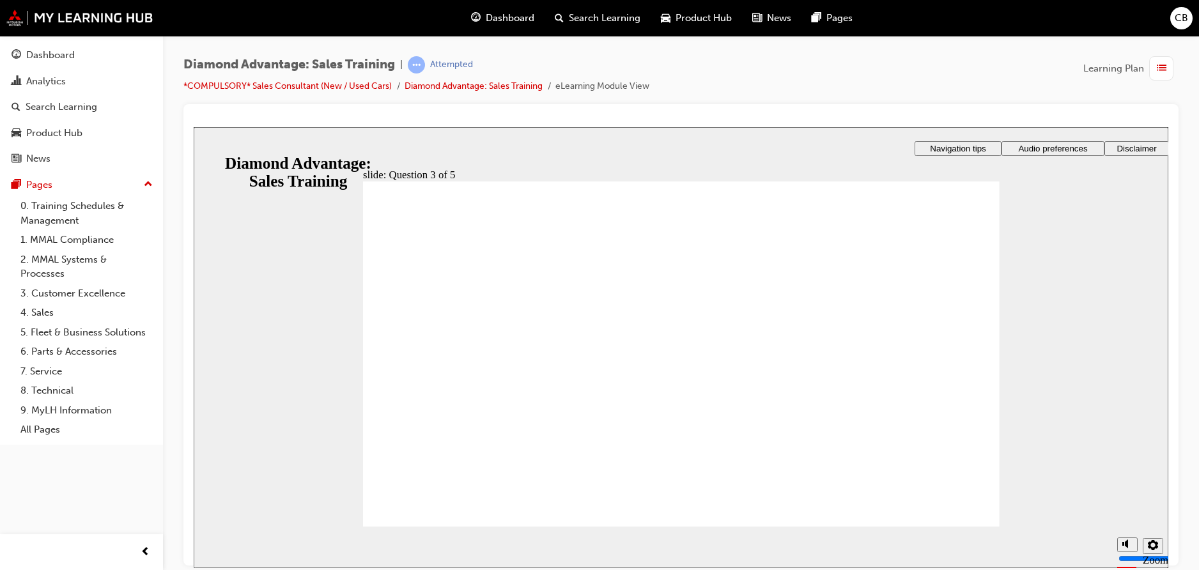
radio input "true"
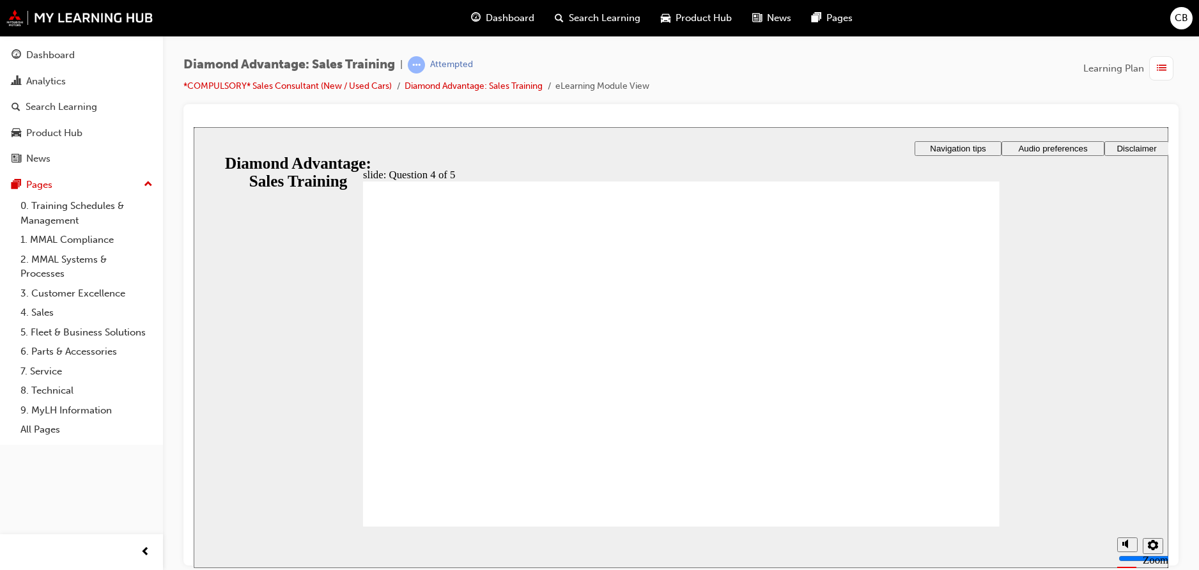
radio input "false"
radio input "true"
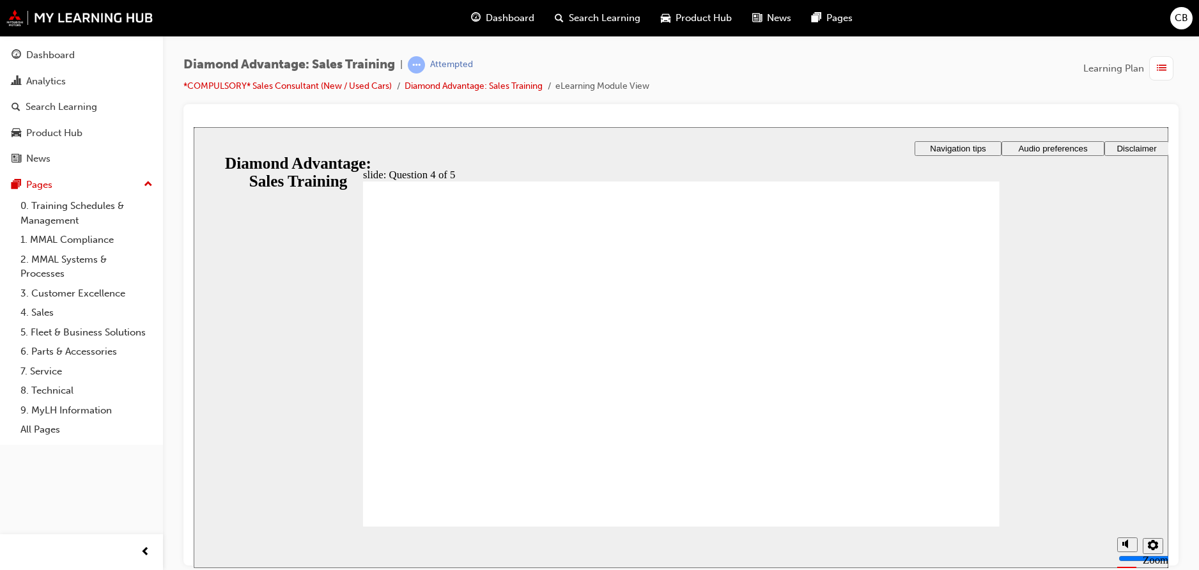
radio input "true"
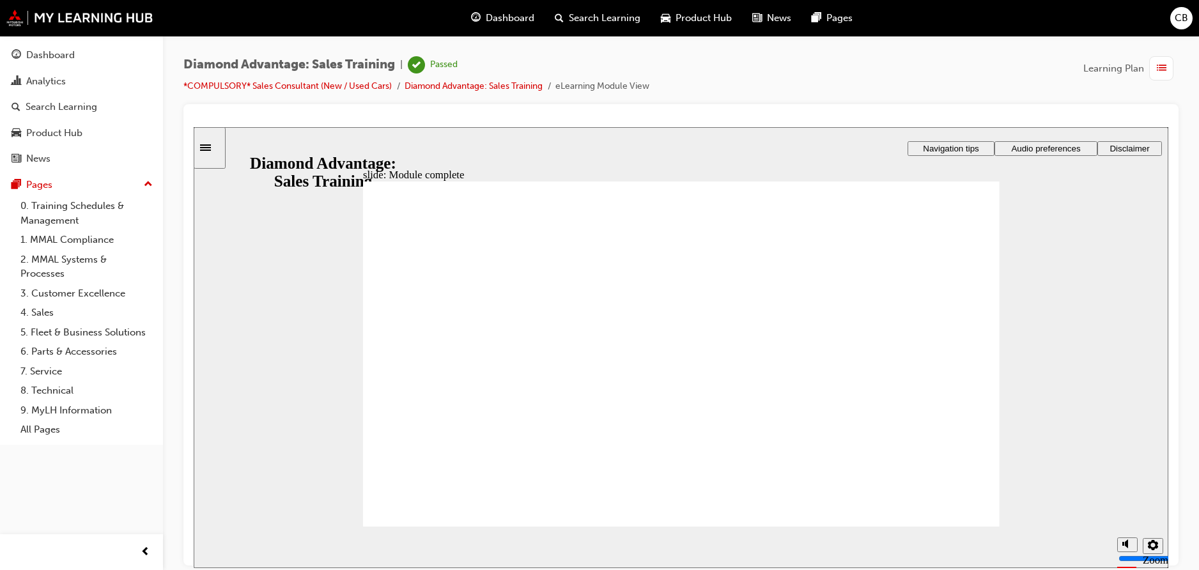
click at [203, 82] on link "*COMPULSORY* Sales Consultant (New / Used Cars)" at bounding box center [287, 86] width 208 height 11
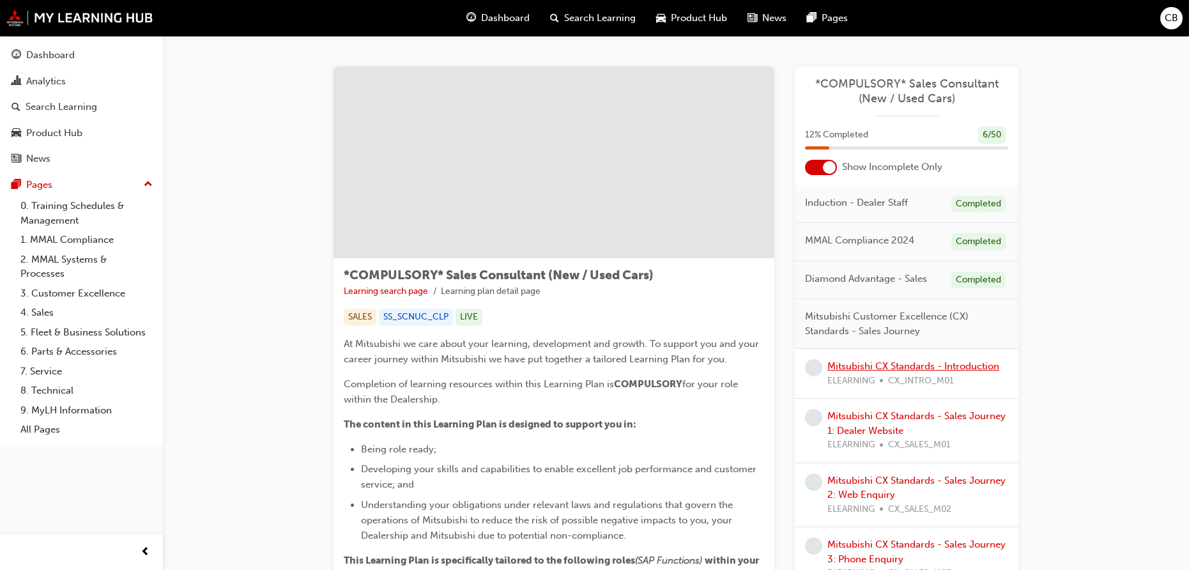
click at [989, 367] on link "Mitsubishi CX Standards - Introduction" at bounding box center [913, 366] width 172 height 12
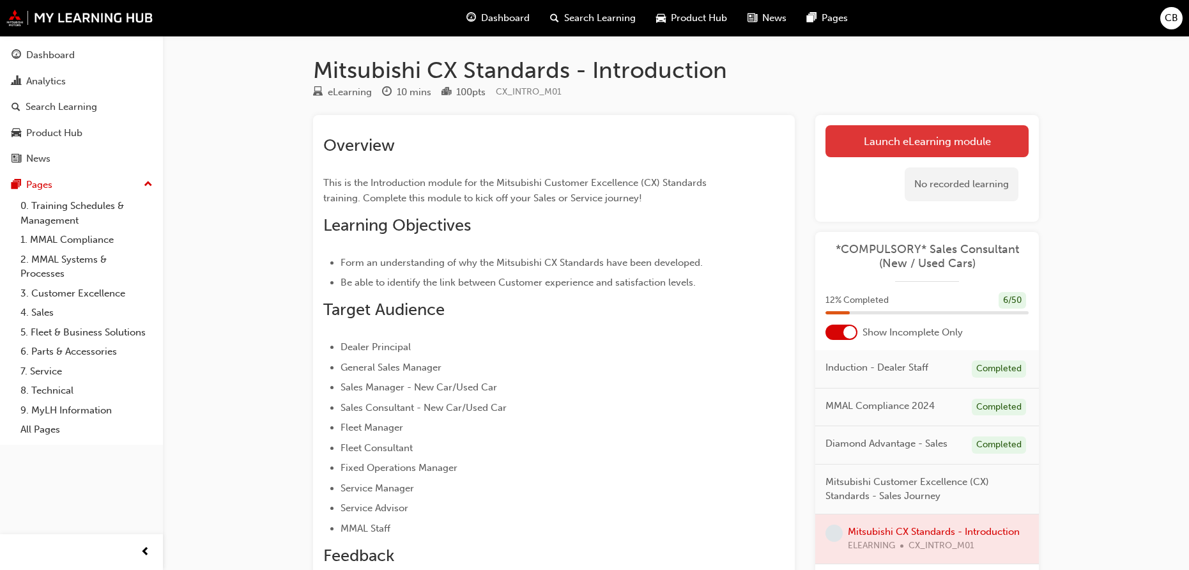
click at [937, 146] on link "Launch eLearning module" at bounding box center [927, 141] width 203 height 32
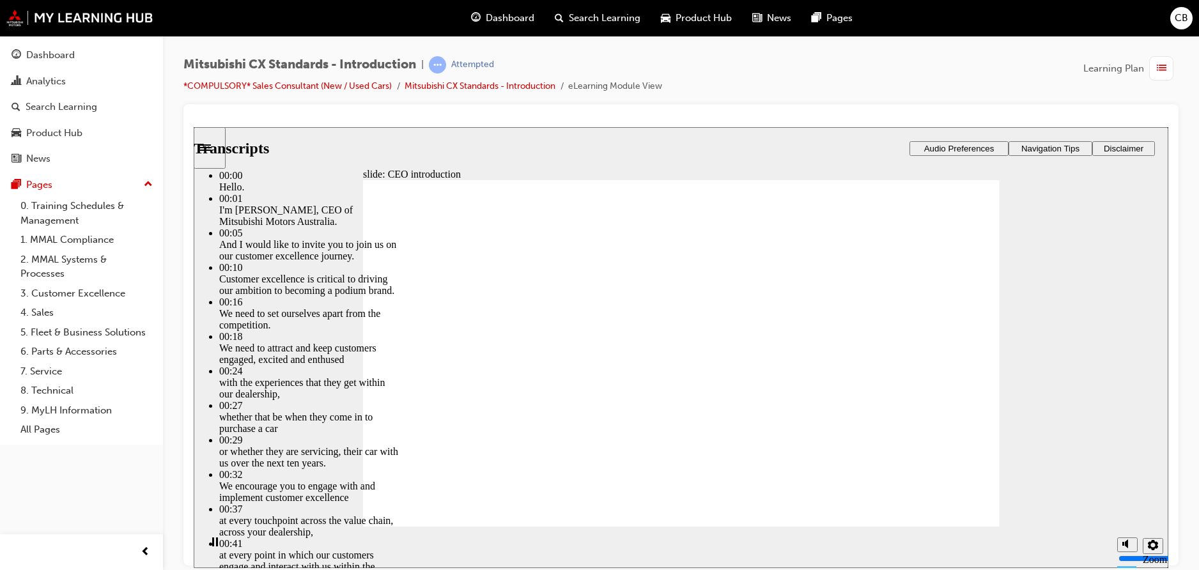
type input "4"
type input "6"
type input "4"
type input "6"
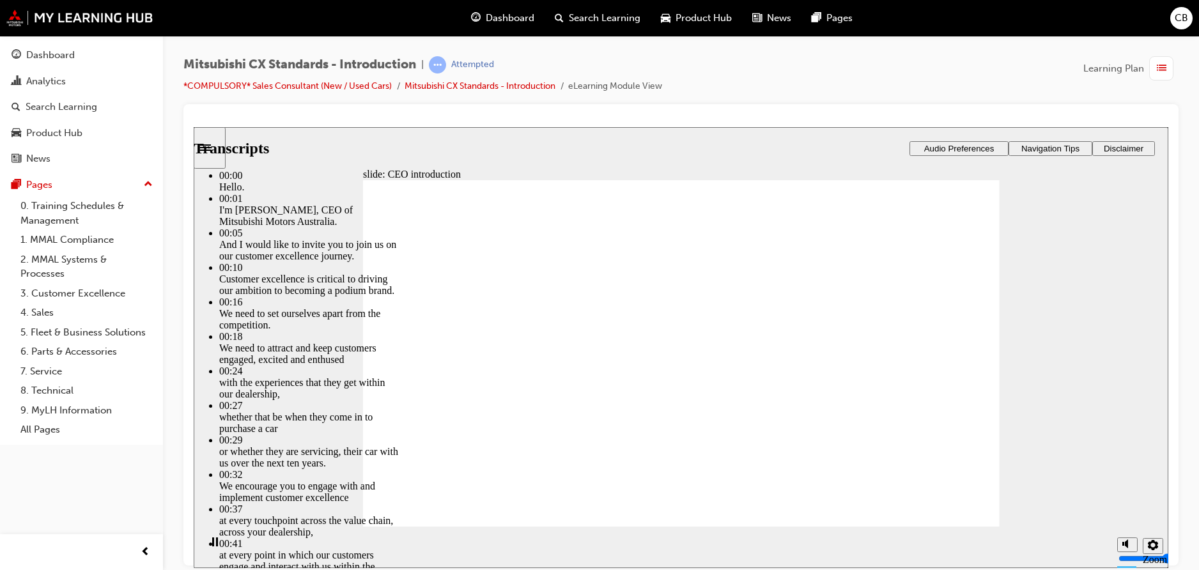
type input "4"
type input "6"
type input "4"
type input "6"
type input "4"
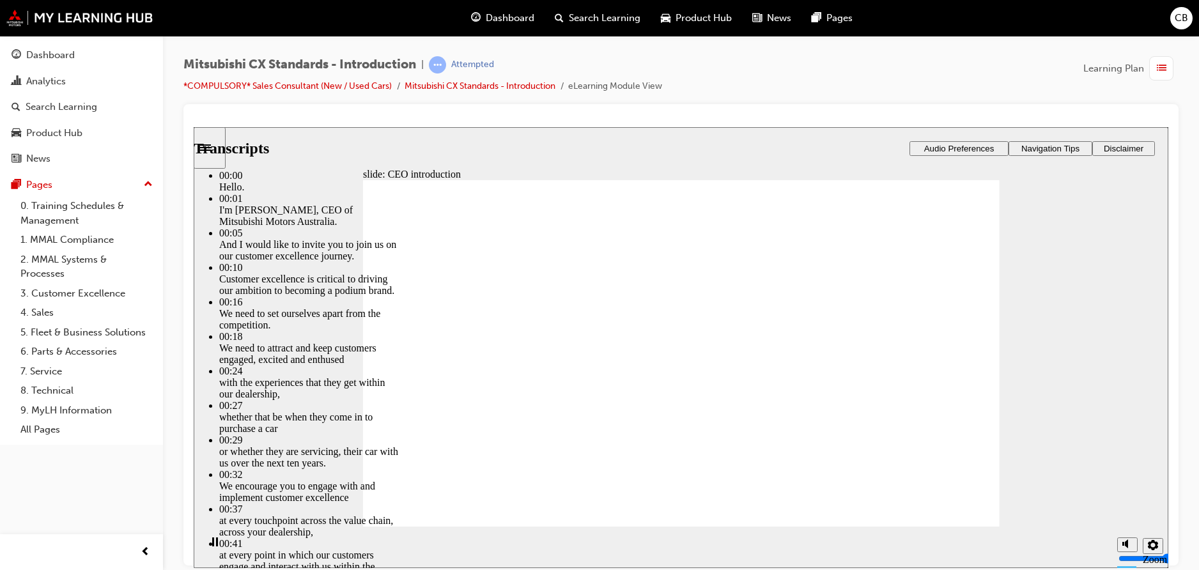
type input "6"
type input "5"
type input "4"
type input "5"
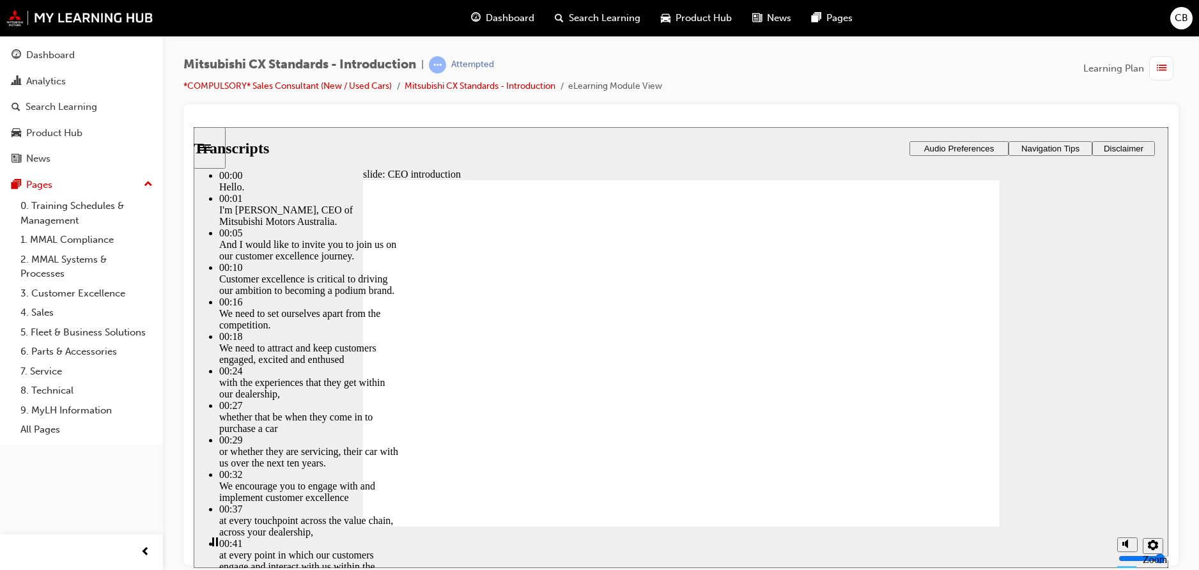
type input "4"
type input "5"
type input "4"
type input "5"
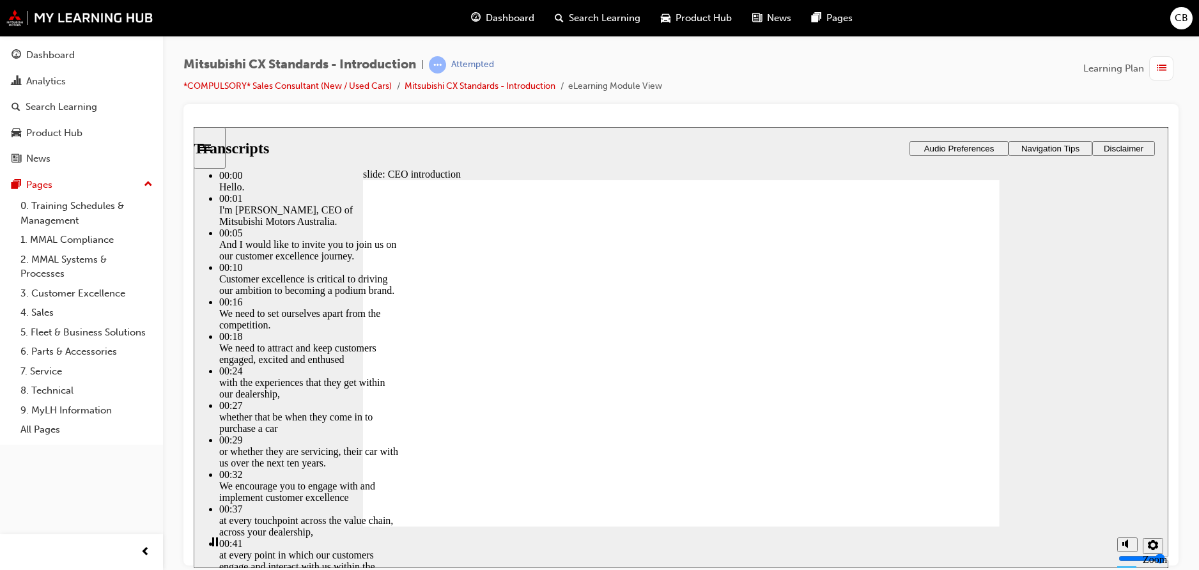
type input "4"
type input "5"
type input "4"
type input "5"
type input "4"
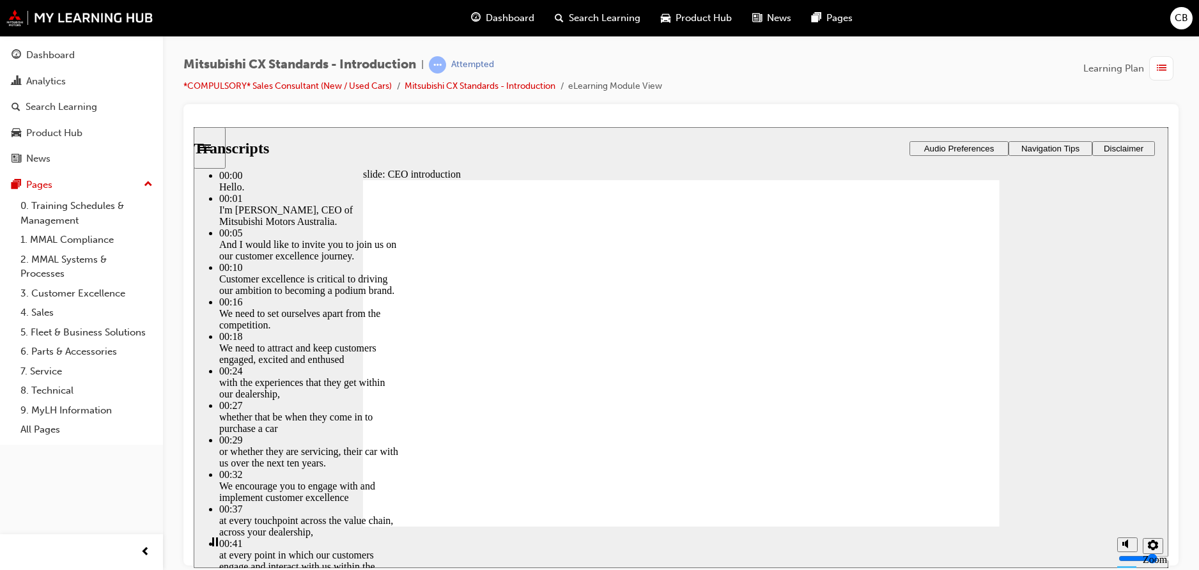
type input "5"
type input "4"
type input "5"
type input "4"
drag, startPoint x: 795, startPoint y: 468, endPoint x: 796, endPoint y: 479, distance: 10.9
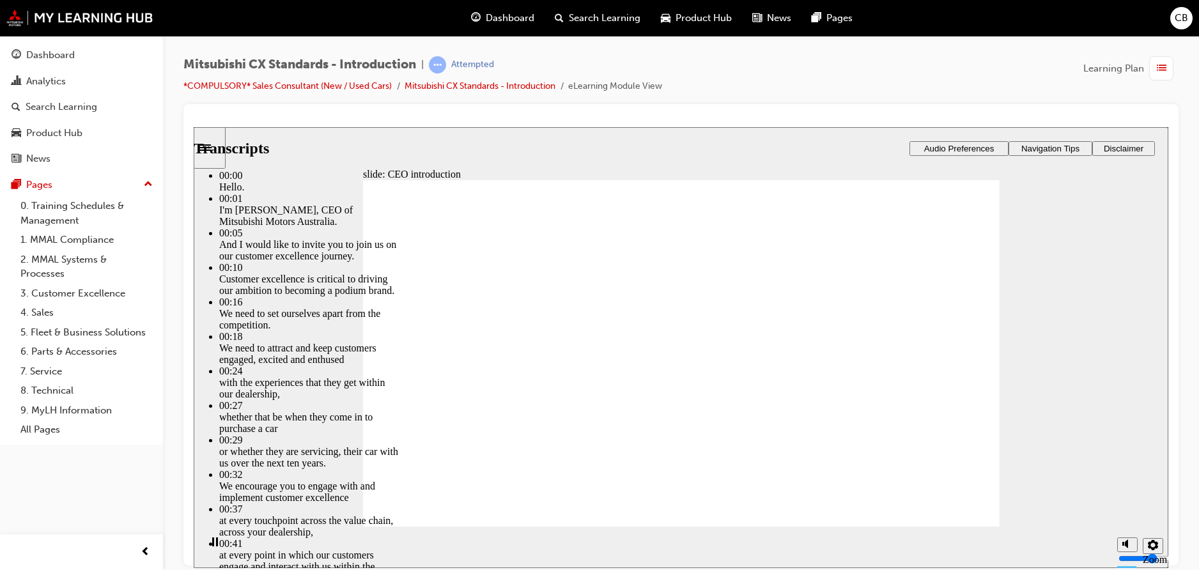
type input "6"
type input "4"
type input "6"
type input "4"
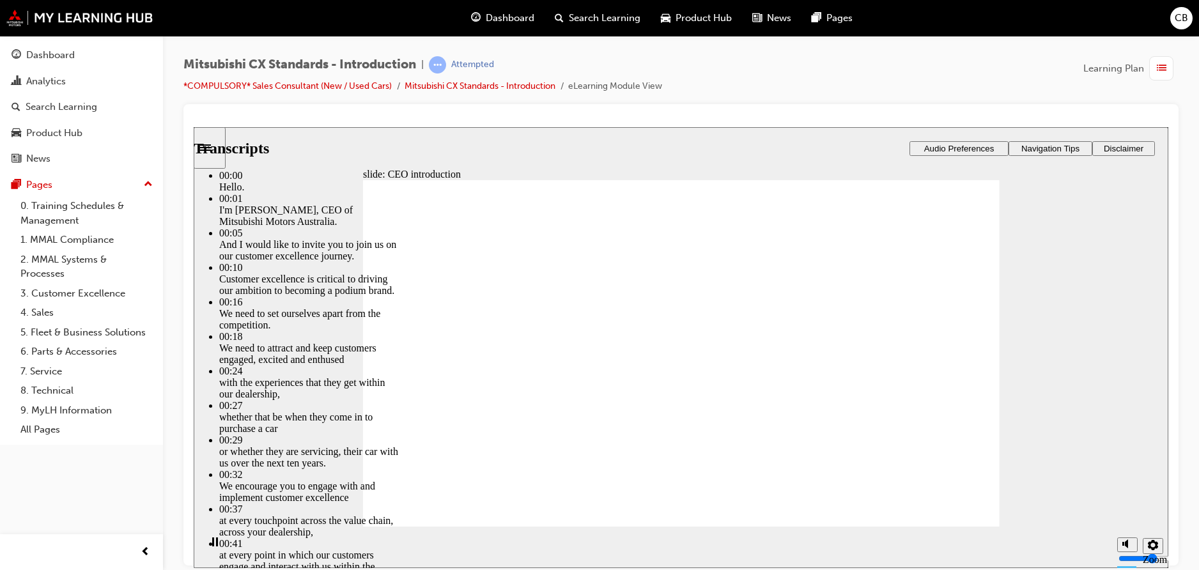
type input "6"
type input "4"
type input "6"
type input "4"
type input "6"
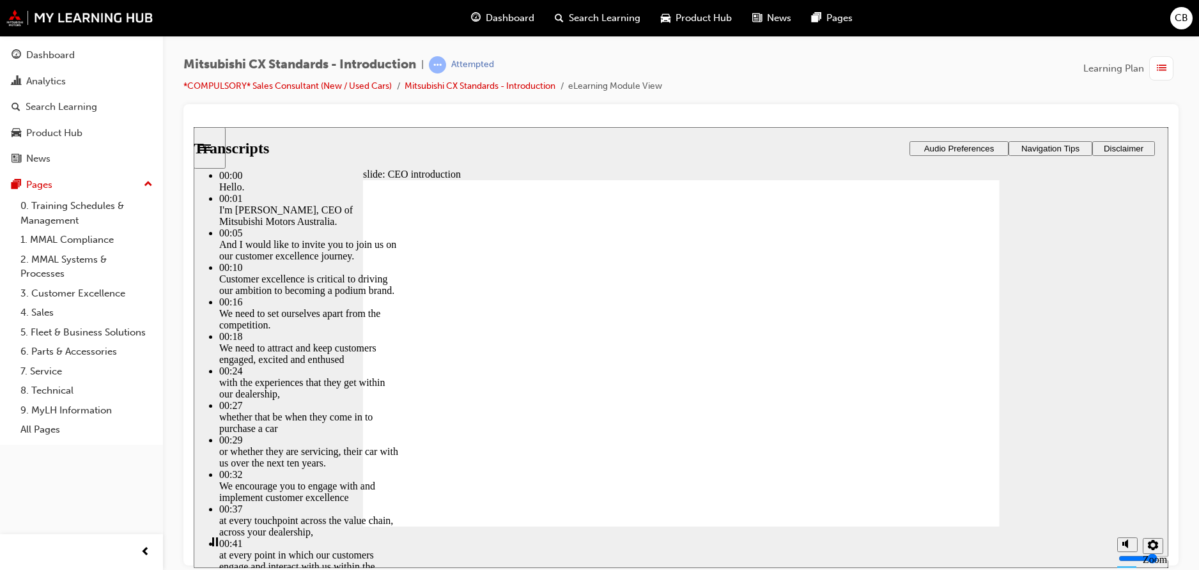
type input "4"
type input "7"
type input "4"
type input "7"
type input "4"
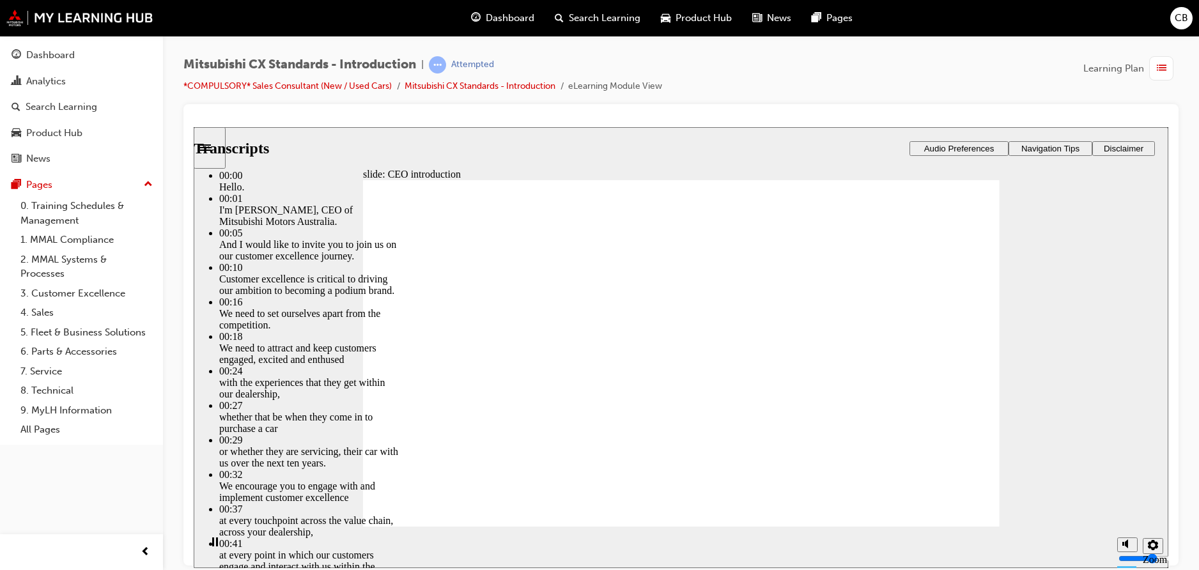
type input "7"
type input "4"
type input "8"
type input "4"
type input "8"
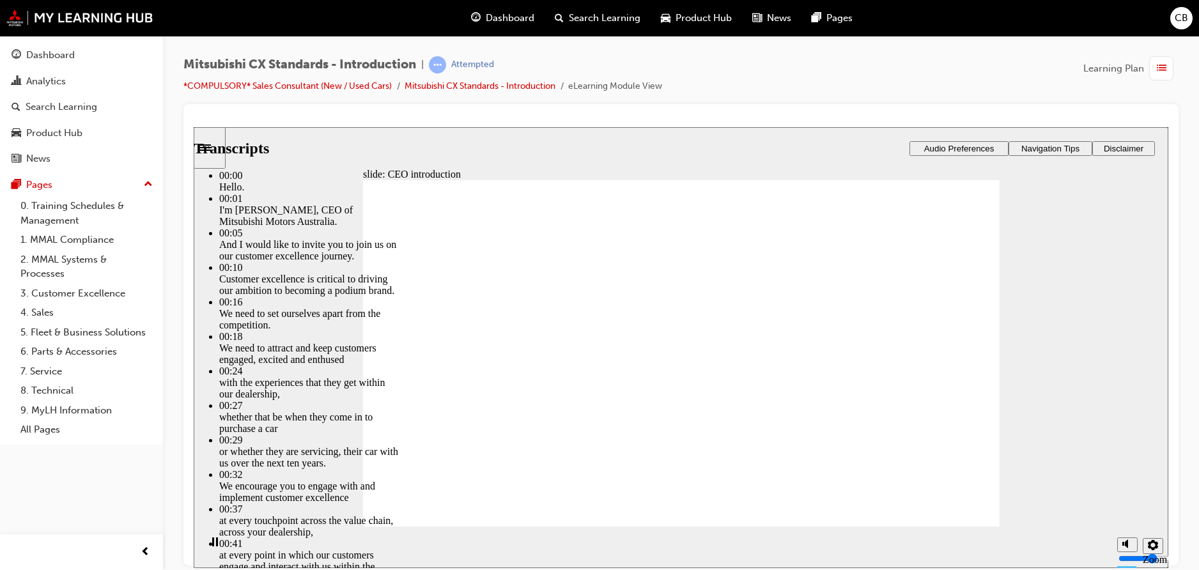
type input "4"
type input "8"
type input "4"
type input "8"
type input "4"
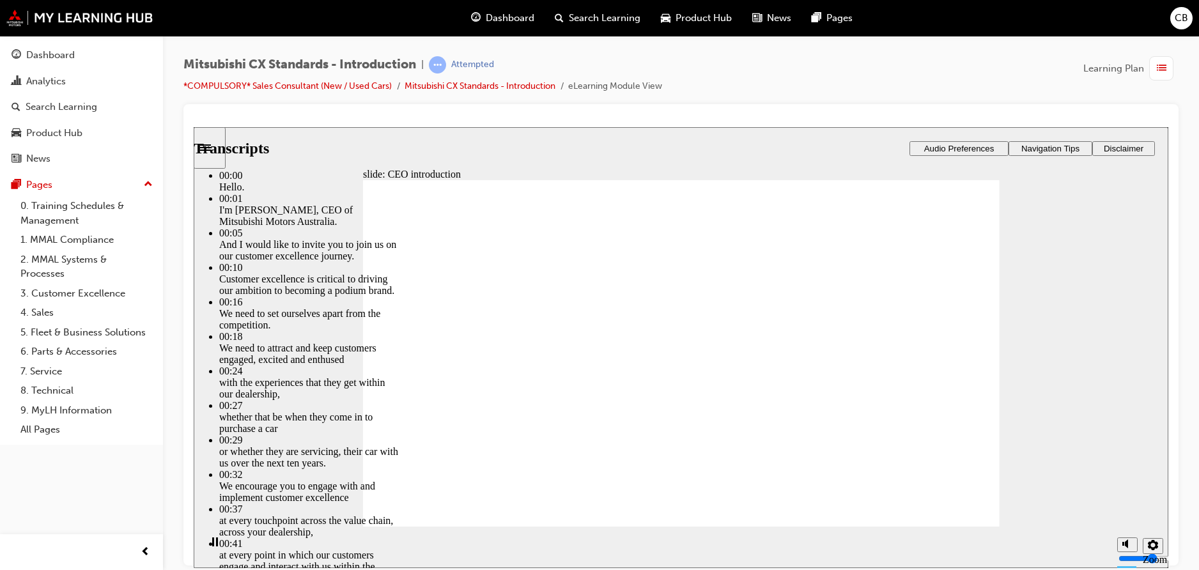
type input "9"
type input "4"
type input "9"
type input "4"
type input "9"
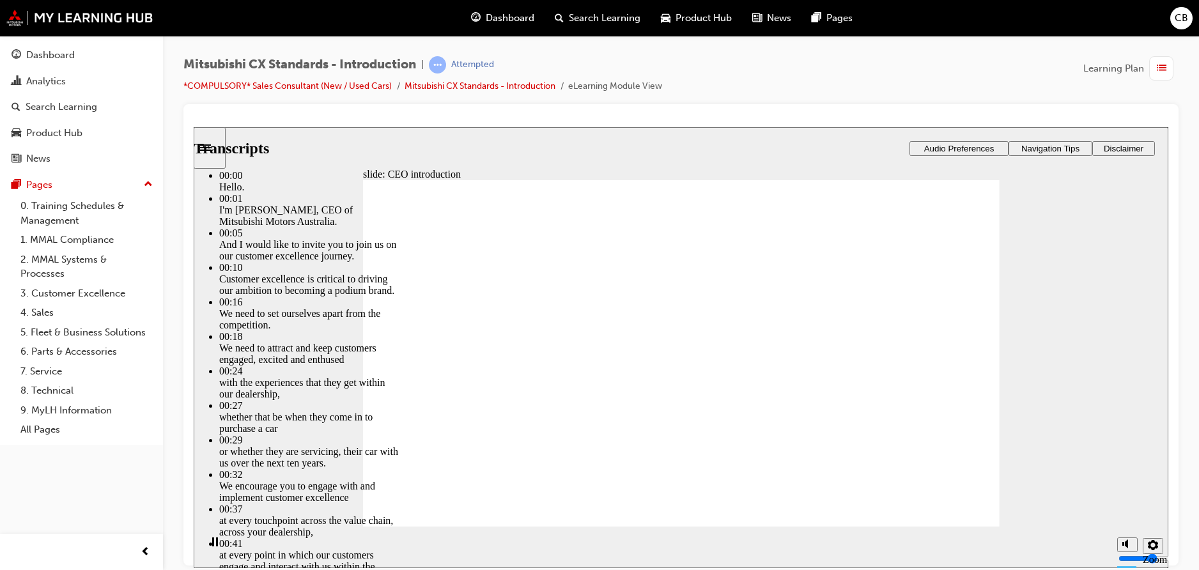
type input "4"
type input "9"
type input "4"
type input "10"
type input "4"
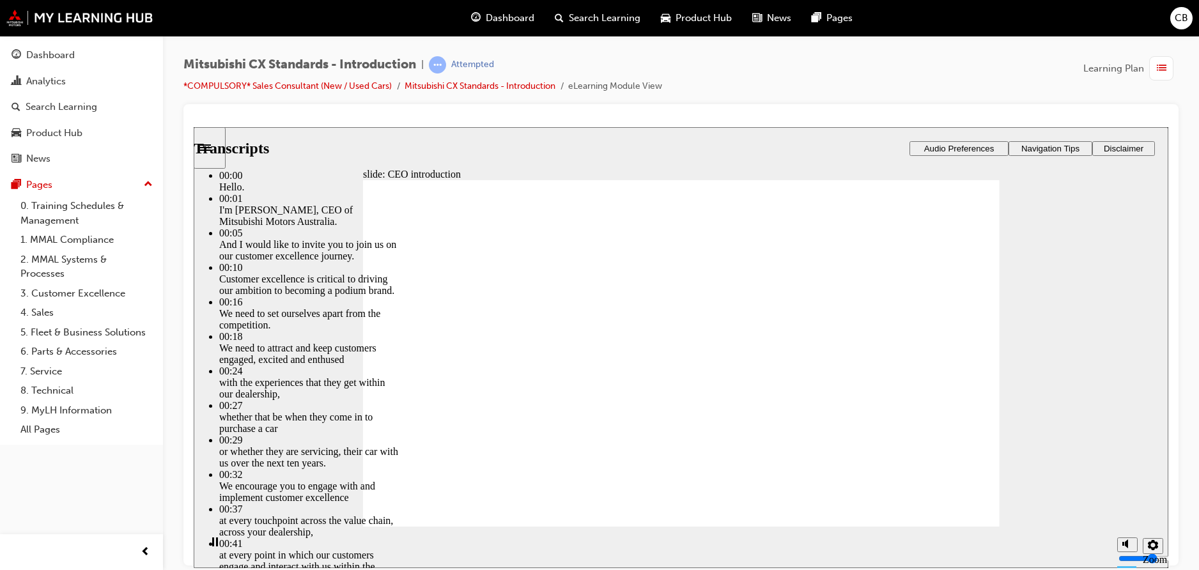
type input "10"
type input "4"
type input "10"
type input "4"
type input "10"
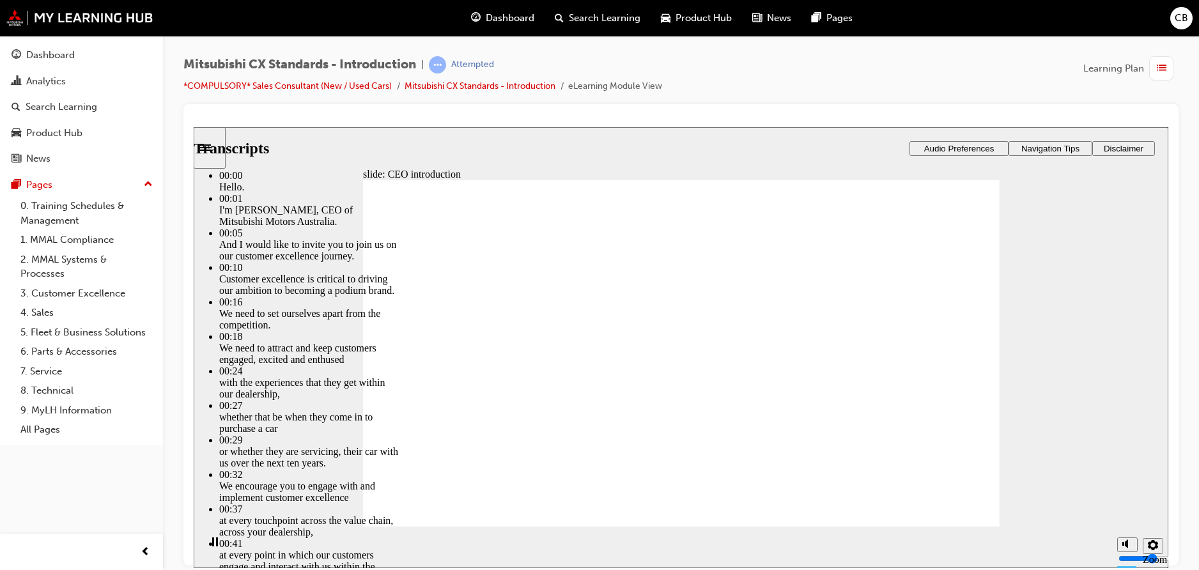
type input "4"
type input "11"
type input "4"
type input "11"
type input "4"
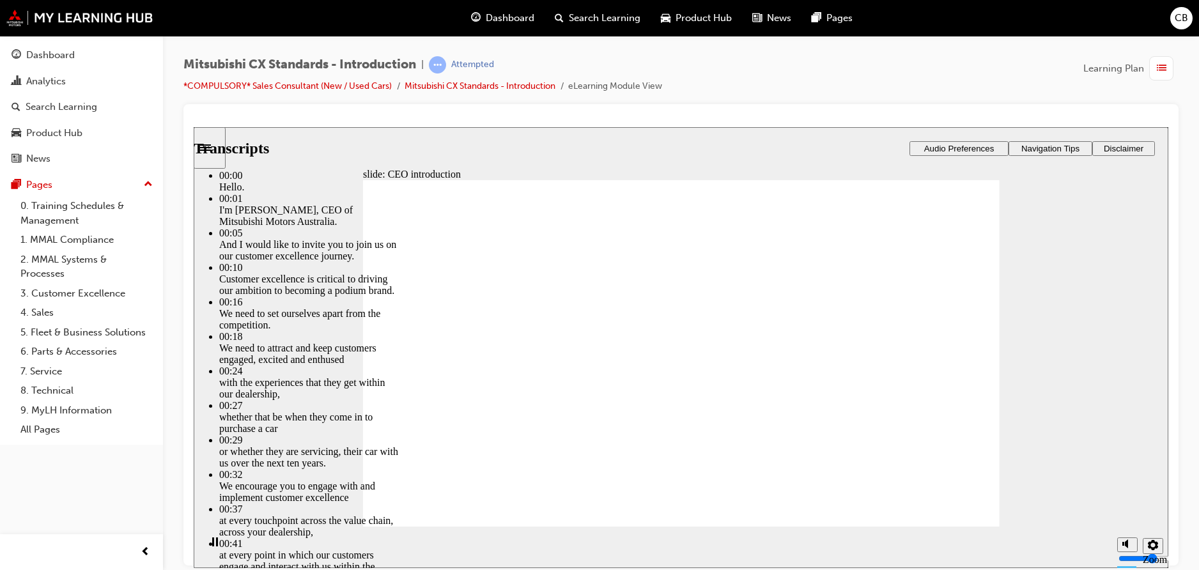
type input "11"
type input "4"
type input "12"
type input "4"
type input "12"
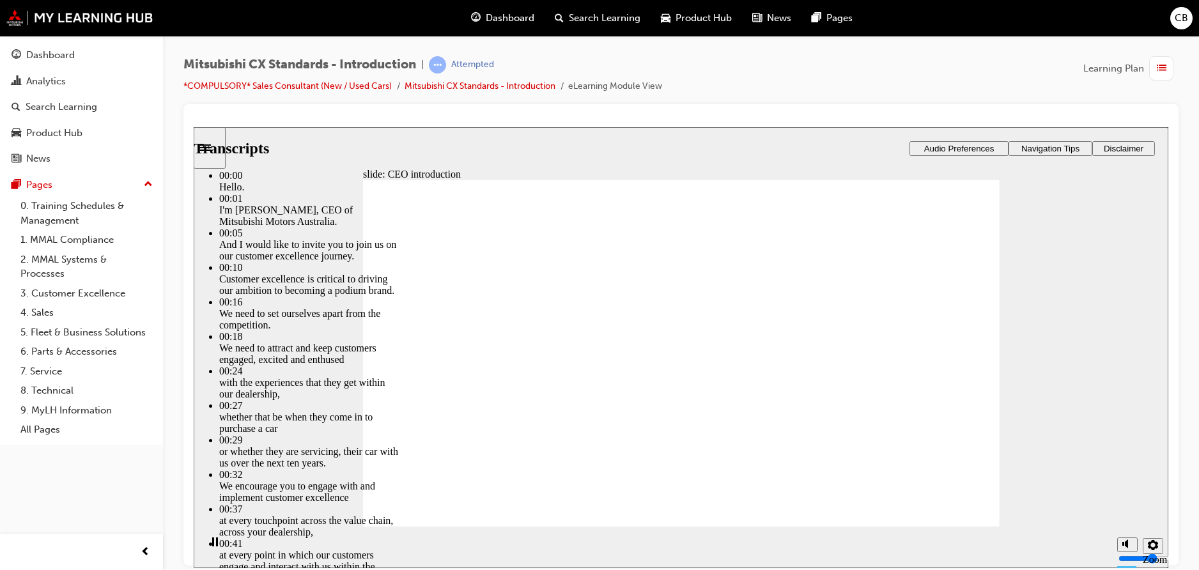
type input "4"
type input "12"
type input "4"
type input "12"
type input "4"
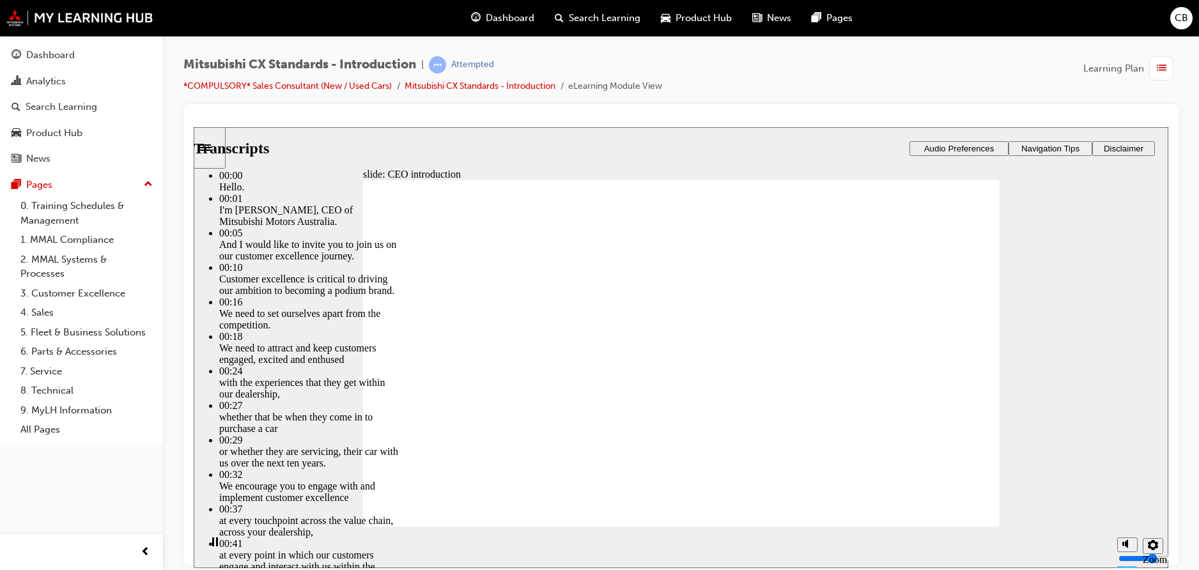
type input "13"
type input "4"
type input "13"
type input "4"
type input "13"
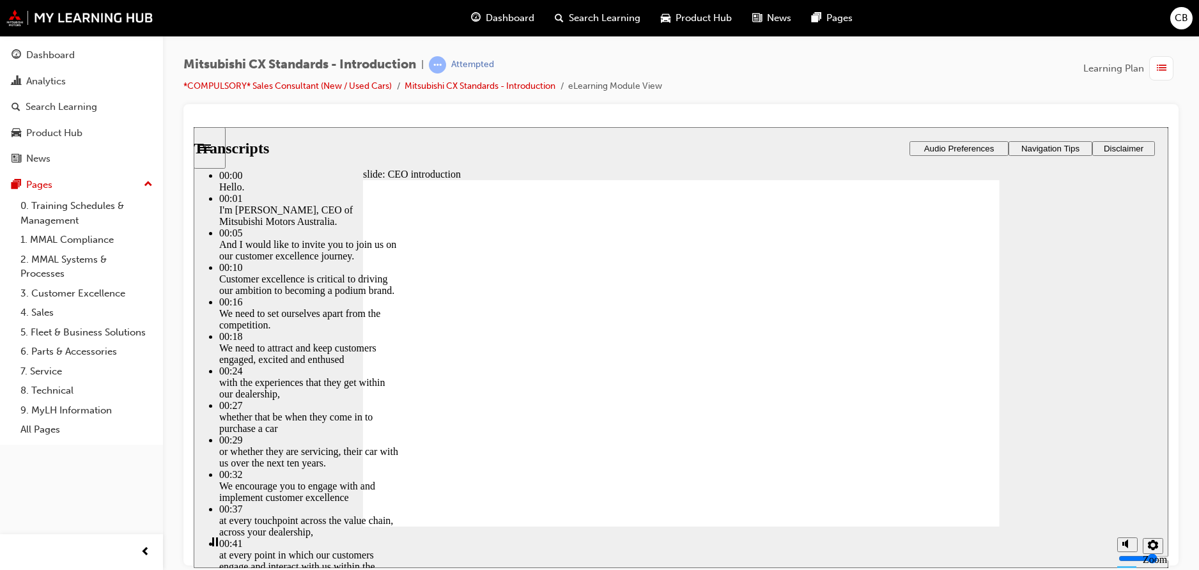
type input "4"
type input "13"
type input "4"
type input "14"
type input "4"
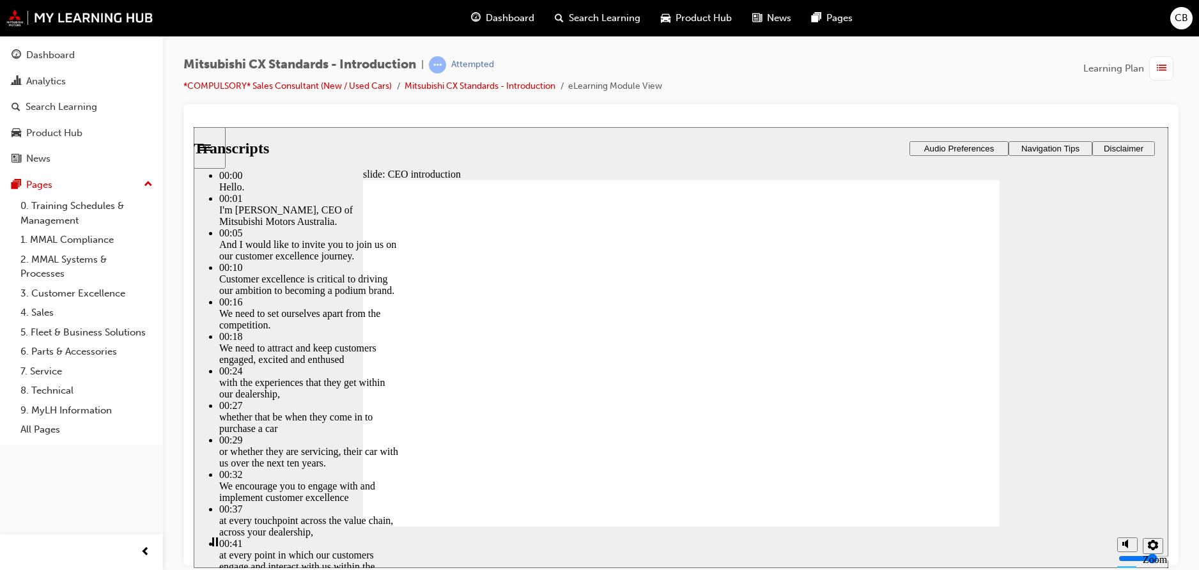
type input "14"
type input "4"
type input "14"
type input "4"
type input "14"
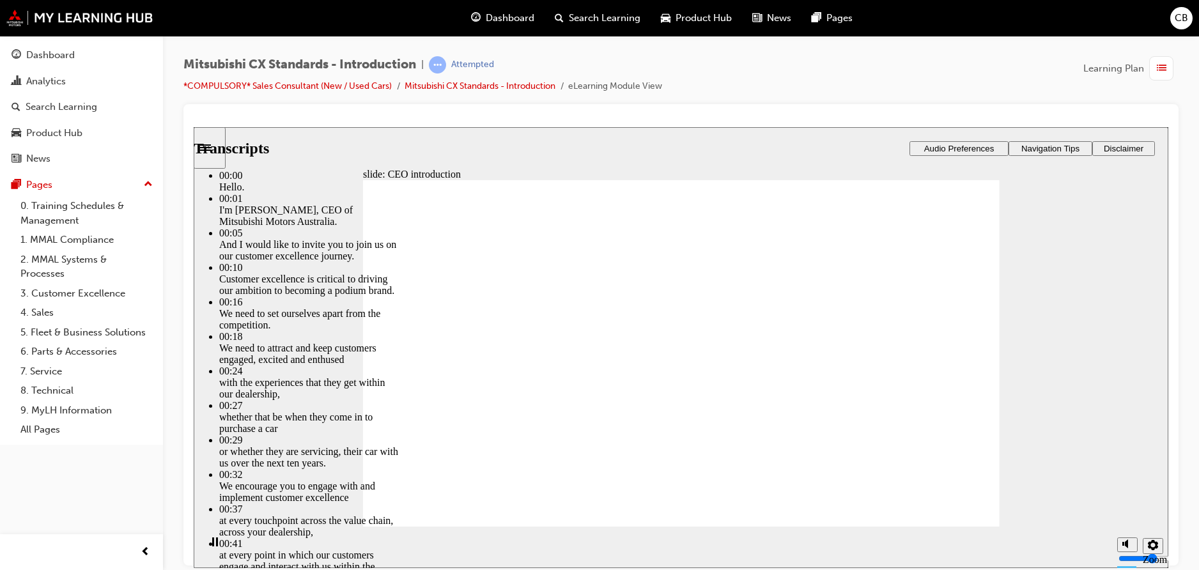
type input "4"
type input "15"
type input "4"
type input "15"
type input "4"
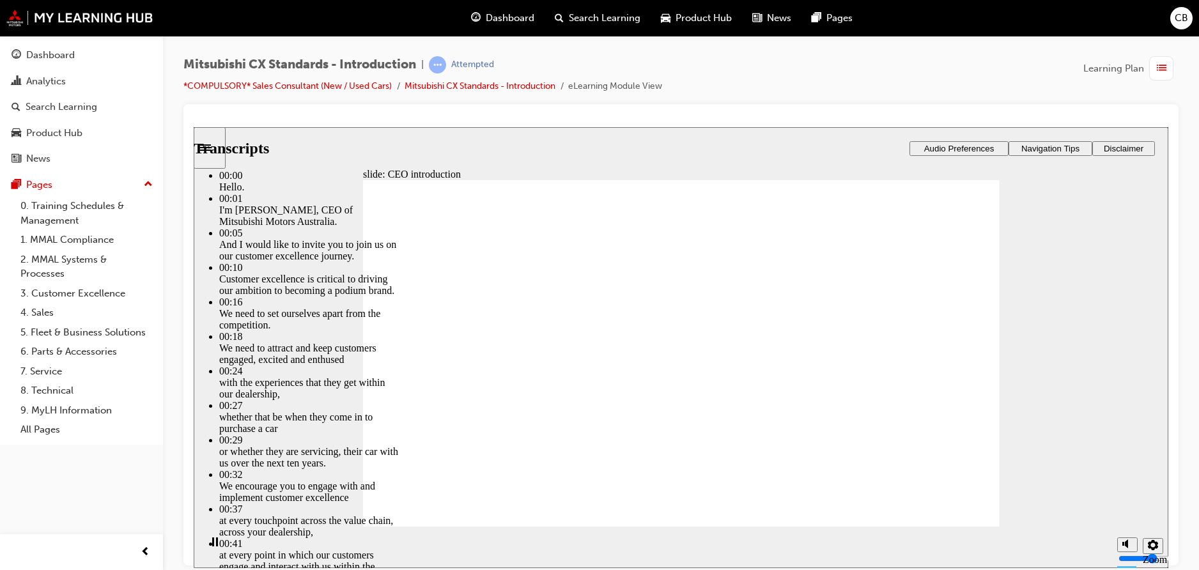
type input "15"
type input "4"
type input "15"
type input "4"
type input "16"
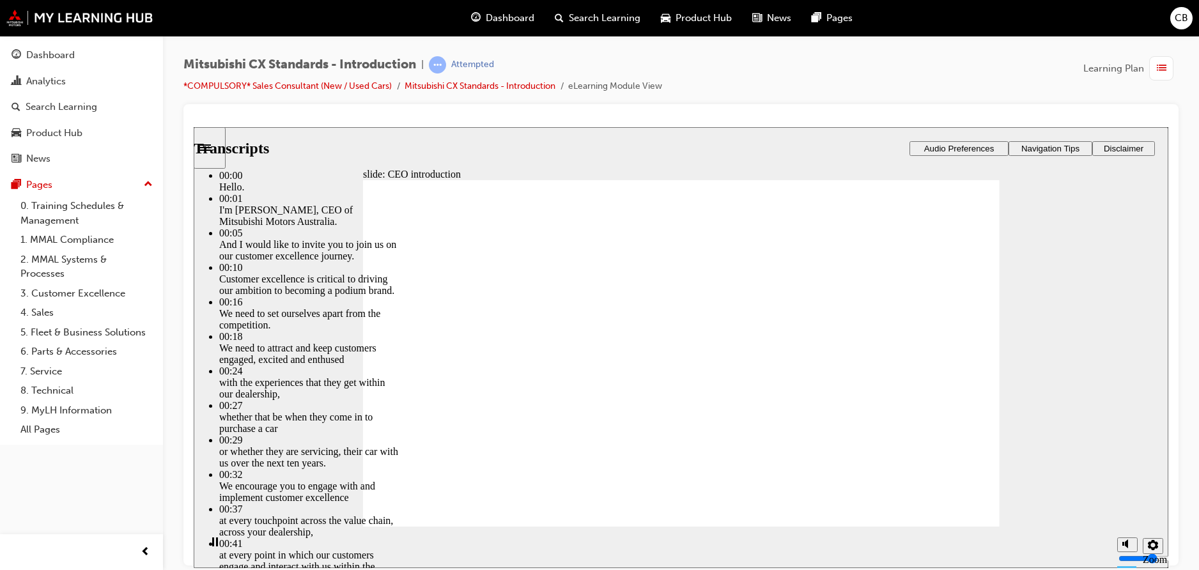
type input "4"
type input "16"
type input "4"
type input "16"
type input "4"
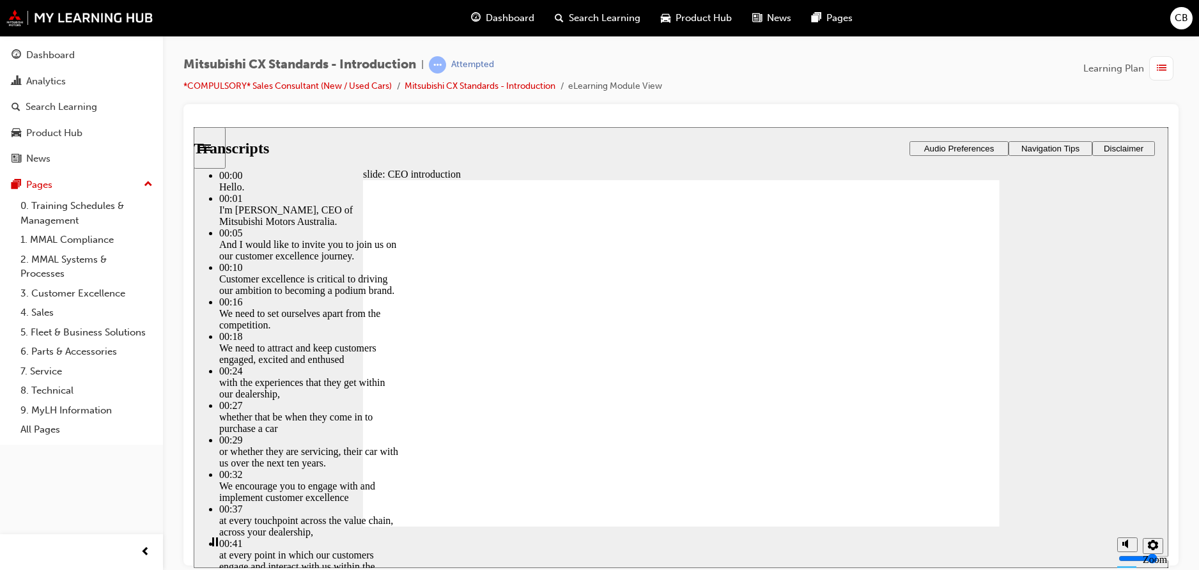
type input "17"
type input "4"
type input "17"
type input "4"
type input "17"
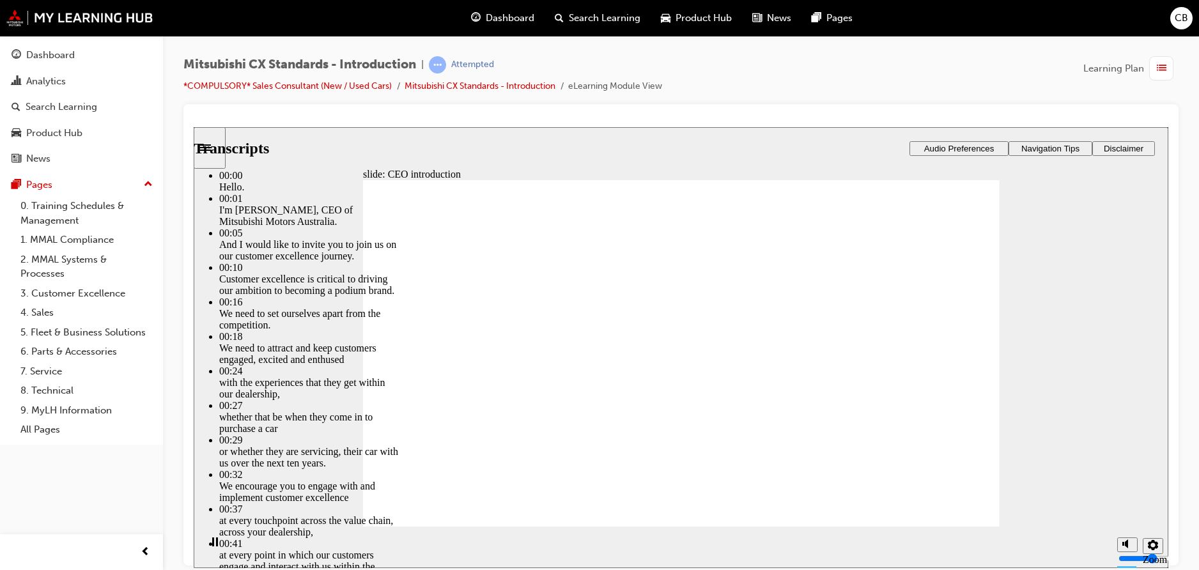
type input "4"
type input "17"
type input "4"
type input "18"
type input "4"
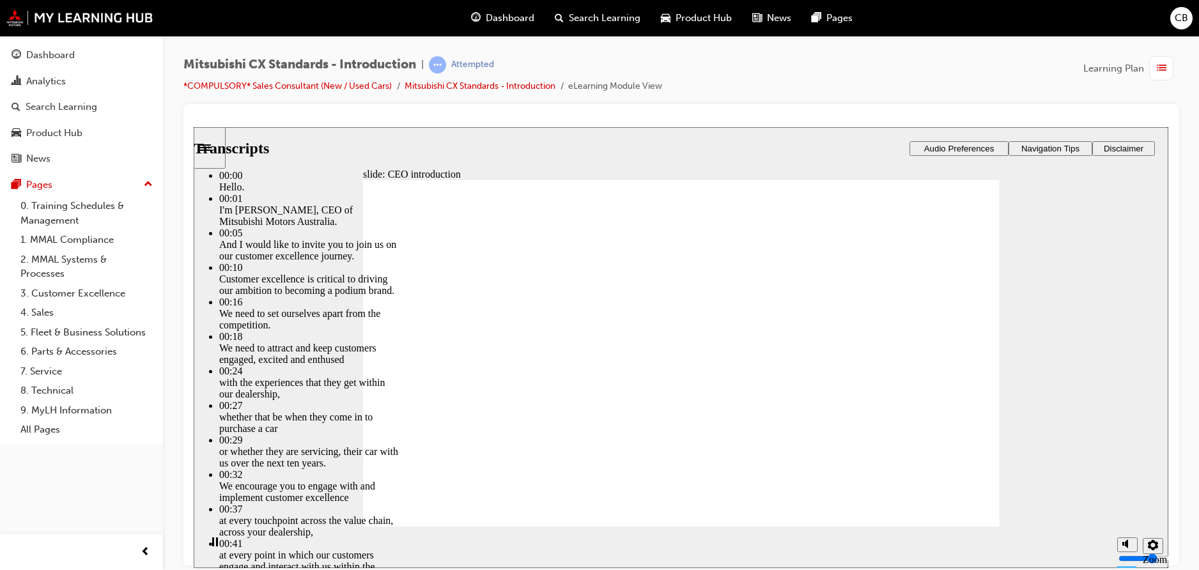
type input "18"
type input "4"
type input "18"
type input "4"
type input "18"
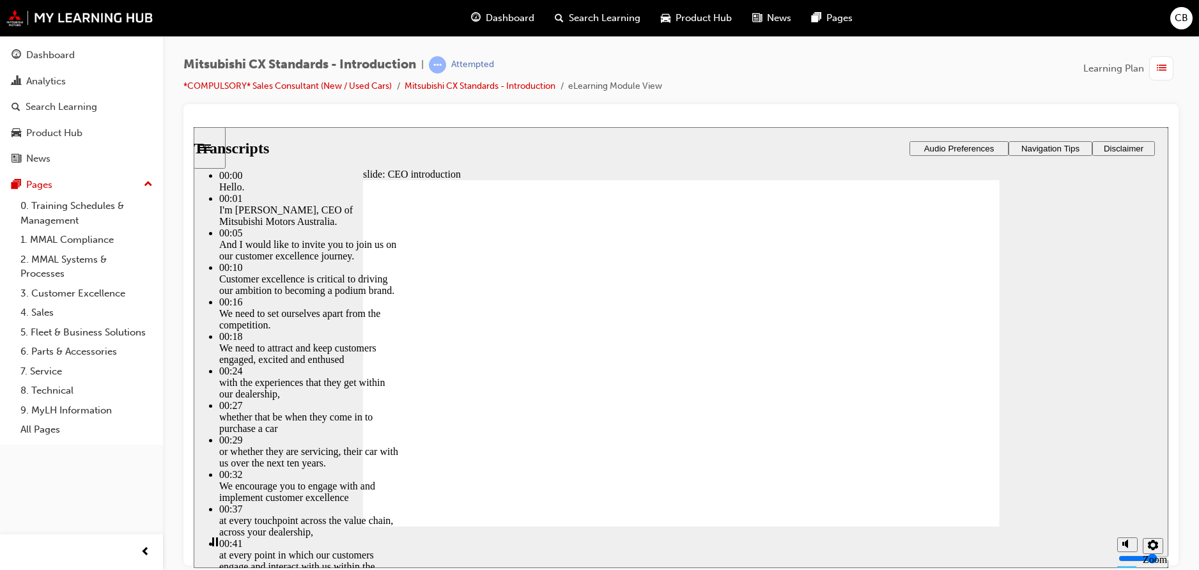
type input "4"
type input "19"
type input "4"
type input "19"
type input "4"
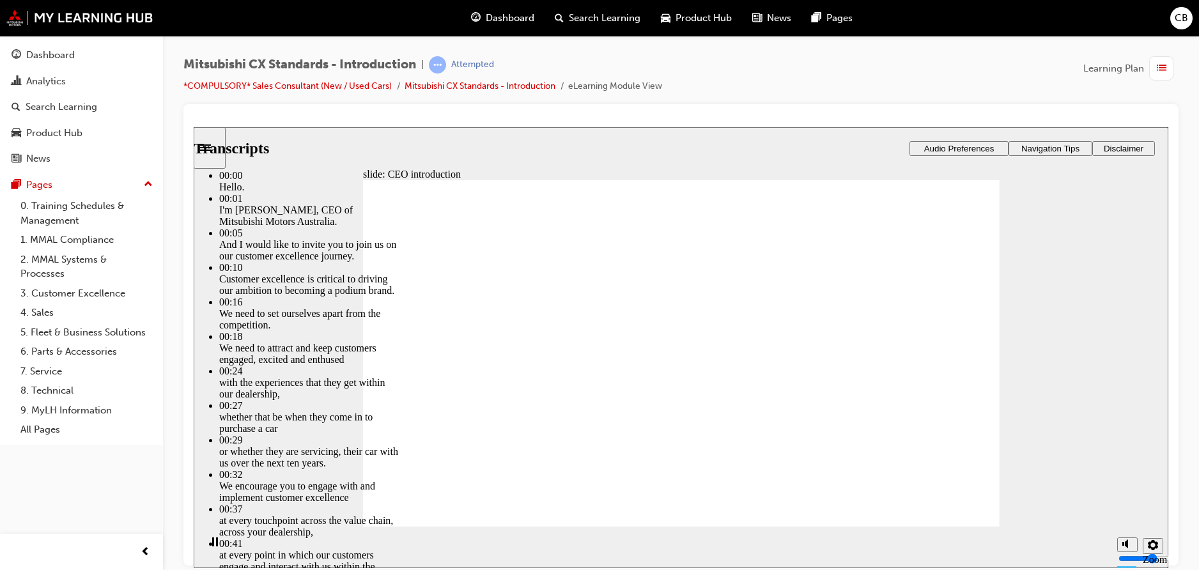
type input "19"
type input "4"
type input "19"
type input "4"
type input "20"
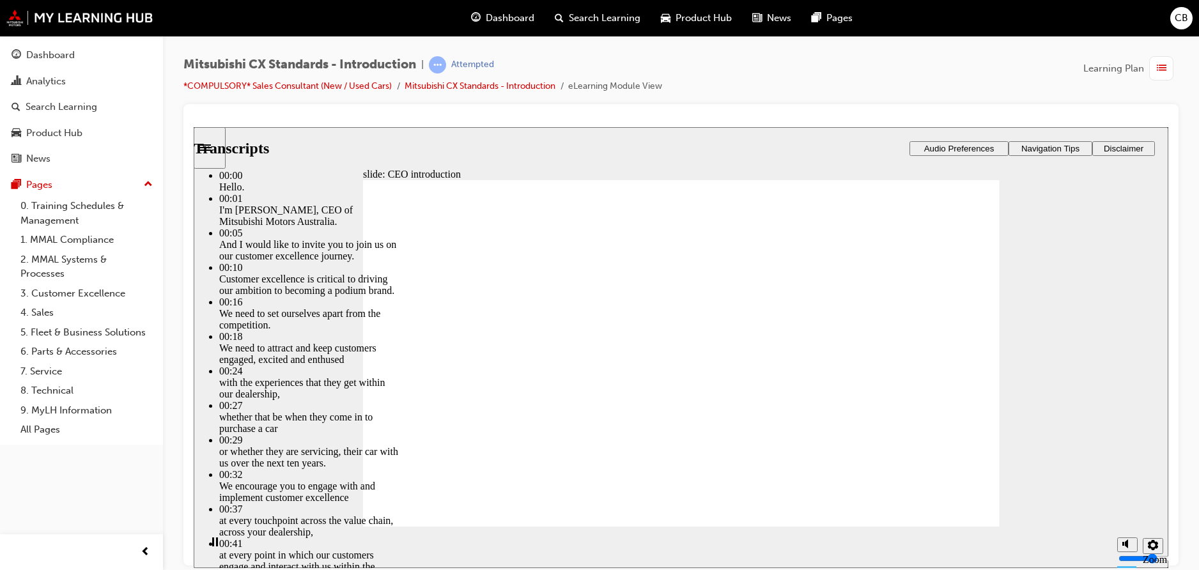
type input "4"
type input "20"
type input "4"
type input "20"
type input "4"
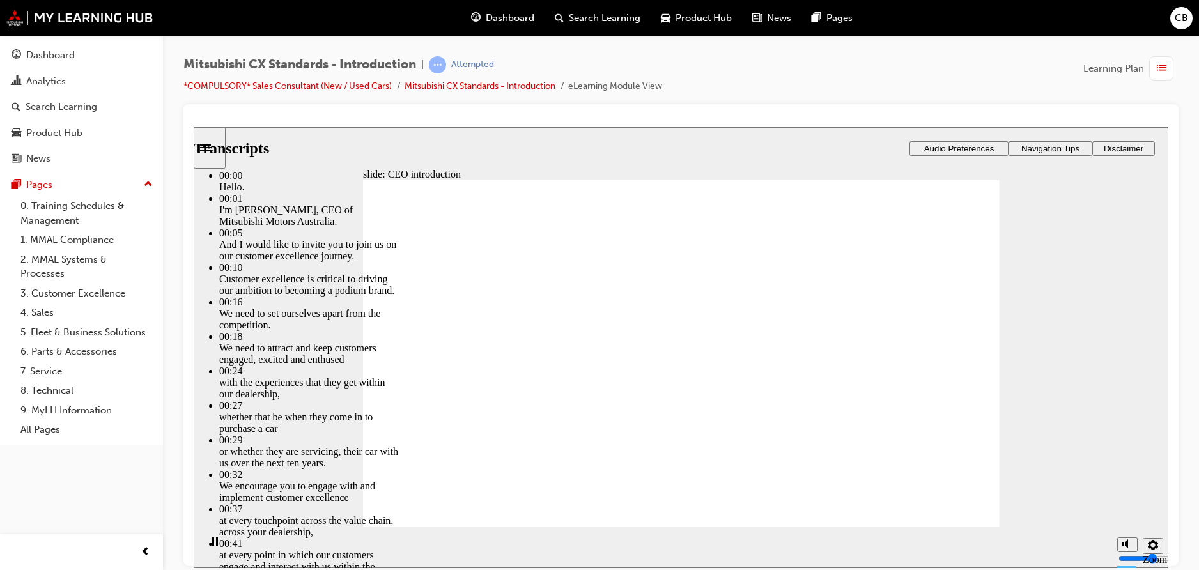
type input "21"
type input "4"
type input "21"
type input "4"
type input "21"
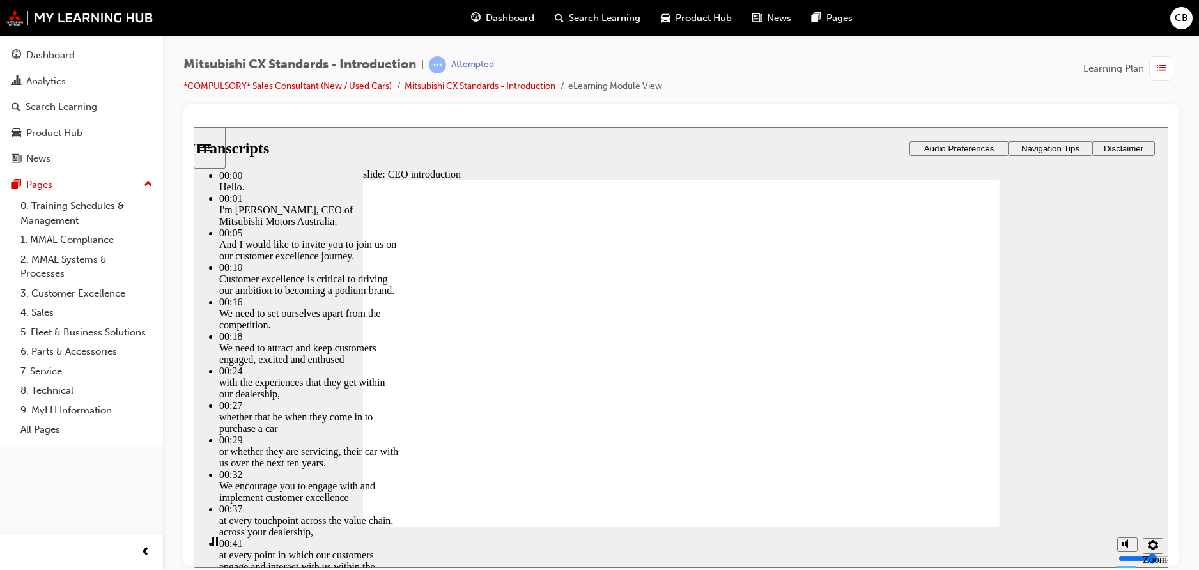
type input "4"
type input "21"
type input "4"
type input "22"
type input "4"
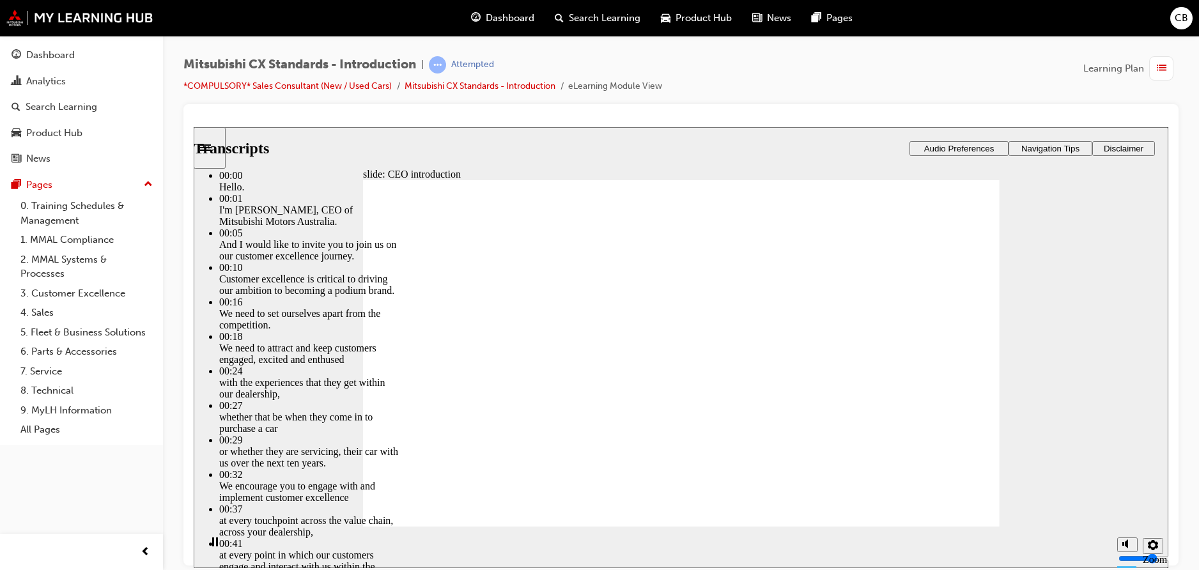
type input "22"
type input "4"
type input "22"
type input "4"
type input "22"
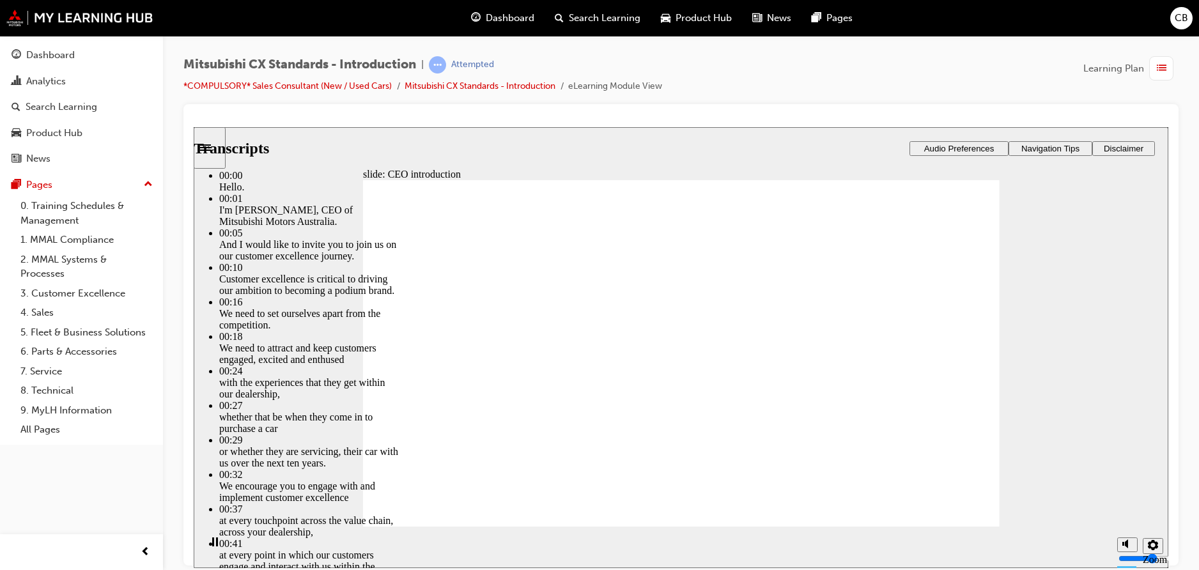
type input "4"
type input "23"
type input "4"
type input "23"
type input "4"
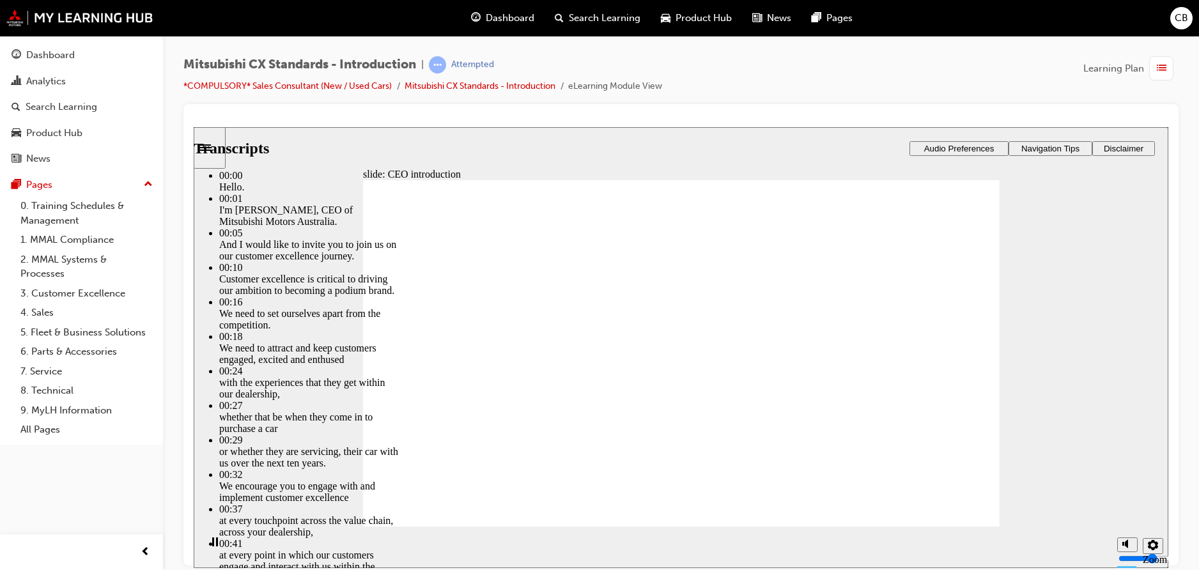
type input "23"
type input "4"
type input "24"
type input "4"
type input "24"
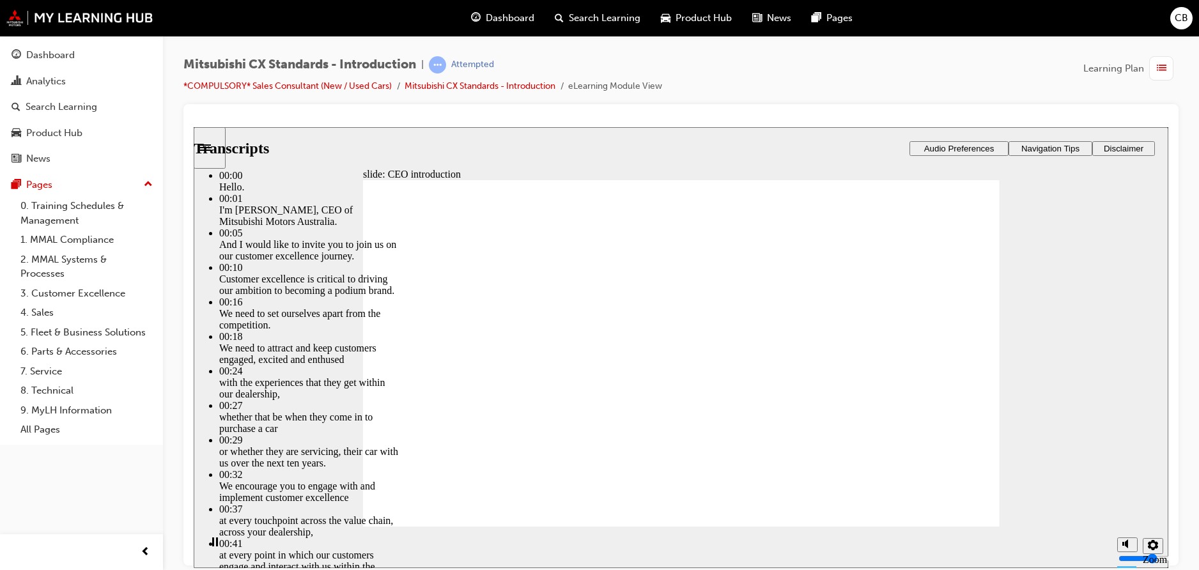
type input "4"
type input "24"
type input "4"
type input "24"
type input "4"
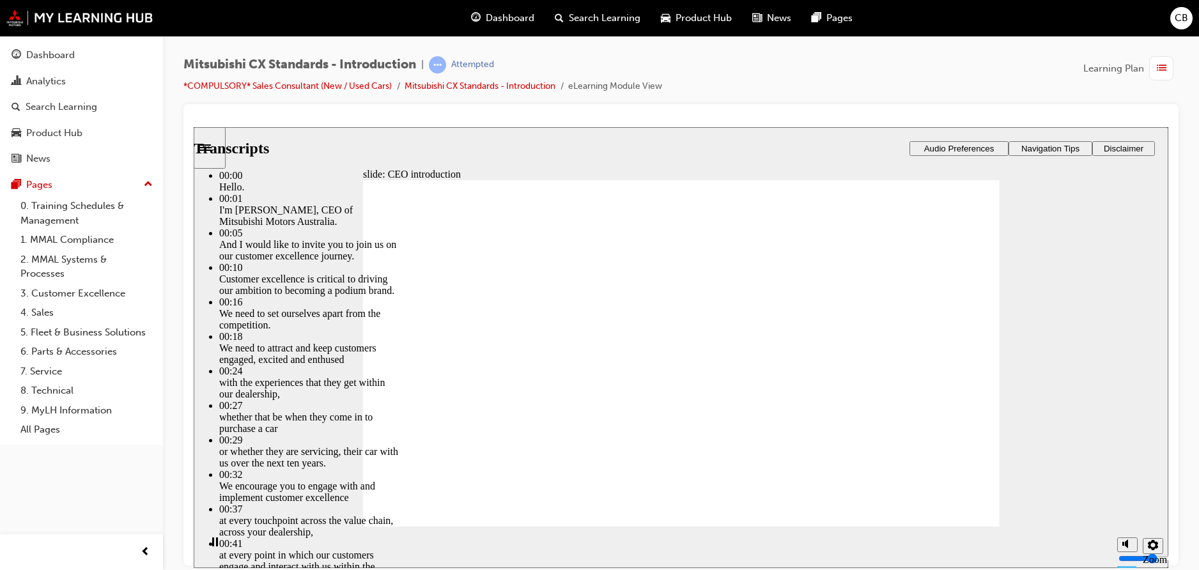
type input "25"
type input "4"
type input "25"
type input "4"
type input "25"
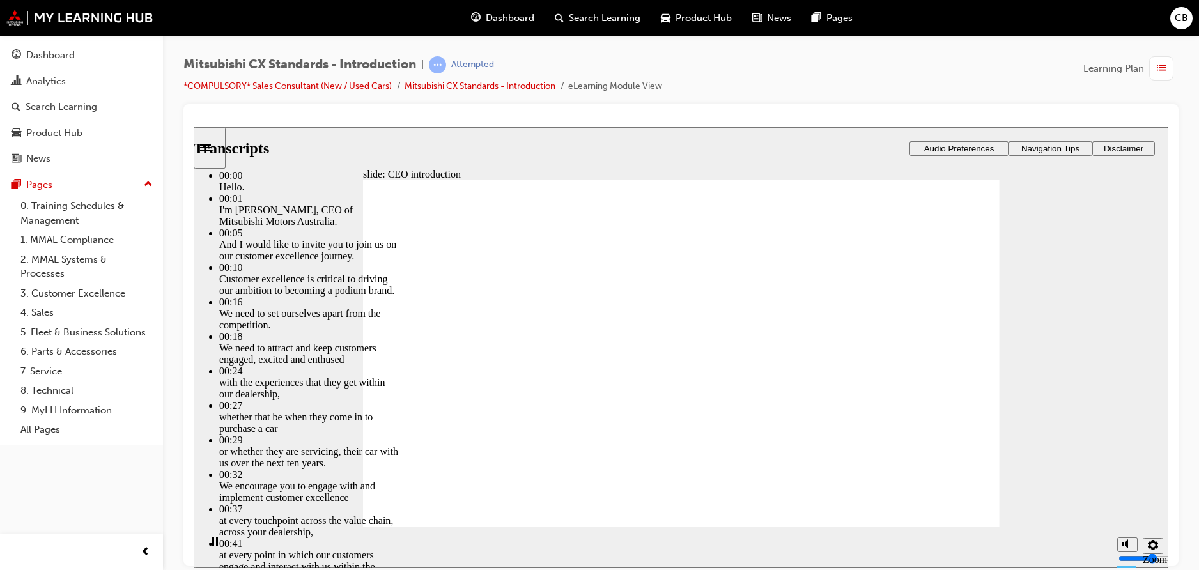
type input "4"
type input "25"
type input "4"
type input "26"
type input "4"
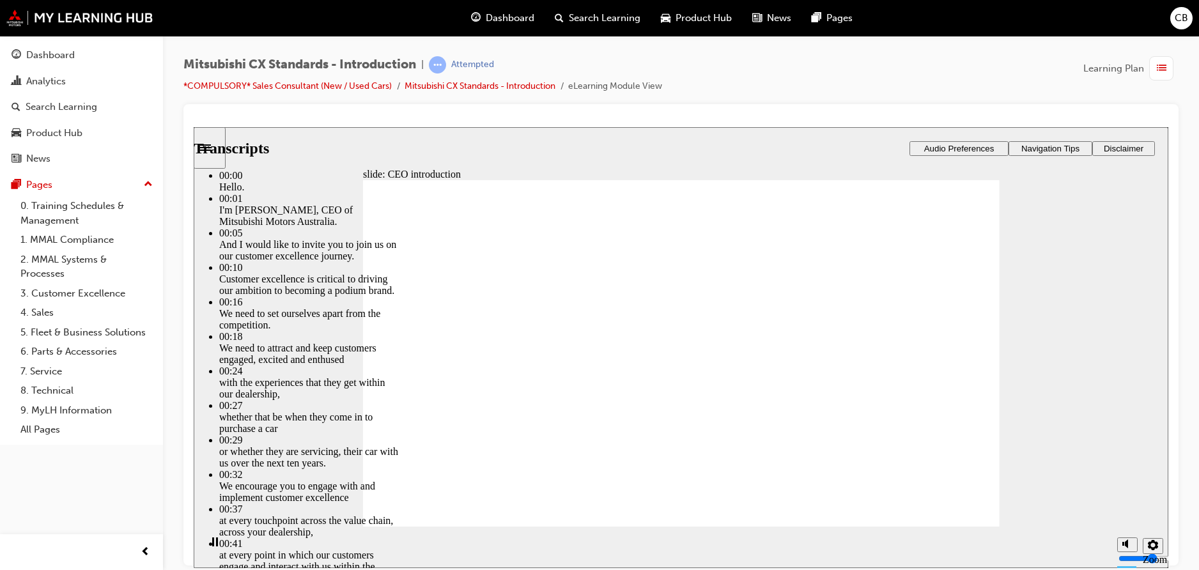
type input "26"
click at [1044, 386] on div "slide: CEO introduction CEO introduction Click Play . PLAY Play Transcripts 00:…" at bounding box center [681, 347] width 974 height 441
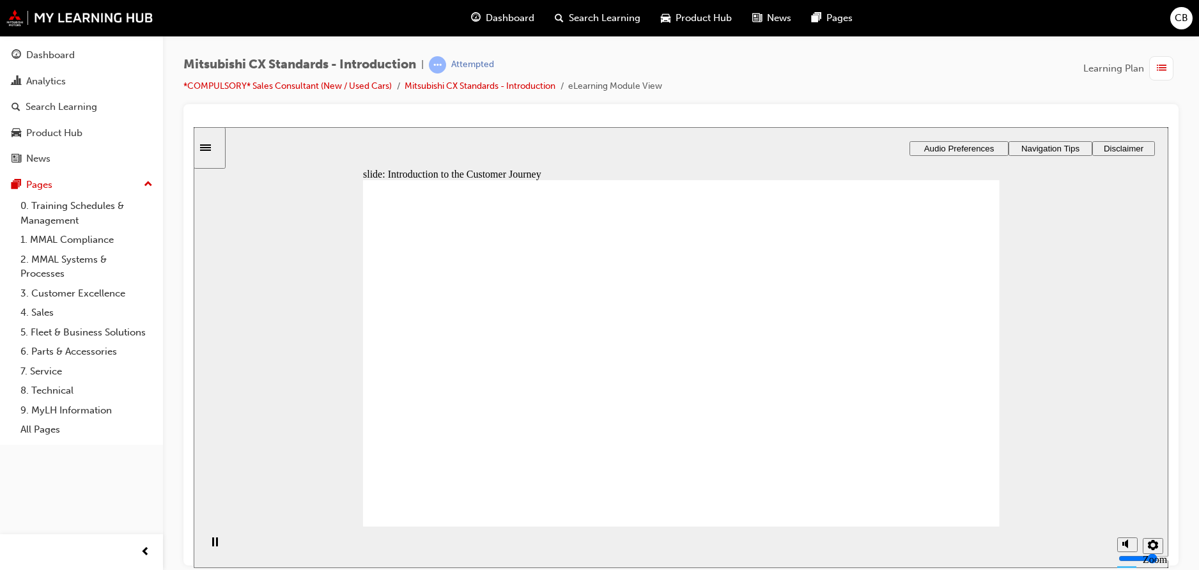
drag, startPoint x: 723, startPoint y: 396, endPoint x: 806, endPoint y: 396, distance: 83.7
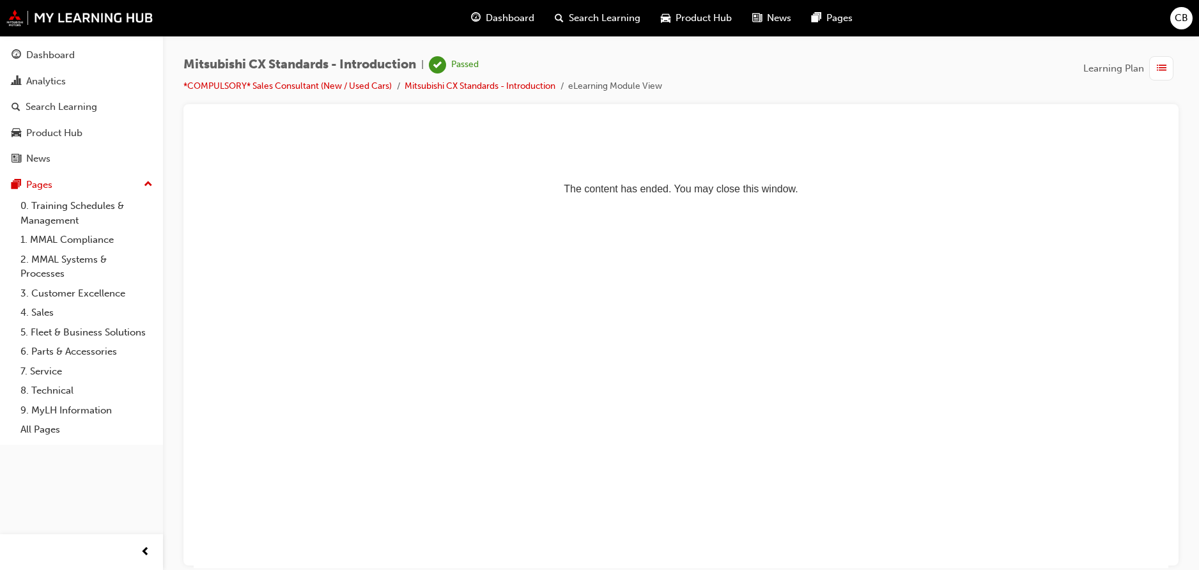
click at [332, 79] on li "*COMPULSORY* Sales Consultant (New / Used Cars)" at bounding box center [293, 86] width 221 height 15
click at [332, 81] on link "*COMPULSORY* Sales Consultant (New / Used Cars)" at bounding box center [287, 86] width 208 height 11
